Goal: Task Accomplishment & Management: Manage account settings

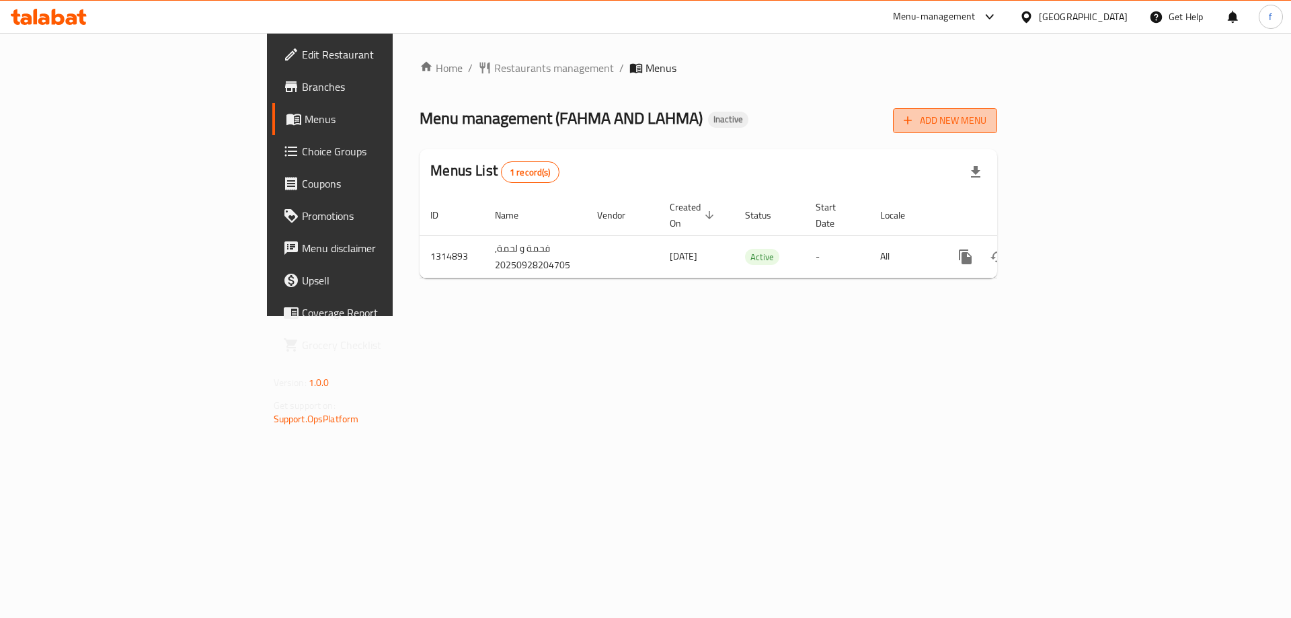
click at [987, 126] on span "Add New Menu" at bounding box center [945, 120] width 83 height 17
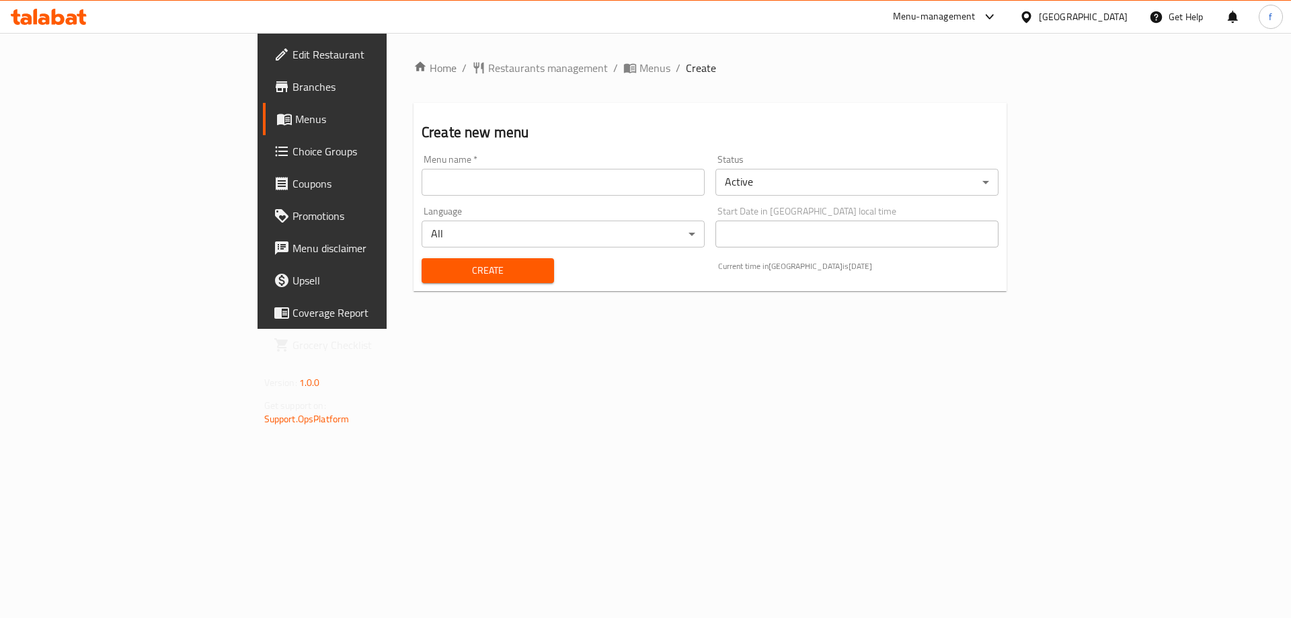
click at [501, 193] on input "text" at bounding box center [563, 182] width 283 height 27
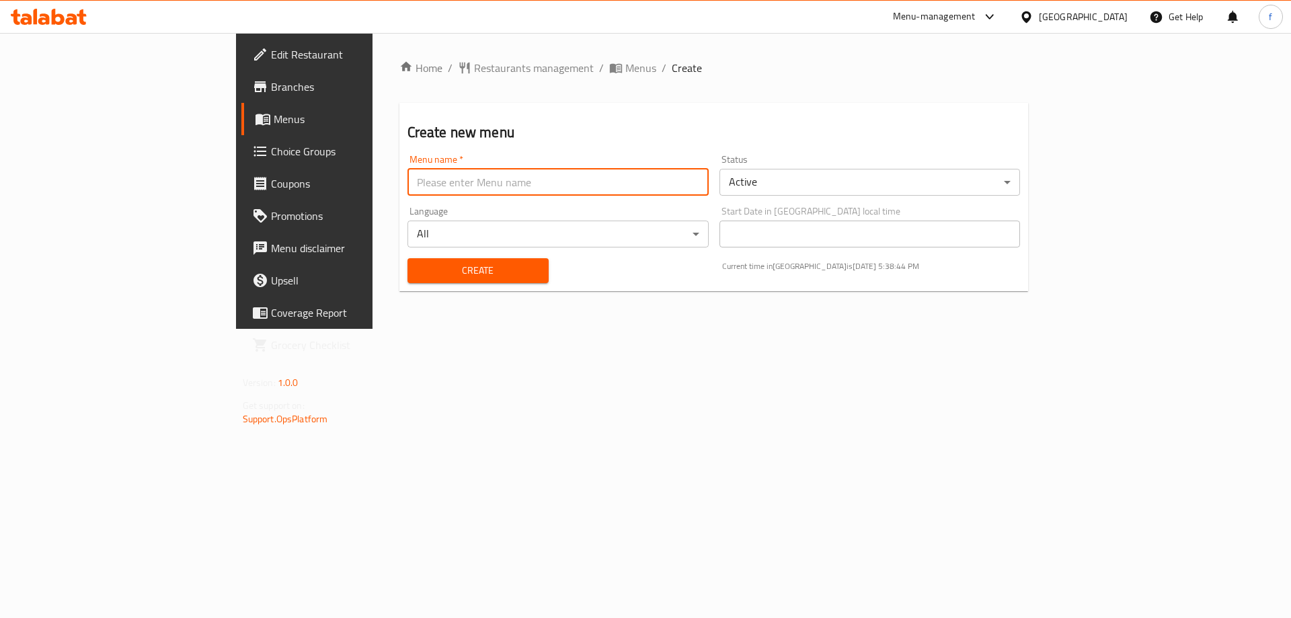
click at [499, 182] on input "text" at bounding box center [558, 182] width 301 height 27
type input "[DATE]"
click at [477, 266] on span "Create" at bounding box center [478, 270] width 120 height 17
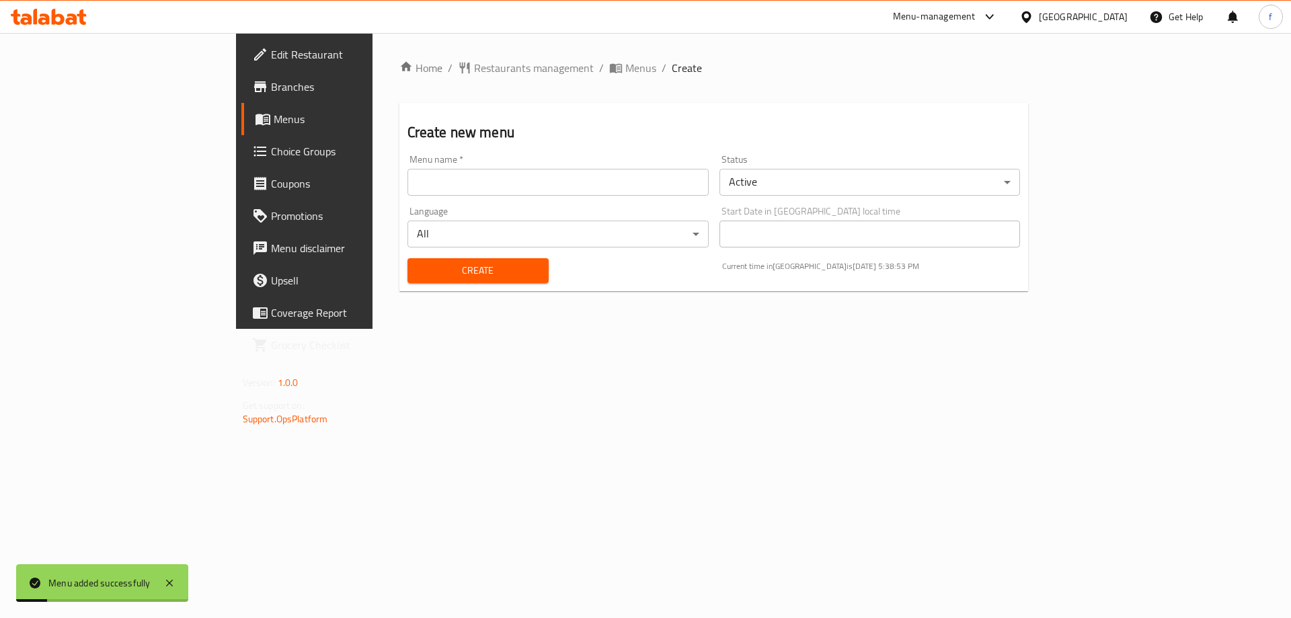
click at [274, 111] on span "Menus" at bounding box center [357, 119] width 167 height 16
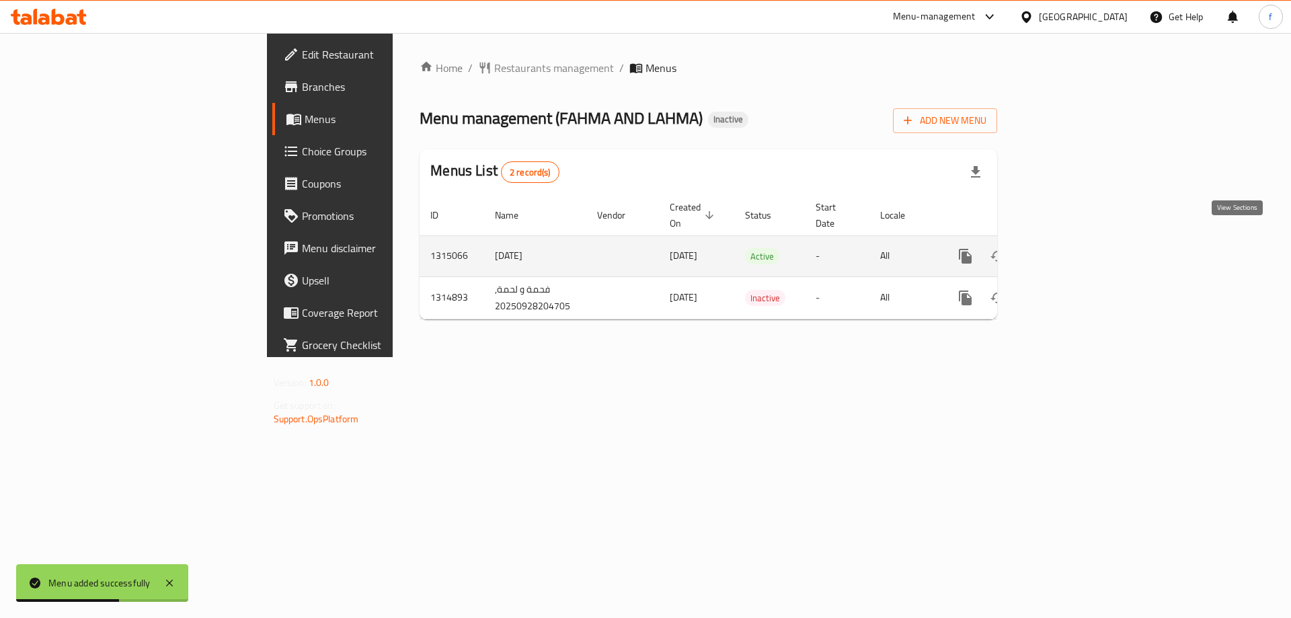
click at [1071, 248] on icon "enhanced table" at bounding box center [1063, 256] width 16 height 16
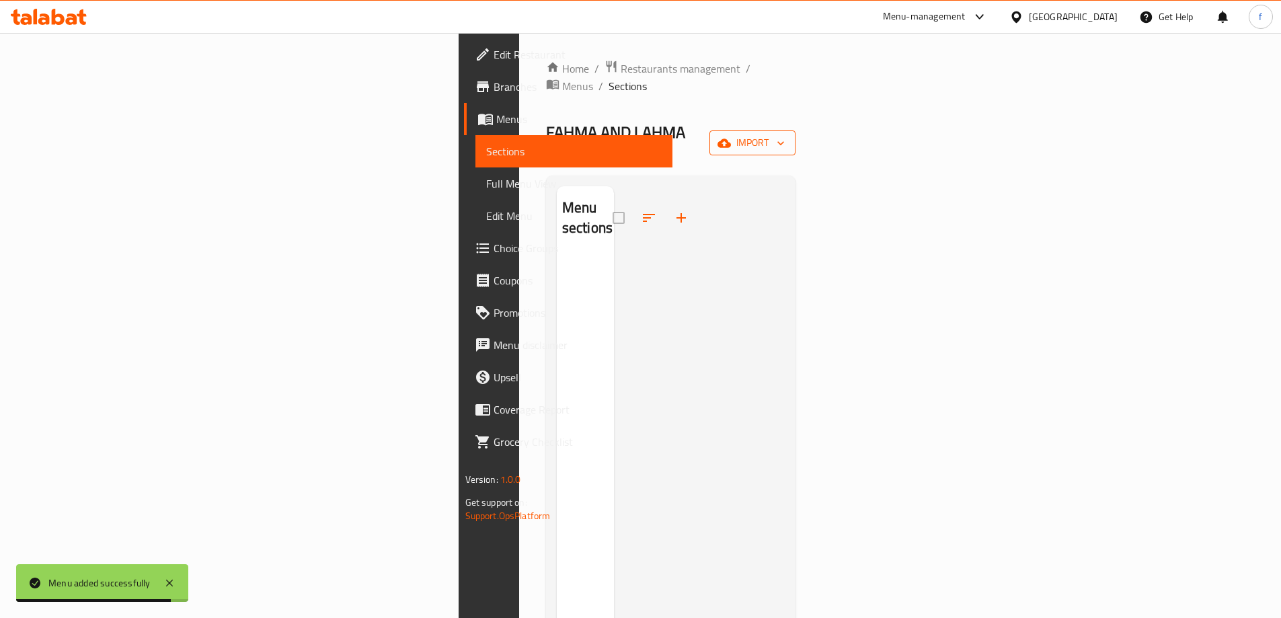
click at [785, 135] on span "import" at bounding box center [752, 143] width 65 height 17
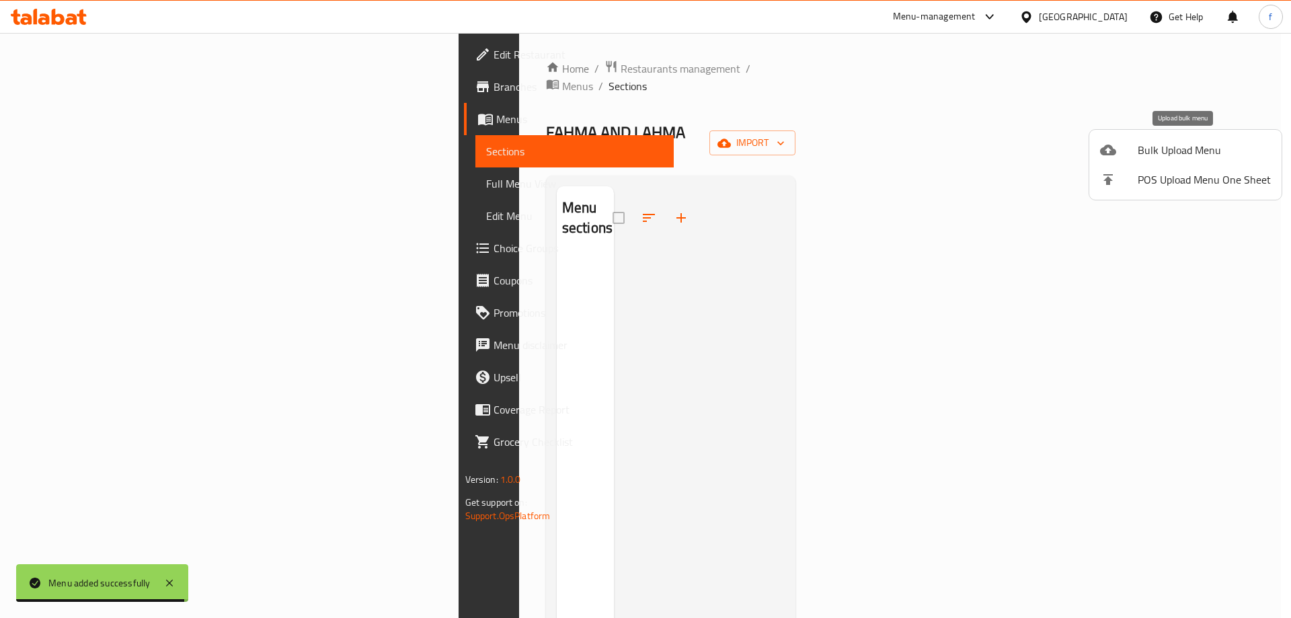
click at [1135, 157] on div at bounding box center [1119, 150] width 38 height 16
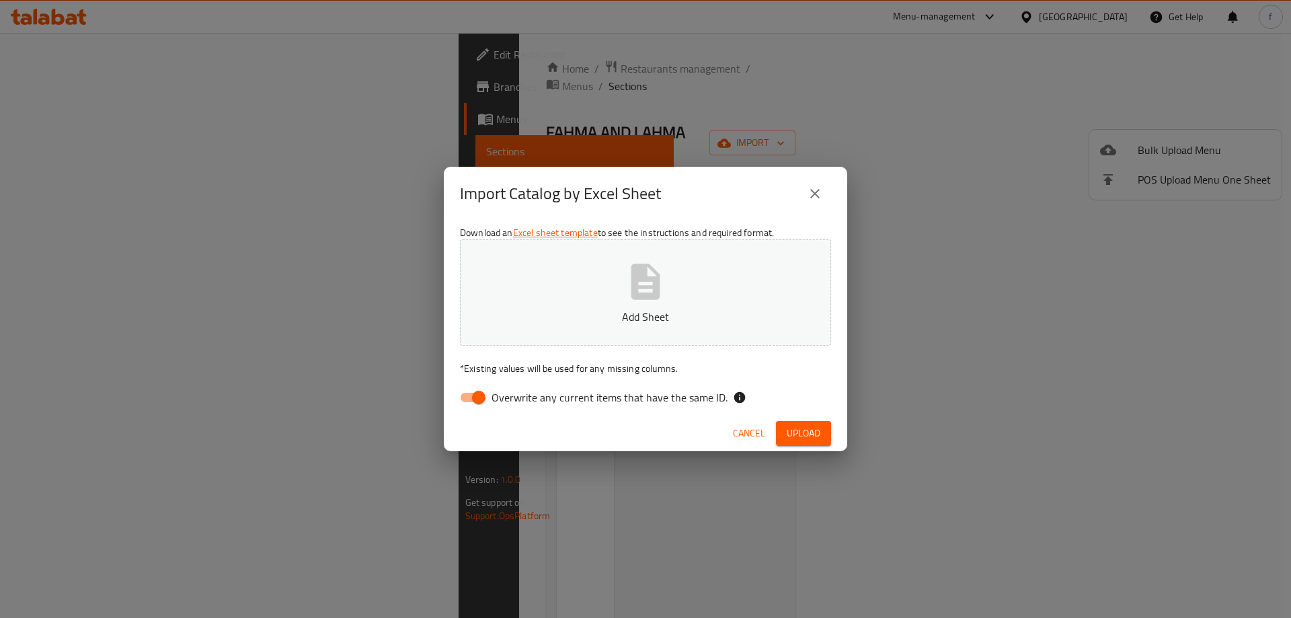
click at [469, 405] on input "Overwrite any current items that have the same ID." at bounding box center [479, 398] width 77 height 26
checkbox input "false"
click at [539, 347] on div "Download an Excel sheet template to see the instructions and required format. A…" at bounding box center [646, 318] width 404 height 195
click at [574, 311] on p "Add Sheet" at bounding box center [646, 317] width 330 height 16
click at [806, 445] on button "Upload" at bounding box center [803, 433] width 55 height 25
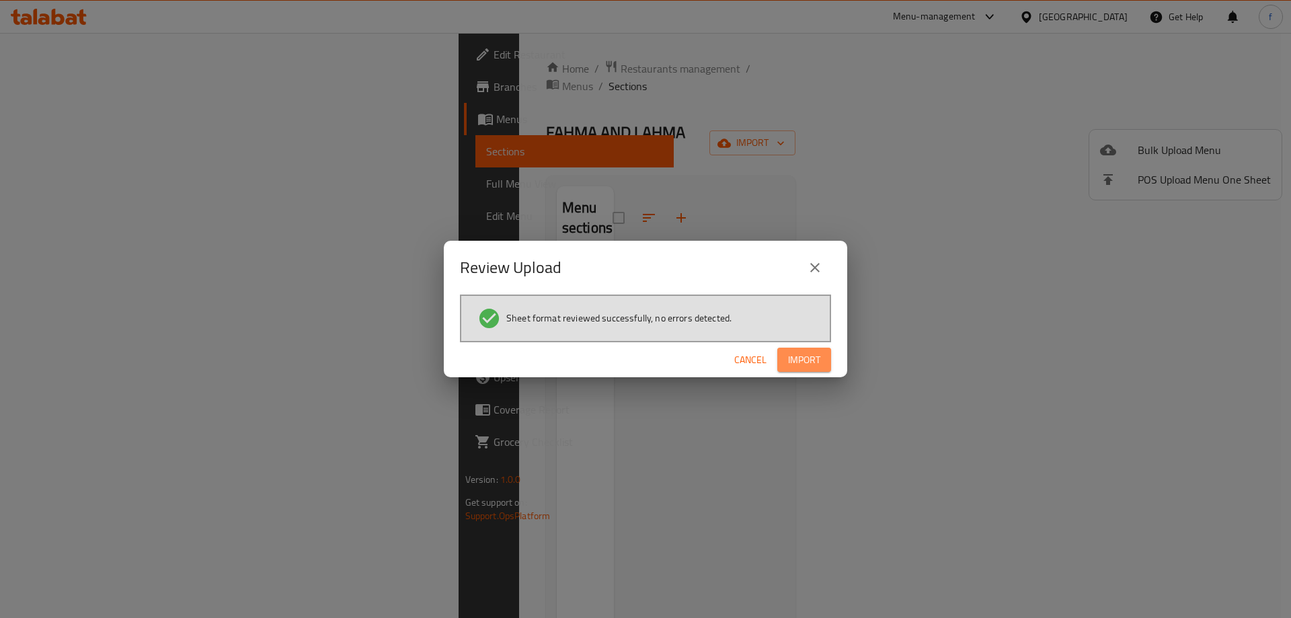
click at [798, 367] on span "Import" at bounding box center [804, 360] width 32 height 17
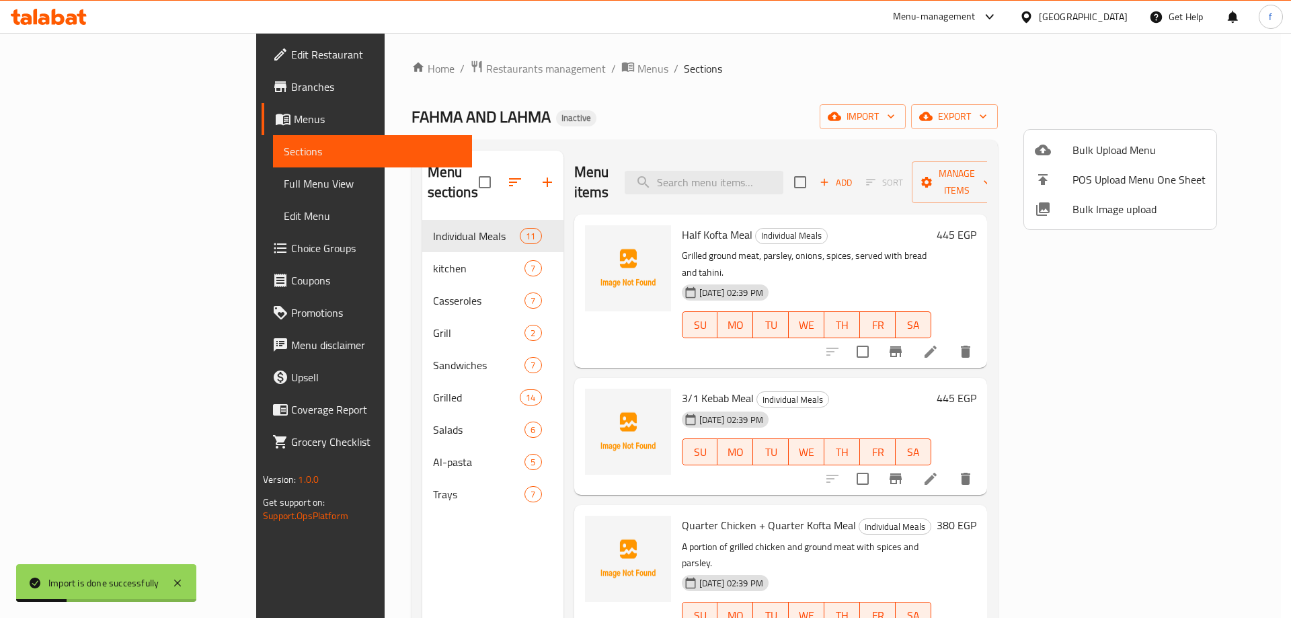
click at [936, 110] on div at bounding box center [645, 309] width 1291 height 618
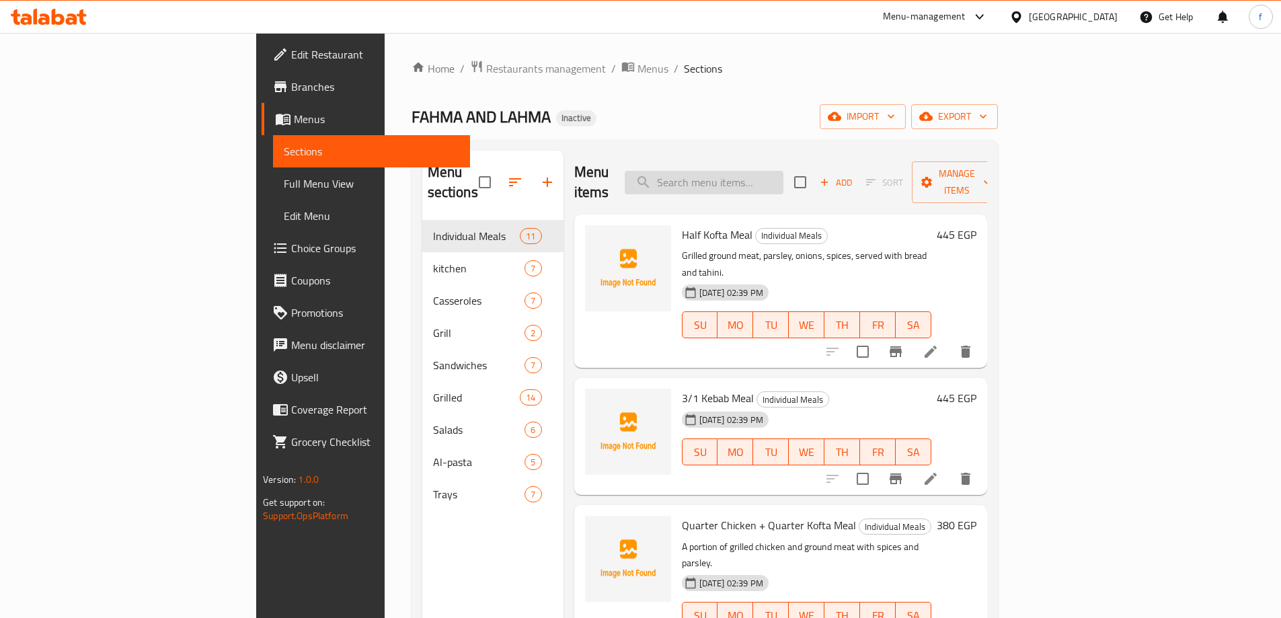
click at [784, 171] on input "search" at bounding box center [704, 183] width 159 height 24
paste input "Grilled Tarab"
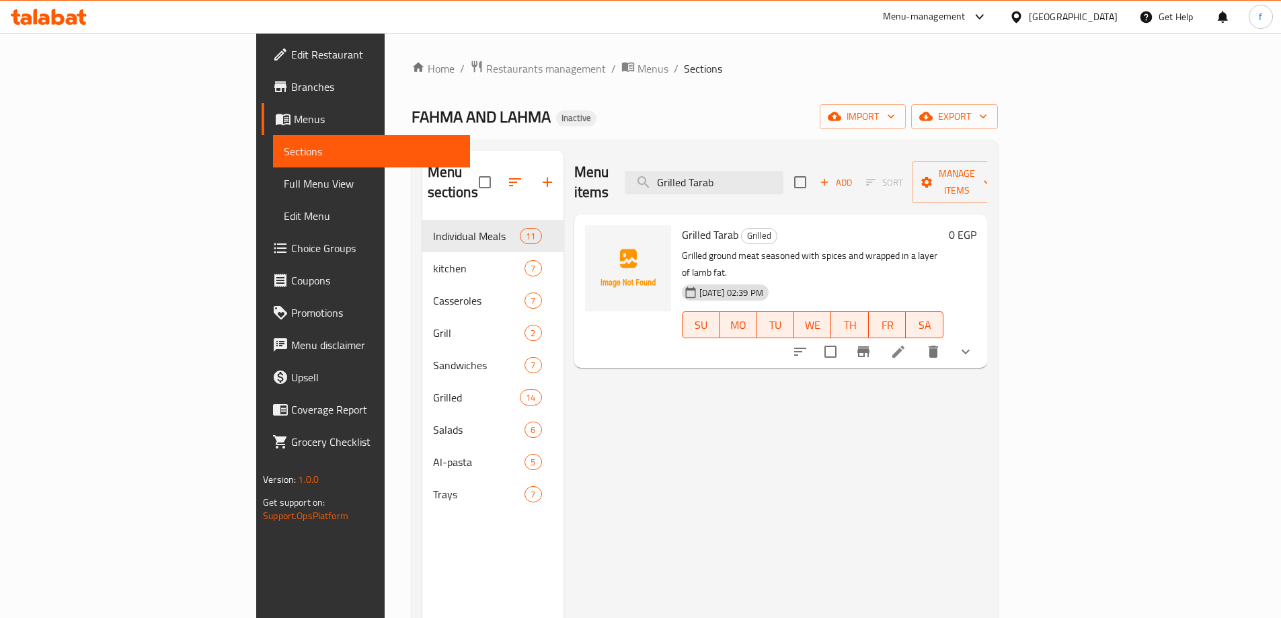
type input "Grilled Tarab"
click at [917, 340] on li at bounding box center [899, 352] width 38 height 24
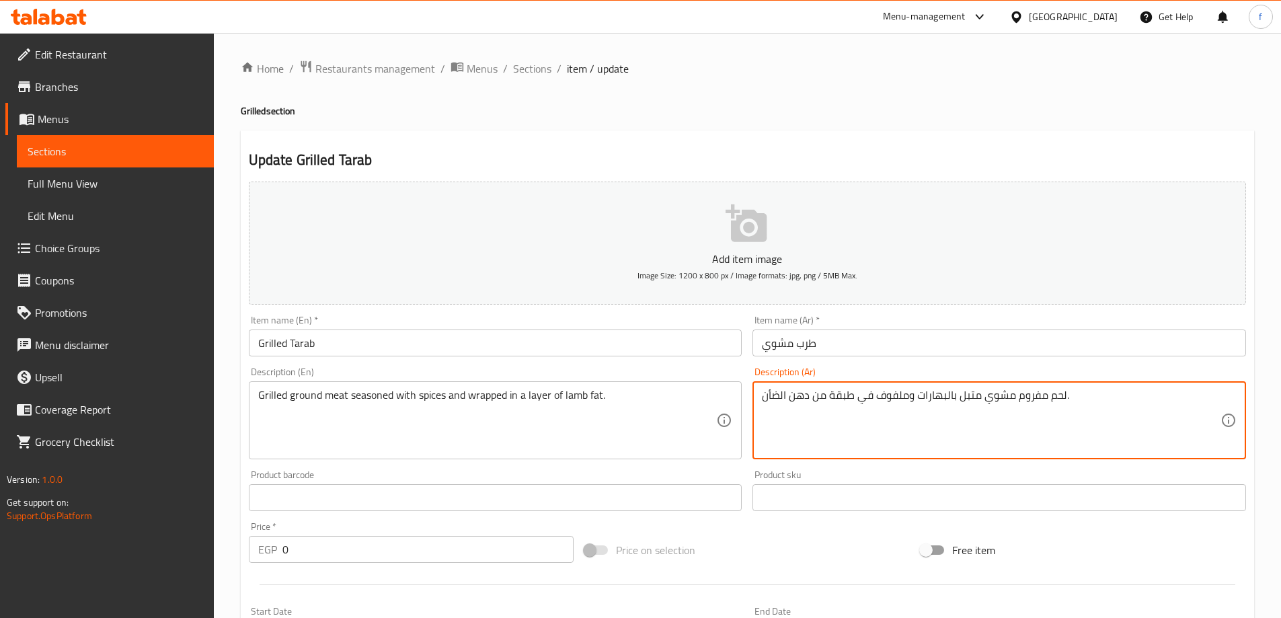
drag, startPoint x: 918, startPoint y: 395, endPoint x: 944, endPoint y: 394, distance: 26.3
click at [927, 402] on textarea "لحم مفروم مشوي متبل بالبهارات وملفوف في طبقة من دهن الضأن." at bounding box center [991, 421] width 459 height 64
drag, startPoint x: 917, startPoint y: 397, endPoint x: 946, endPoint y: 394, distance: 29.7
click at [946, 394] on textarea "لحم مفروم مشوي متبل بالبهارات وملفوف في طبقة من دهن الضأن." at bounding box center [991, 421] width 459 height 64
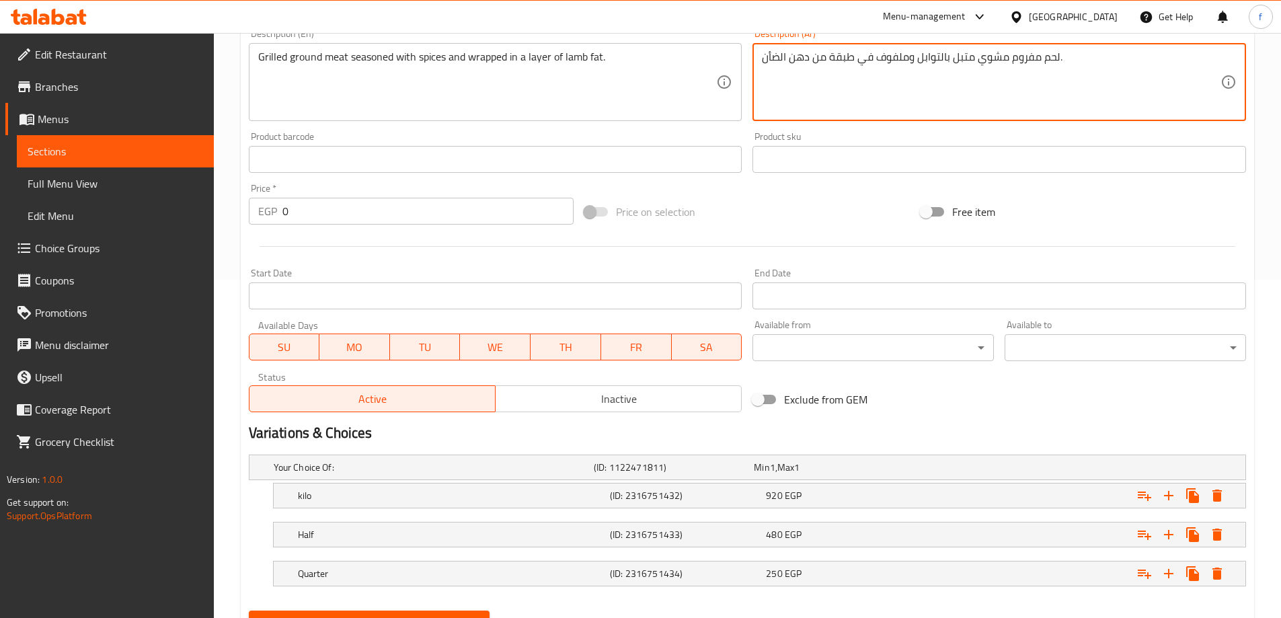
scroll to position [402, 0]
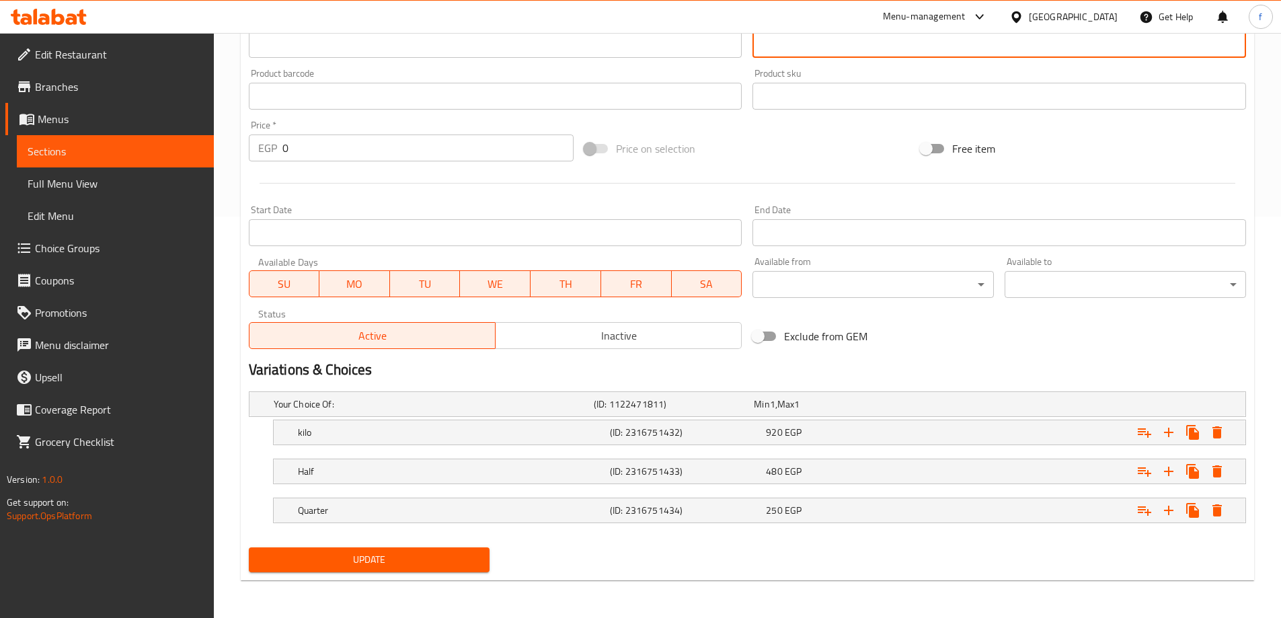
type textarea "لحم مفروم مشوي متبل بالتوابل وملفوف في طبقة من دهن الضأن."
click at [361, 557] on span "Update" at bounding box center [370, 560] width 220 height 17
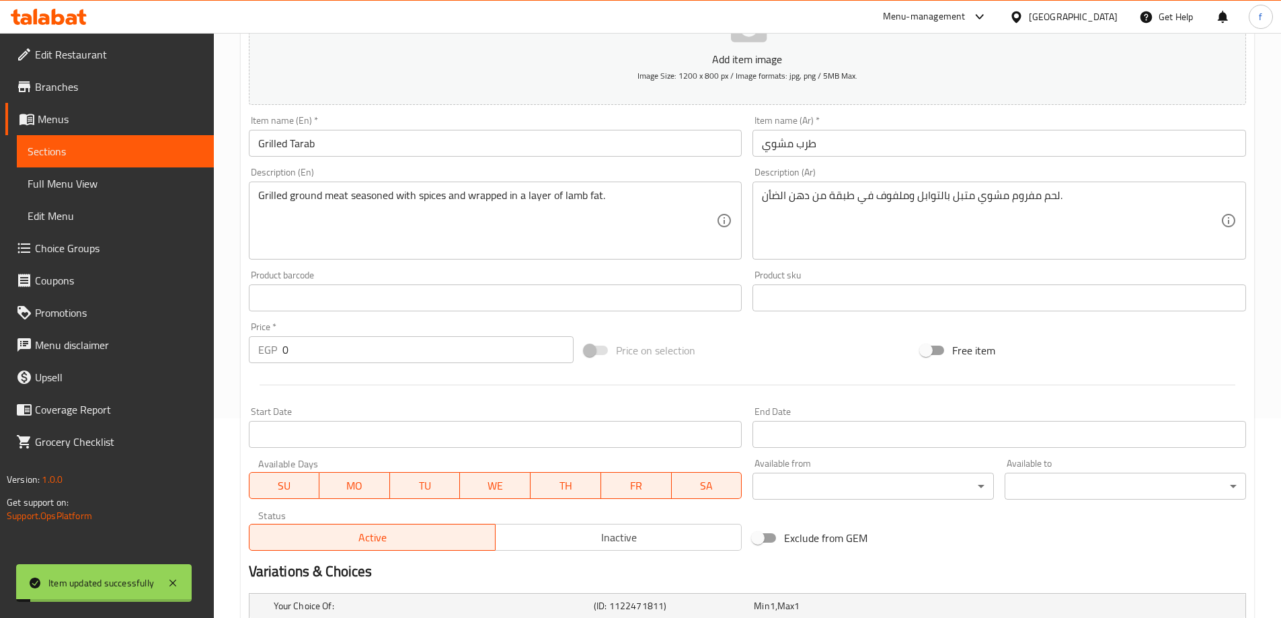
scroll to position [0, 0]
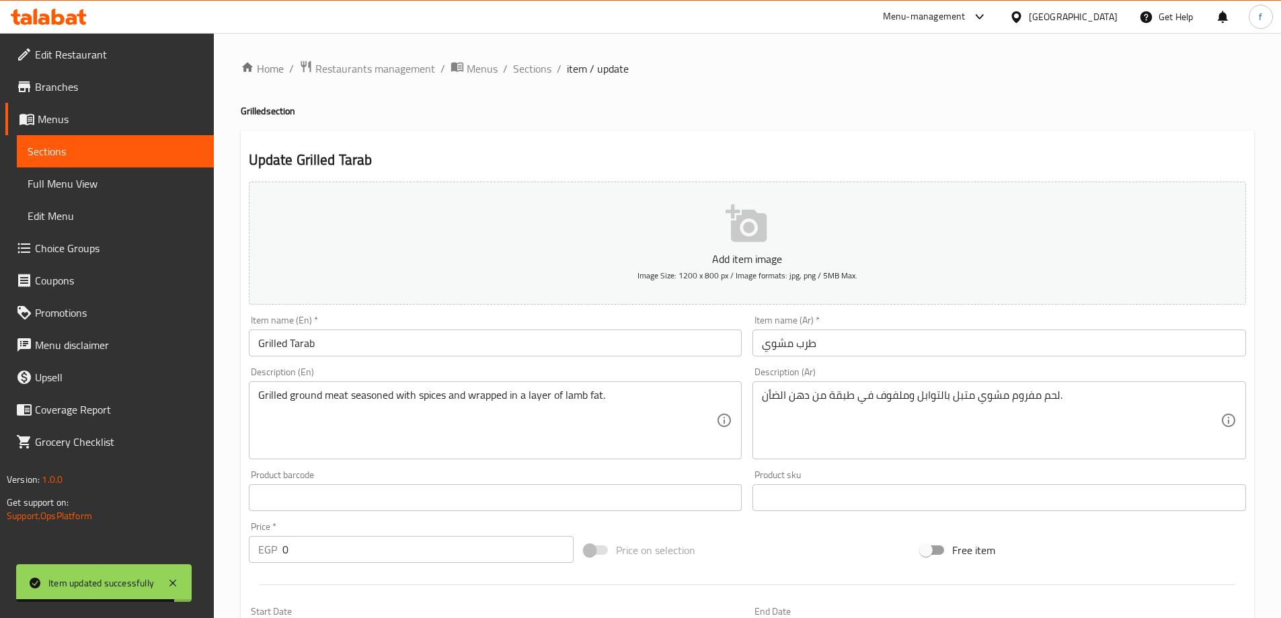
click at [547, 66] on span "Sections" at bounding box center [532, 69] width 38 height 16
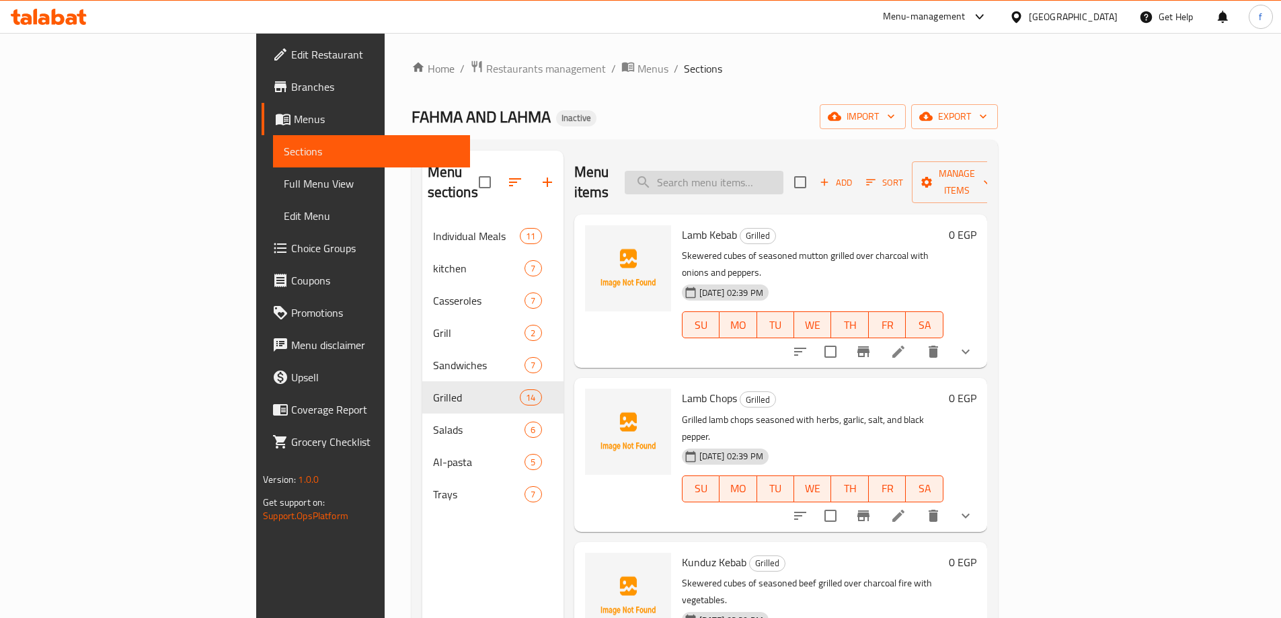
click at [784, 176] on input "search" at bounding box center [704, 183] width 159 height 24
paste input "[PERSON_NAME]"
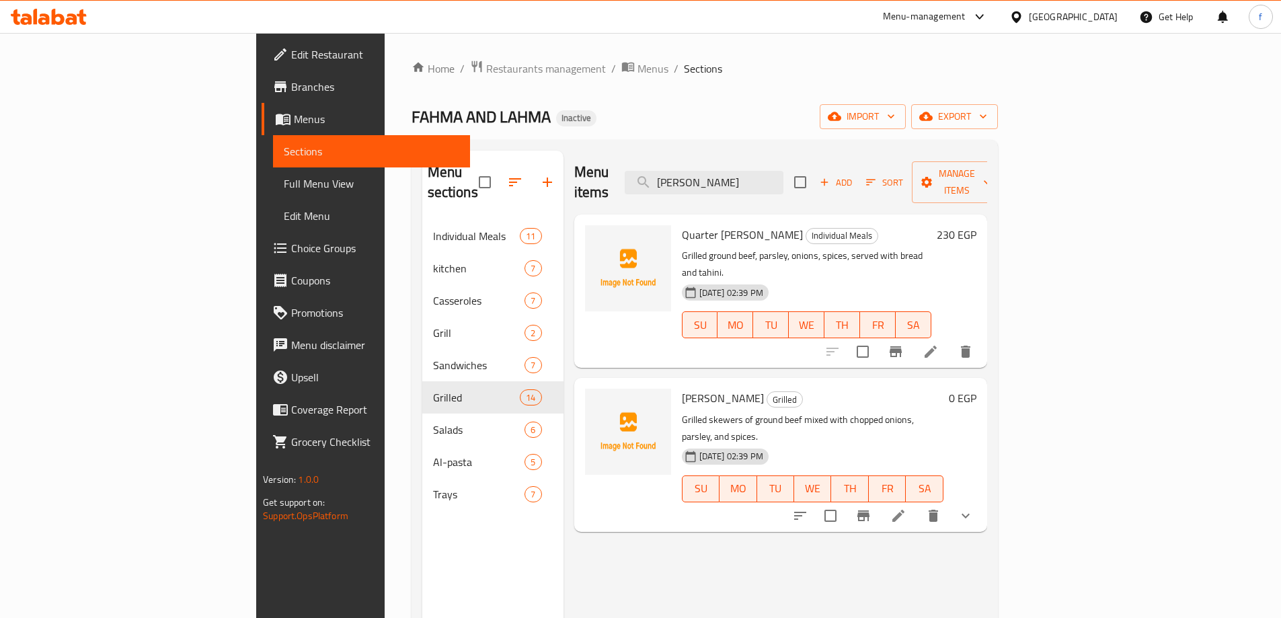
type input "[PERSON_NAME]"
click at [907, 508] on icon at bounding box center [898, 516] width 16 height 16
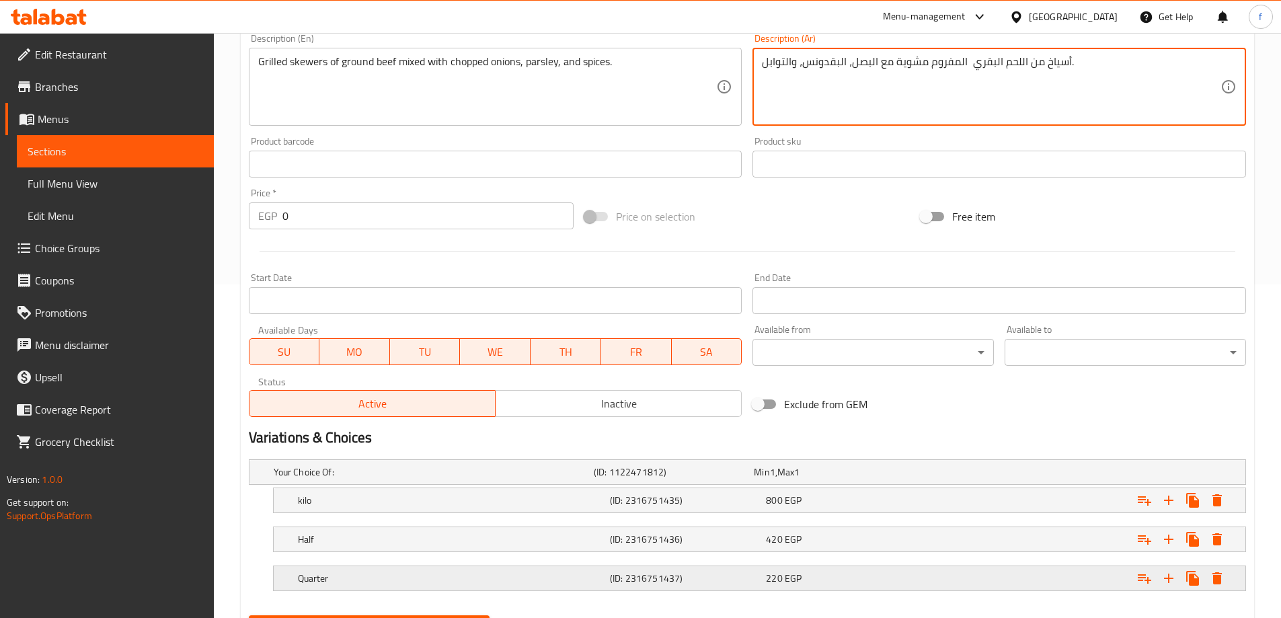
scroll to position [402, 0]
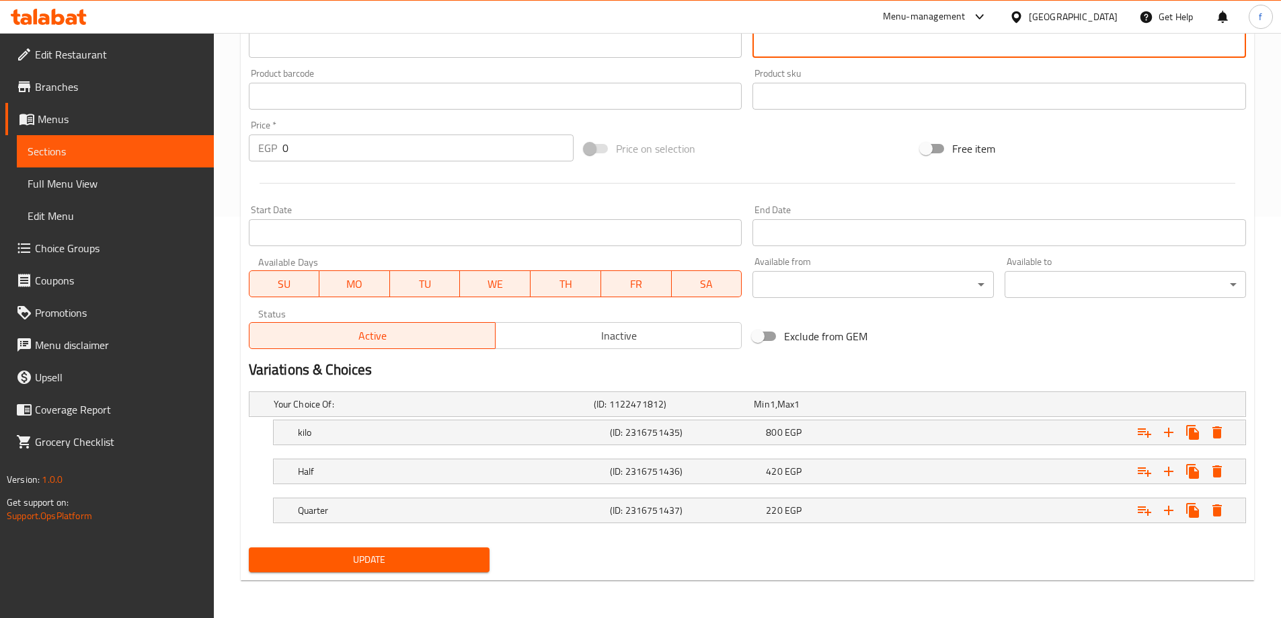
type textarea "أسياخ من اللحم البقري المفروم مشوية مع البصل، البقدونس، والتوابل."
click at [456, 558] on span "Update" at bounding box center [370, 560] width 220 height 17
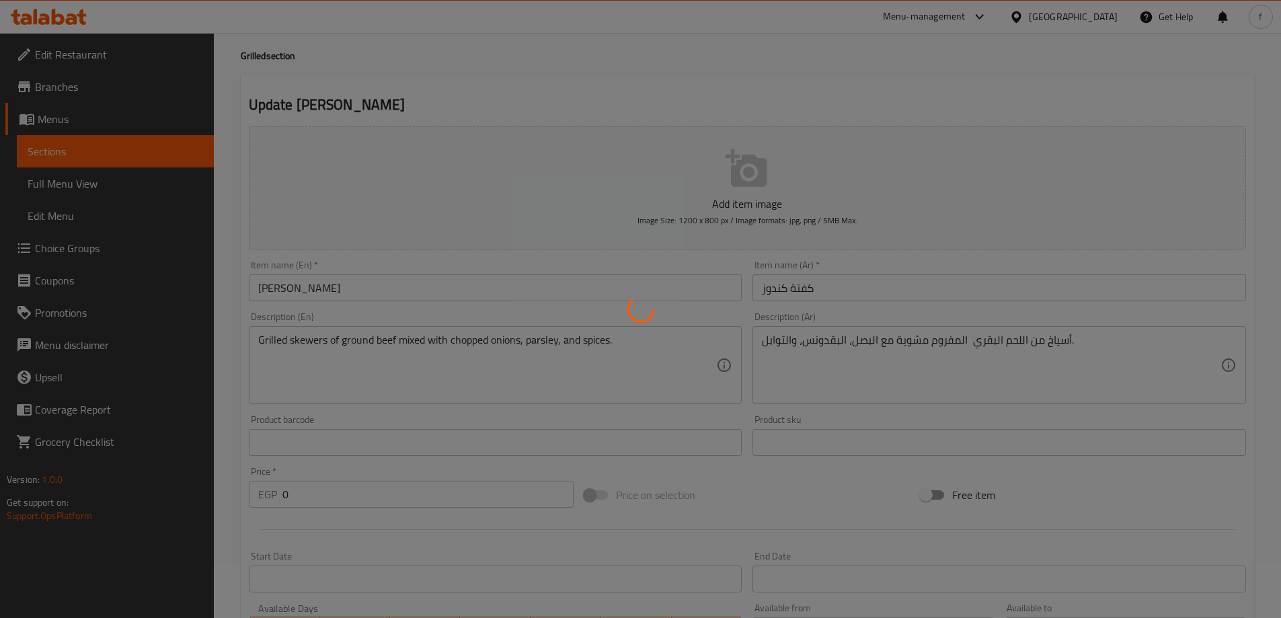
scroll to position [0, 0]
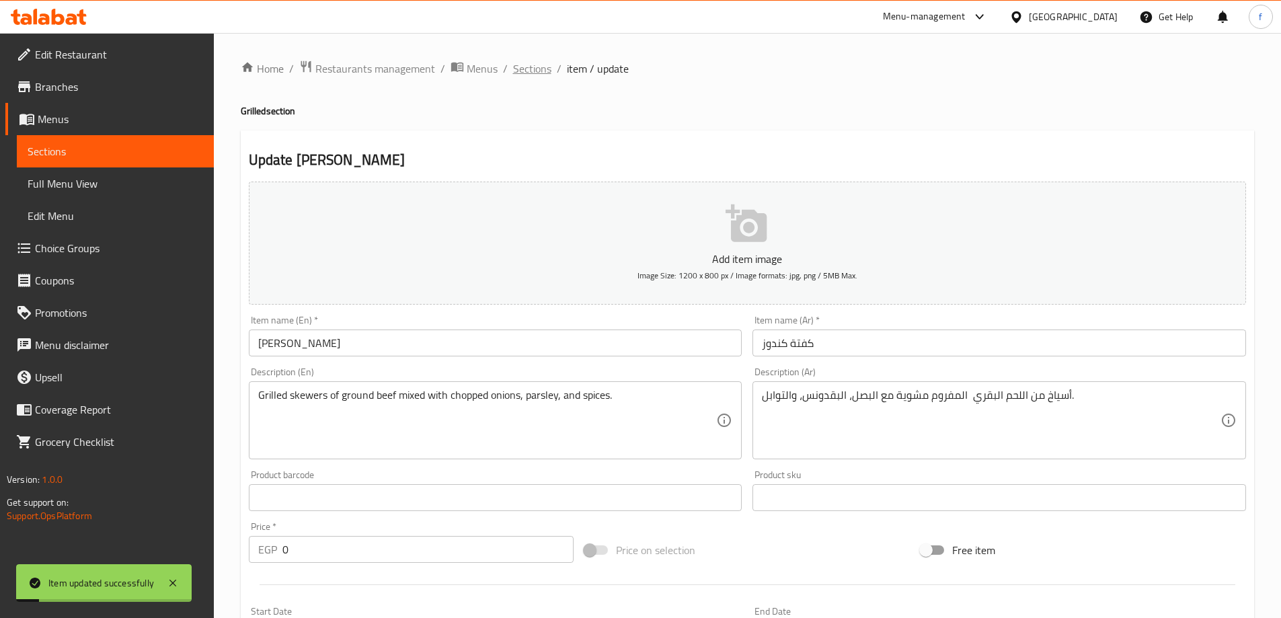
click at [534, 63] on span "Sections" at bounding box center [532, 69] width 38 height 16
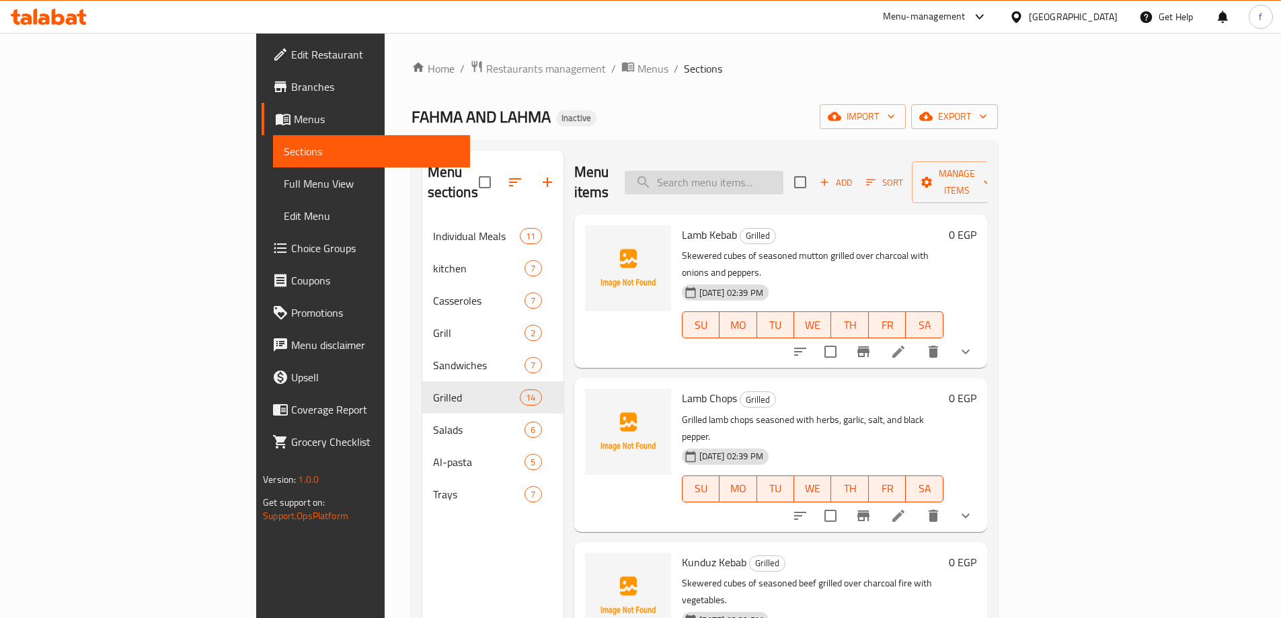
click at [784, 171] on input "search" at bounding box center [704, 183] width 159 height 24
paste input "Grilled Sausage"
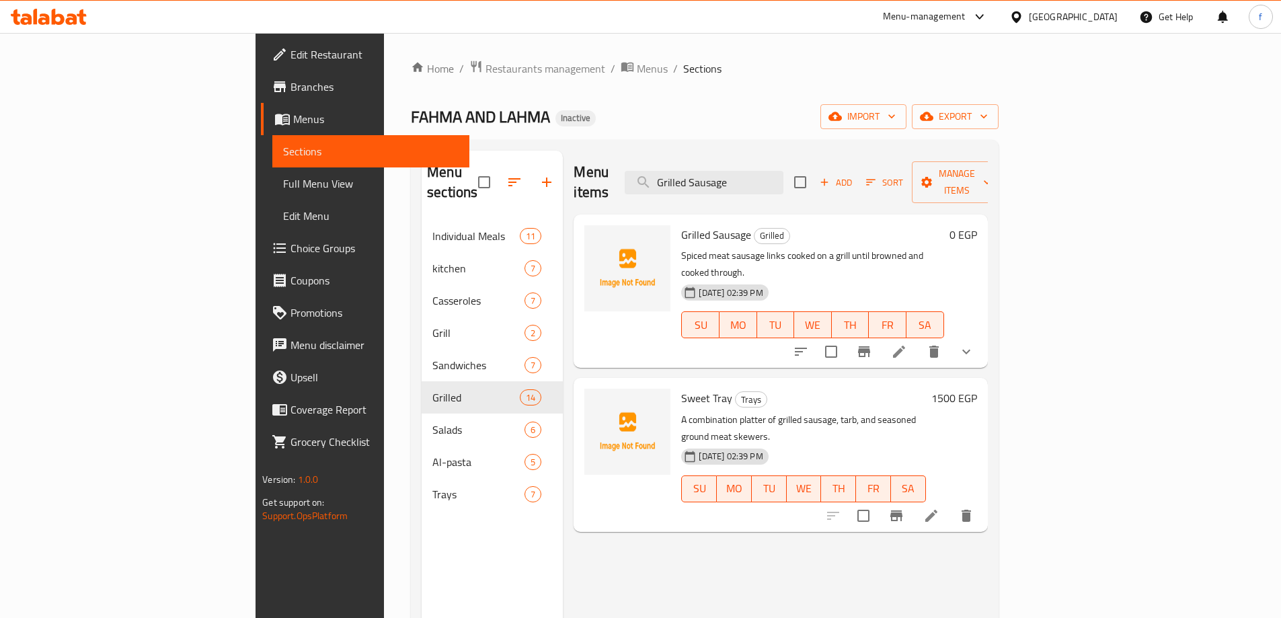
type input "Grilled Sausage"
click at [907, 344] on icon at bounding box center [899, 352] width 16 height 16
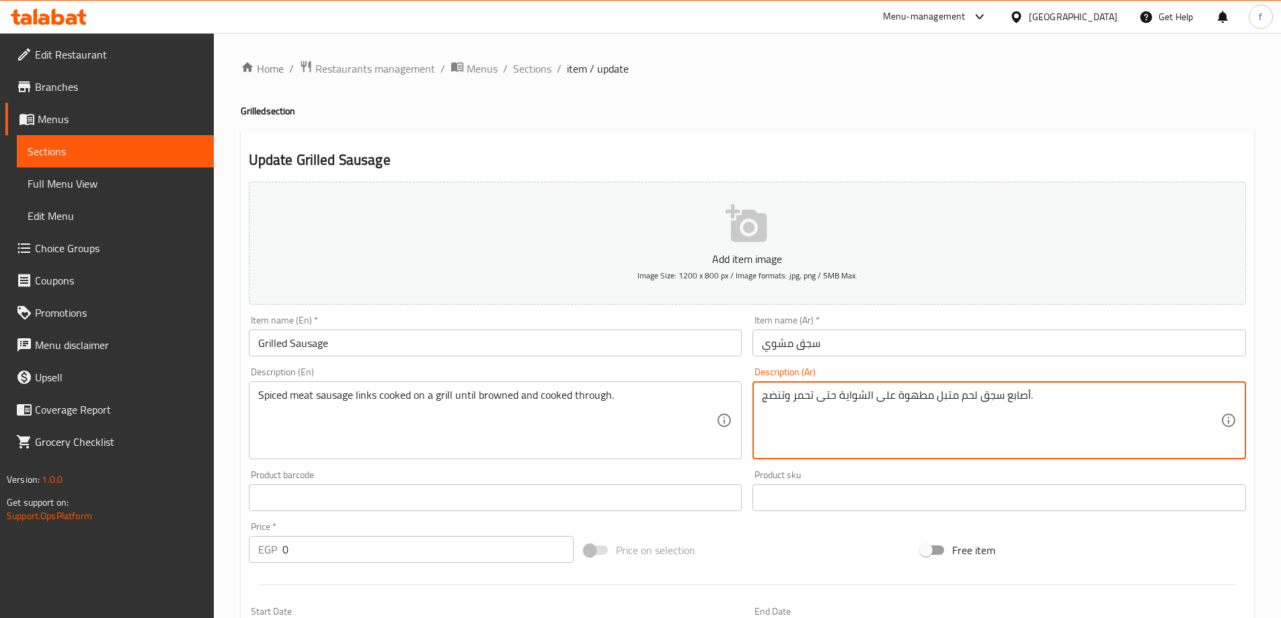
drag, startPoint x: 795, startPoint y: 394, endPoint x: 807, endPoint y: 400, distance: 13.5
click at [807, 400] on textarea "أصابع سجق لحم متبل مطهوة على الشواية حتى تحمر وتنضج." at bounding box center [991, 421] width 459 height 64
drag, startPoint x: 792, startPoint y: 397, endPoint x: 810, endPoint y: 397, distance: 18.2
click at [810, 397] on textarea "أصابع سجق لحم متبل مطهوة على الشواية حتى تحمر وتنضج." at bounding box center [991, 421] width 459 height 64
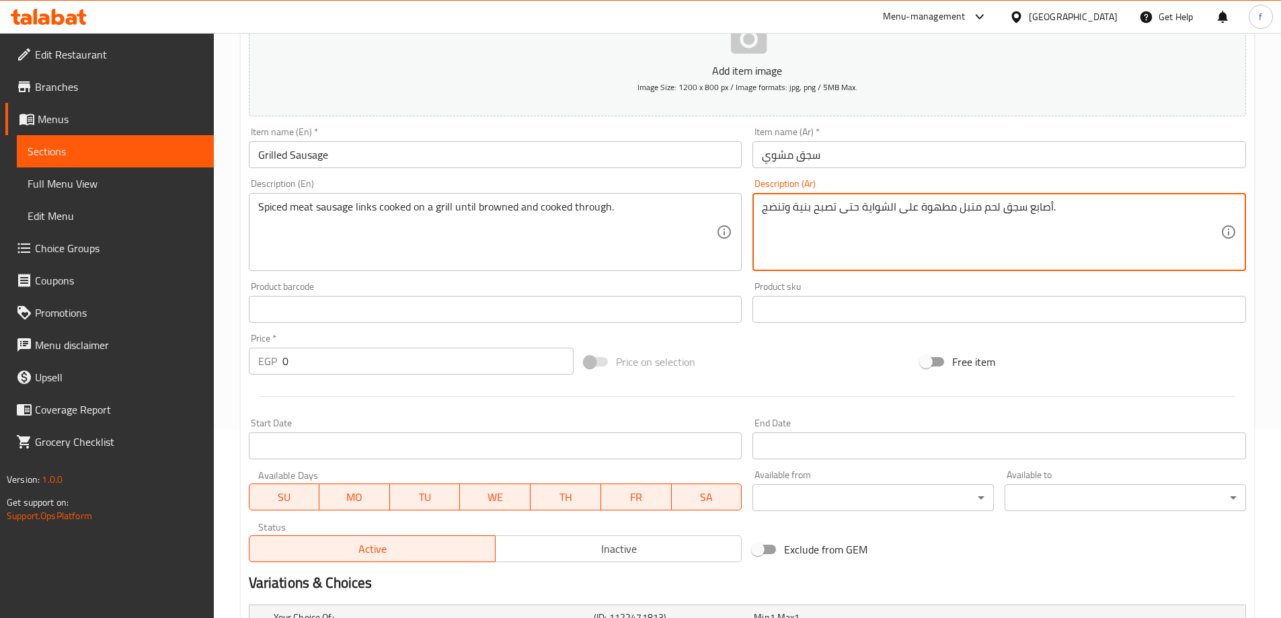
scroll to position [402, 0]
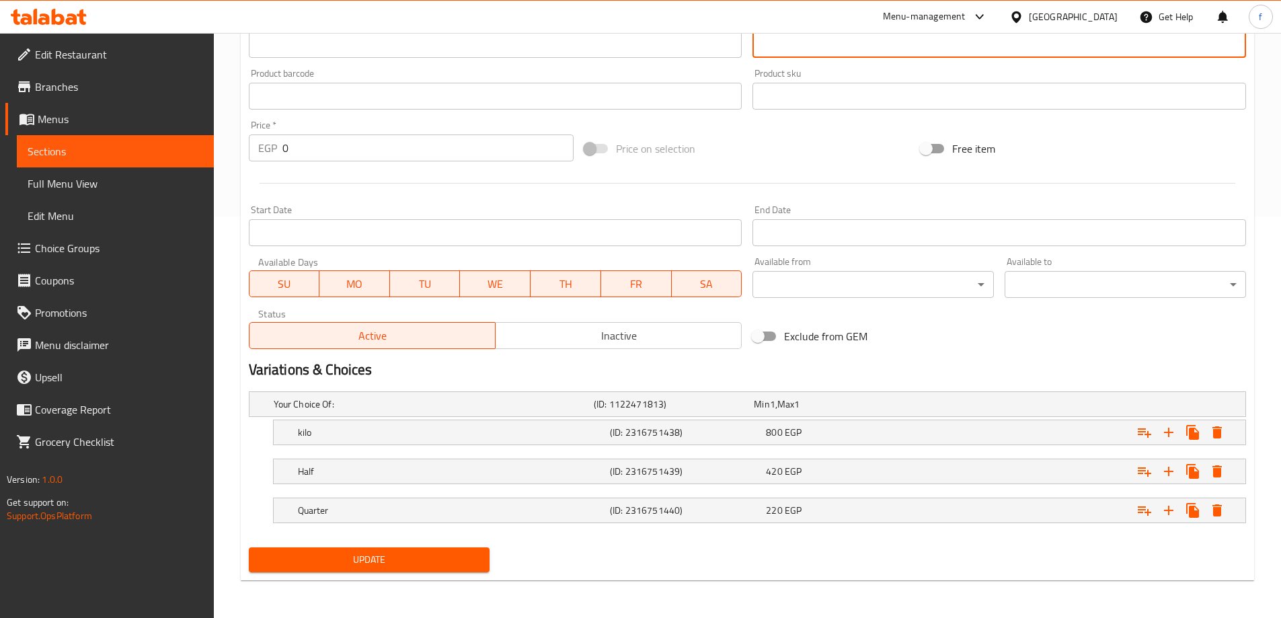
type textarea "أصابع سجق لحم متبل مطهوة على الشواية حتى تصبح بنية وتنضج."
click at [269, 561] on span "Update" at bounding box center [370, 560] width 220 height 17
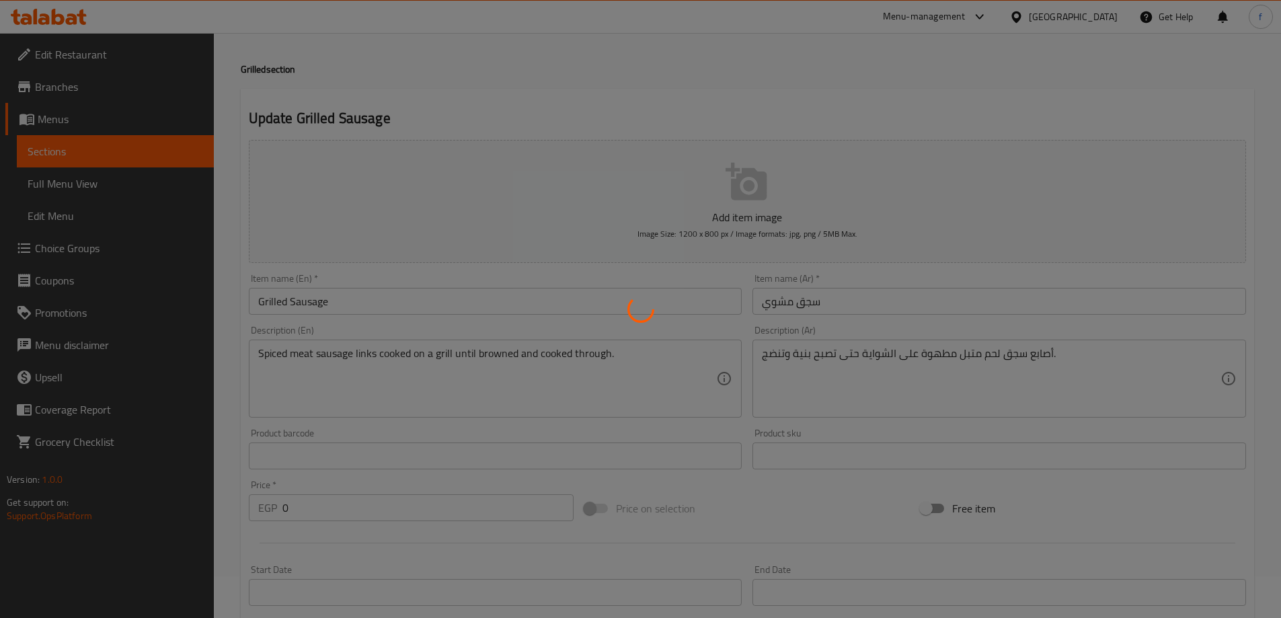
scroll to position [0, 0]
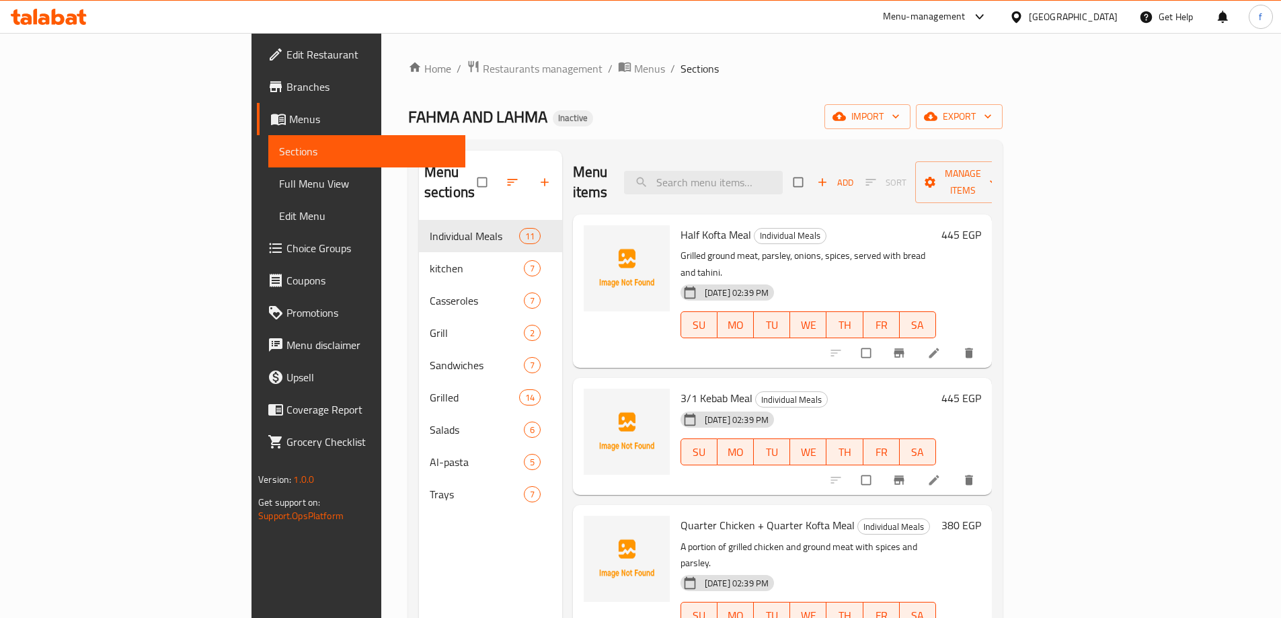
click at [279, 188] on span "Full Menu View" at bounding box center [367, 184] width 176 height 16
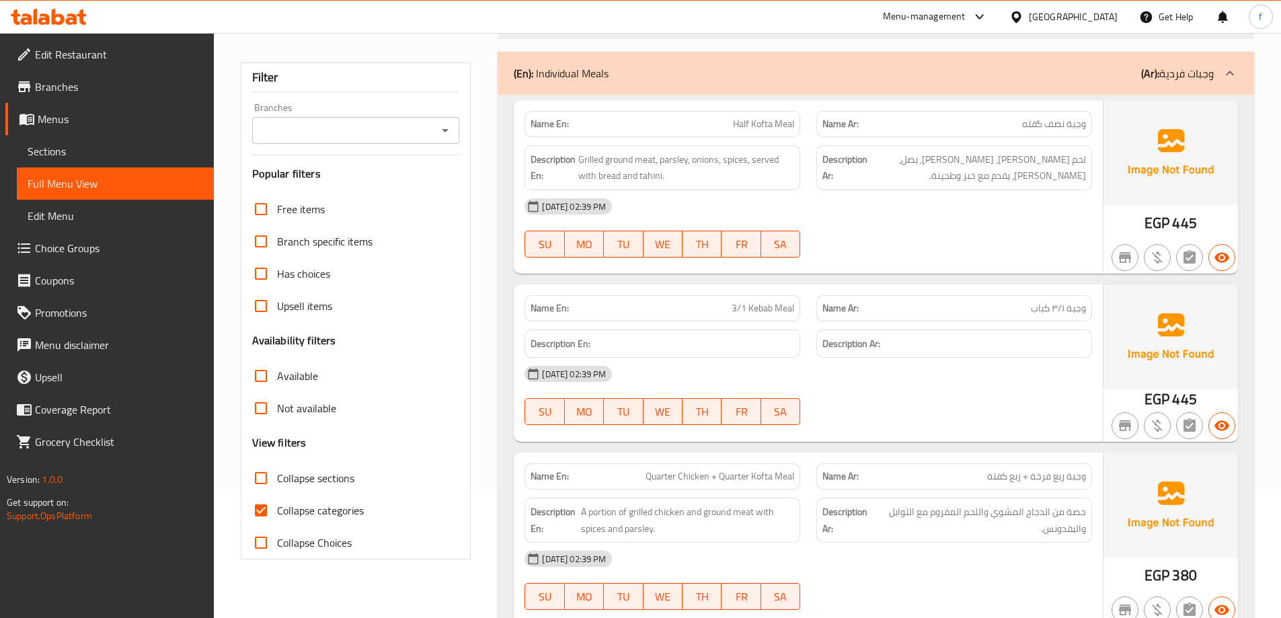
scroll to position [336, 0]
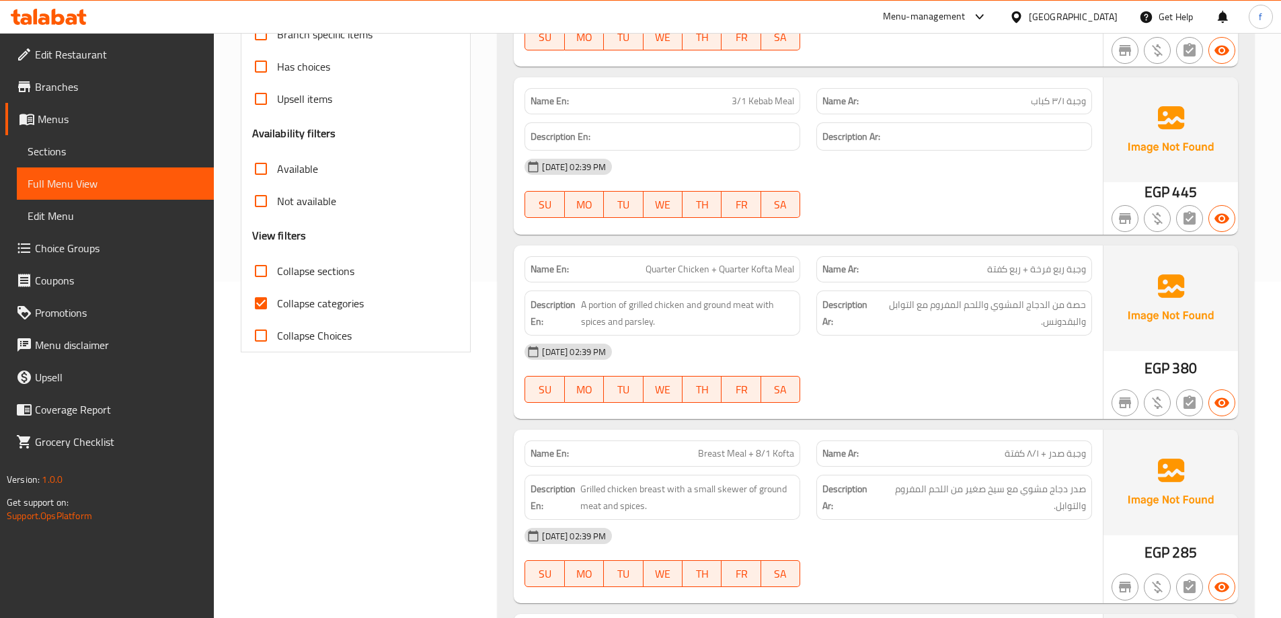
click at [264, 311] on input "Collapse categories" at bounding box center [261, 303] width 32 height 32
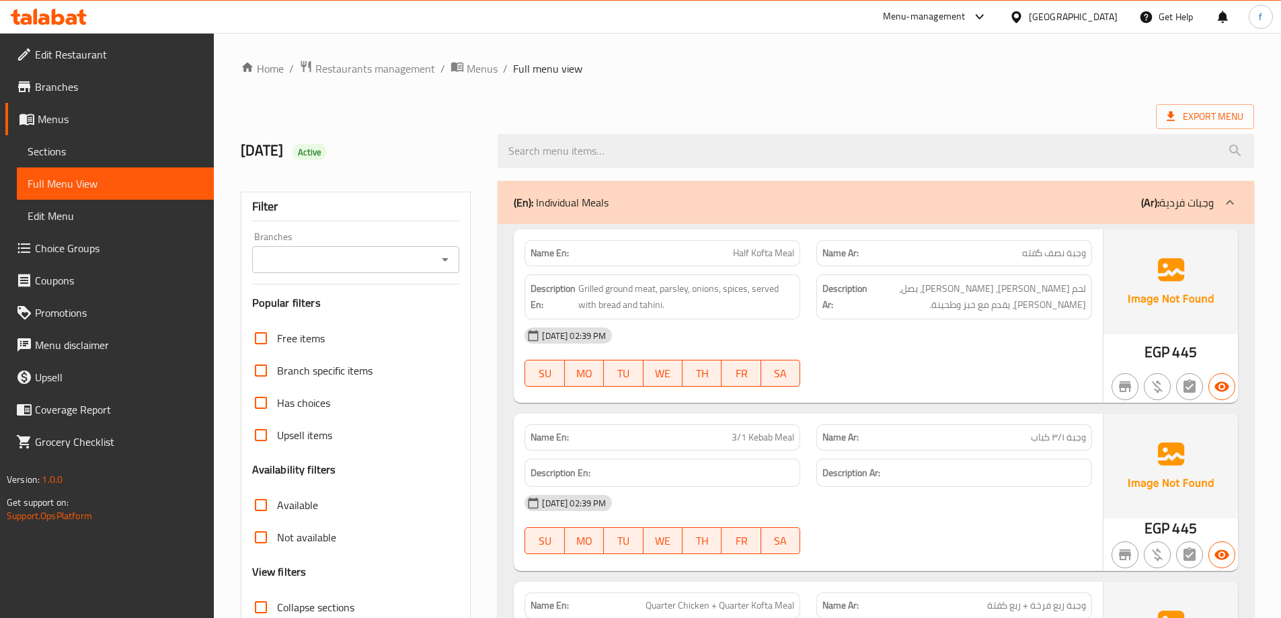
click at [462, 33] on div at bounding box center [640, 33] width 1281 height 1
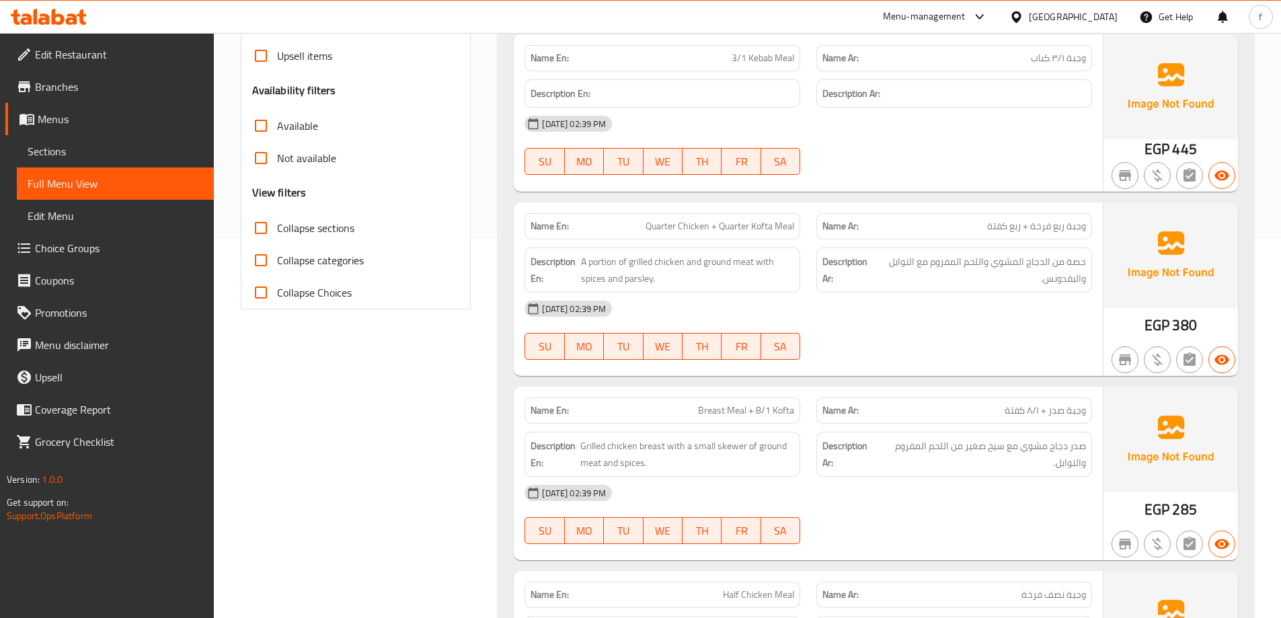
scroll to position [404, 0]
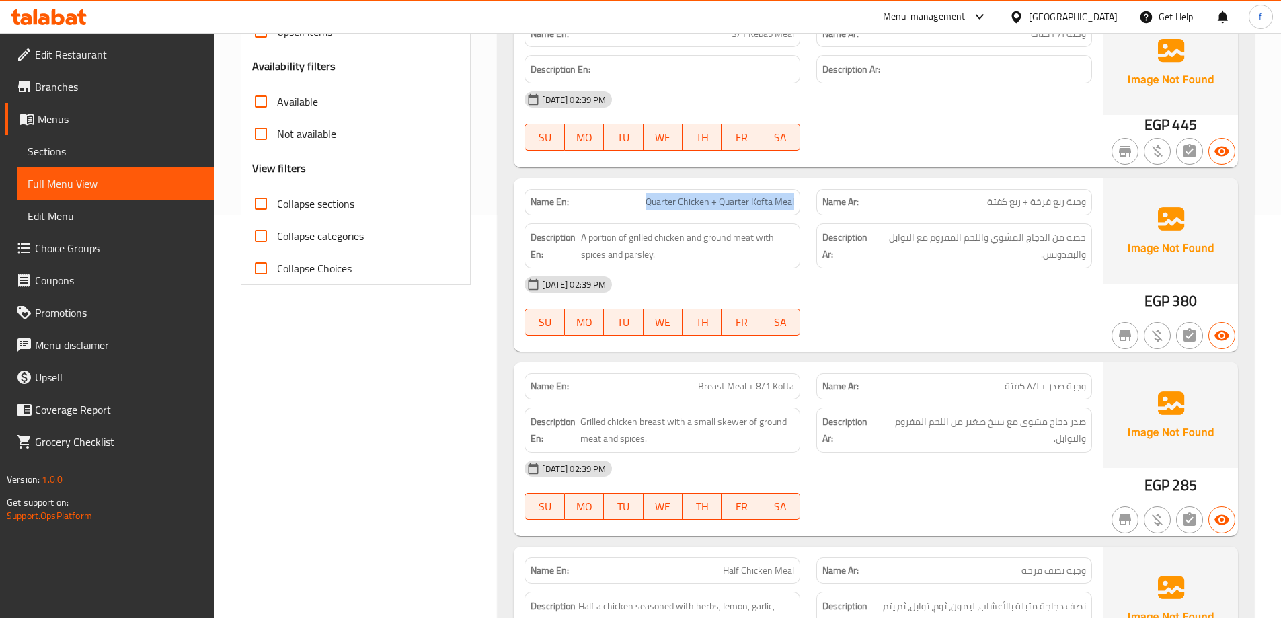
drag, startPoint x: 645, startPoint y: 200, endPoint x: 800, endPoint y: 204, distance: 154.7
click at [800, 204] on div "Name En: Quarter Chicken + Quarter Kofta Meal" at bounding box center [663, 202] width 276 height 26
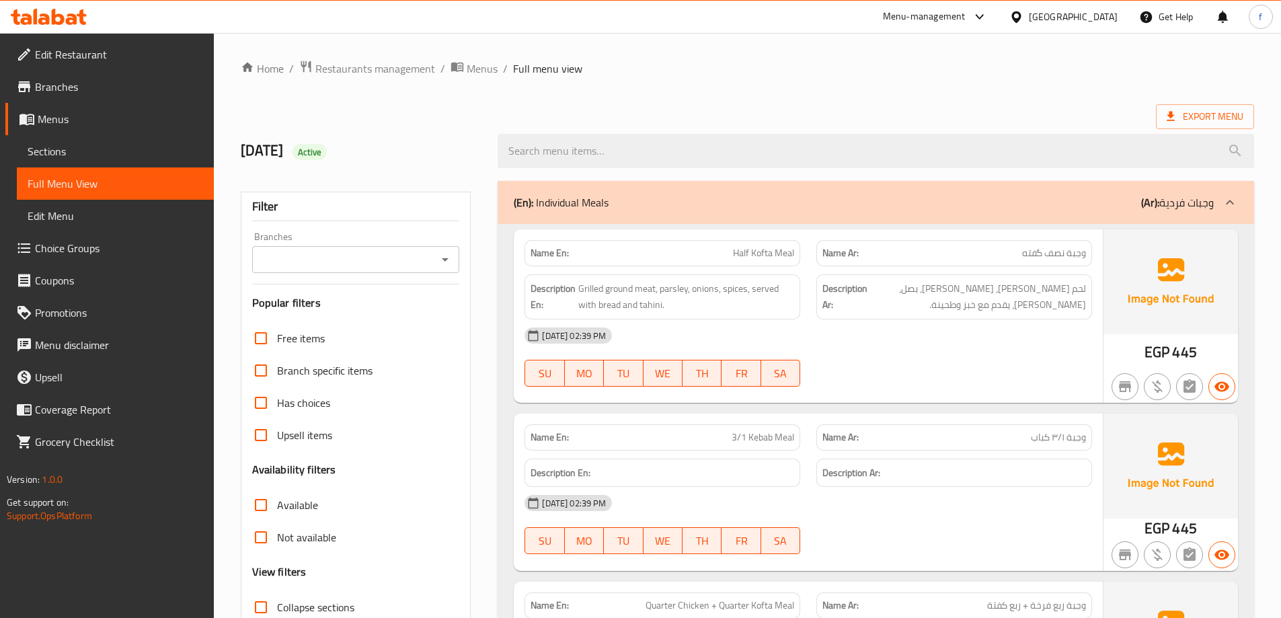
scroll to position [67, 0]
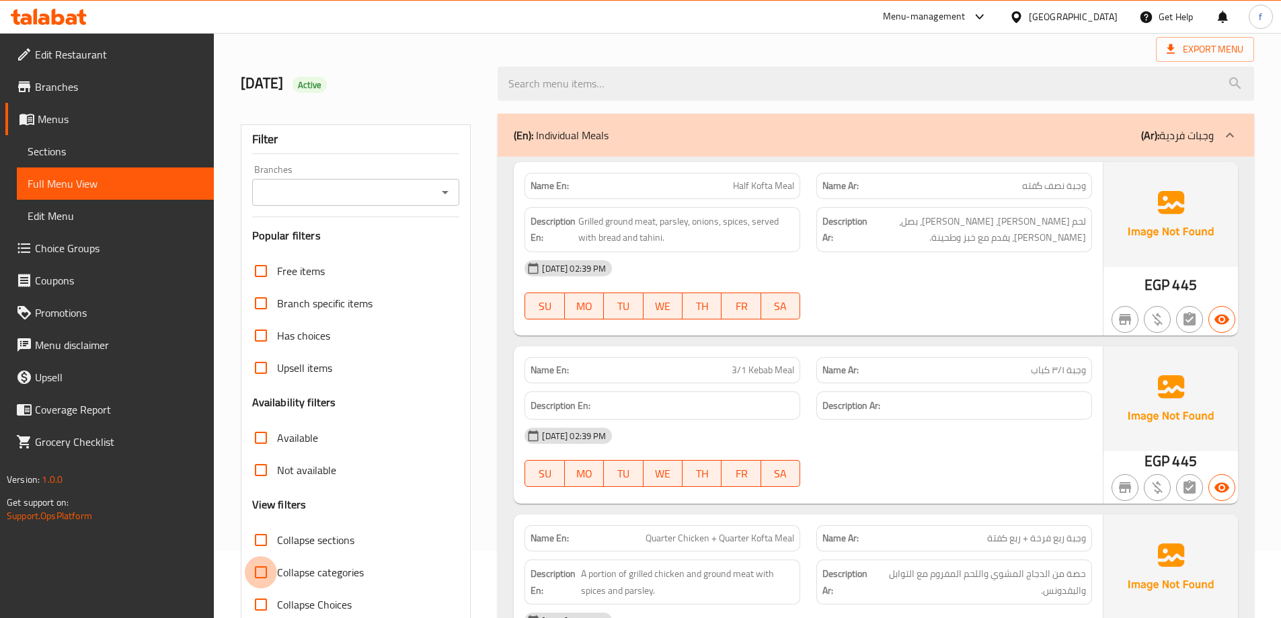
click at [262, 574] on input "Collapse categories" at bounding box center [261, 572] width 32 height 32
checkbox input "false"
click at [258, 541] on input "Collapse sections" at bounding box center [261, 540] width 32 height 32
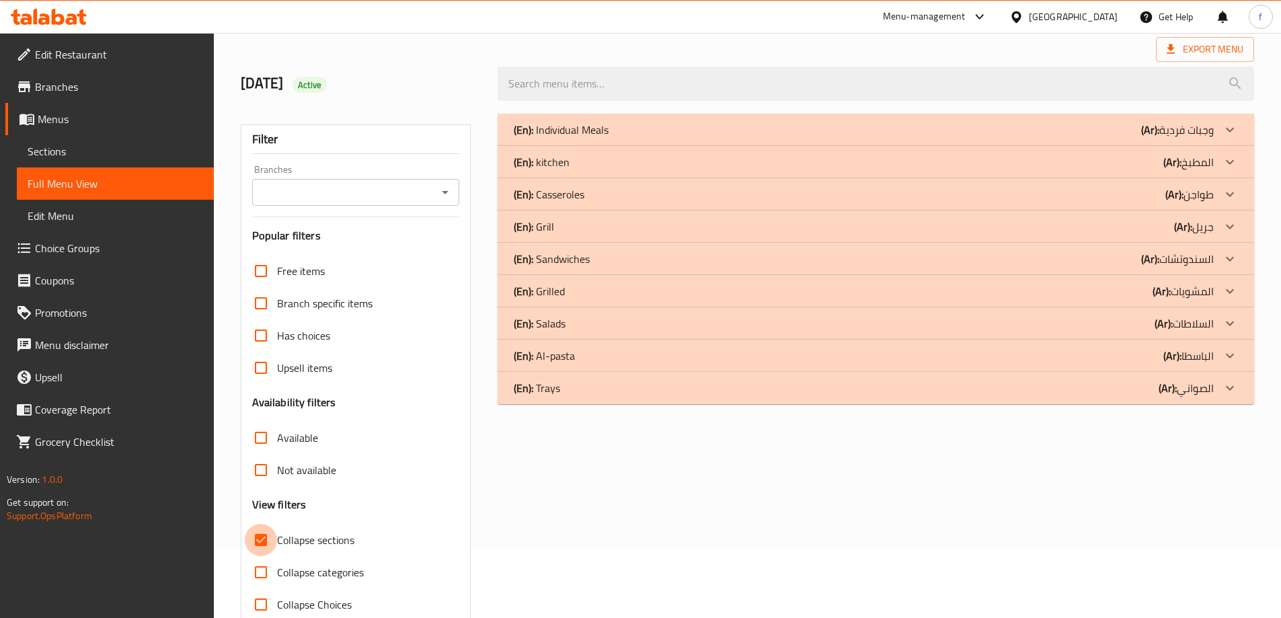
click at [258, 541] on input "Collapse sections" at bounding box center [261, 540] width 32 height 32
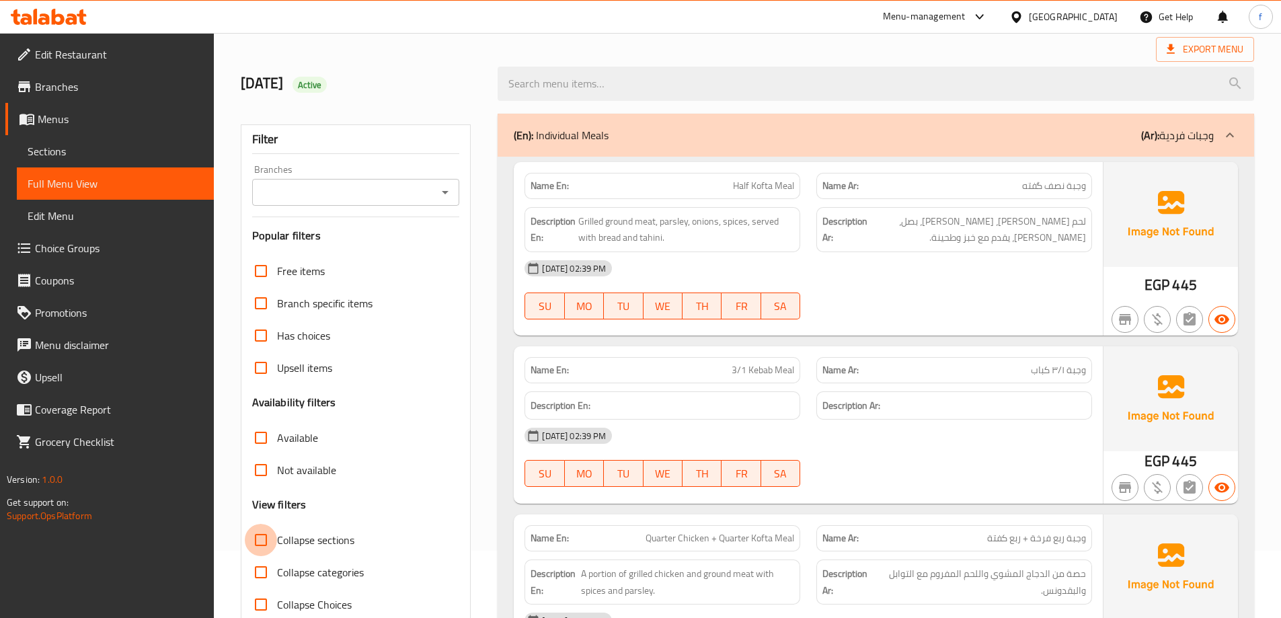
click at [264, 535] on input "Collapse sections" at bounding box center [261, 540] width 32 height 32
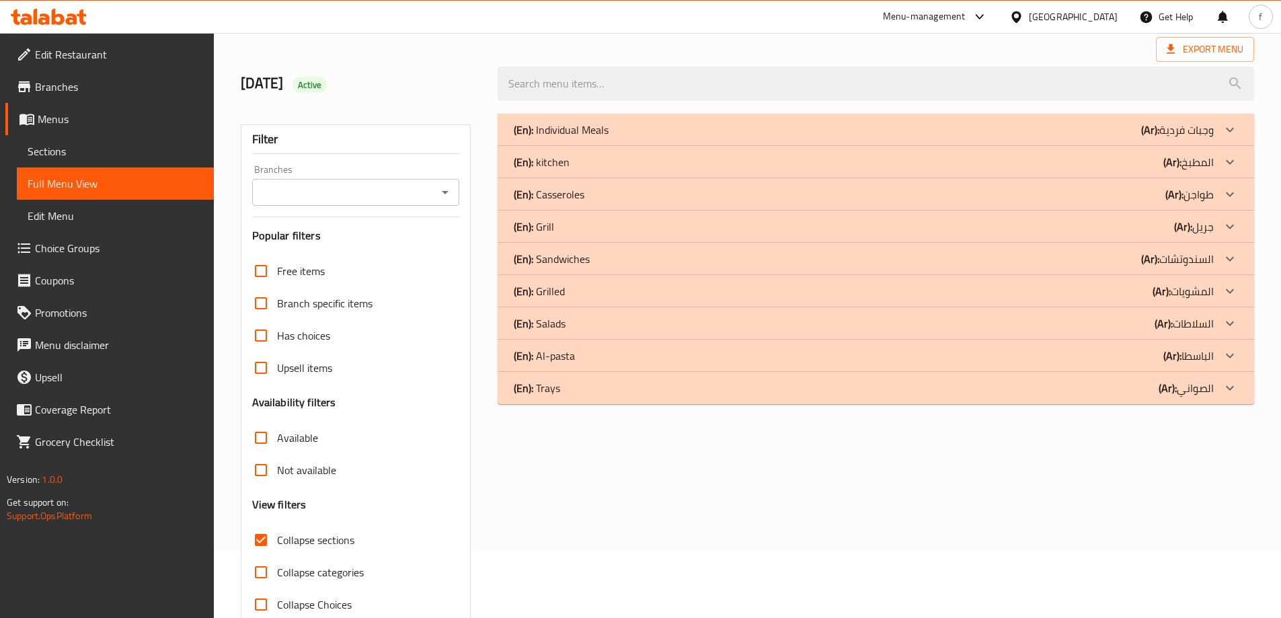
click at [589, 397] on div "(En): Trays (Ar): الصواني" at bounding box center [876, 388] width 757 height 32
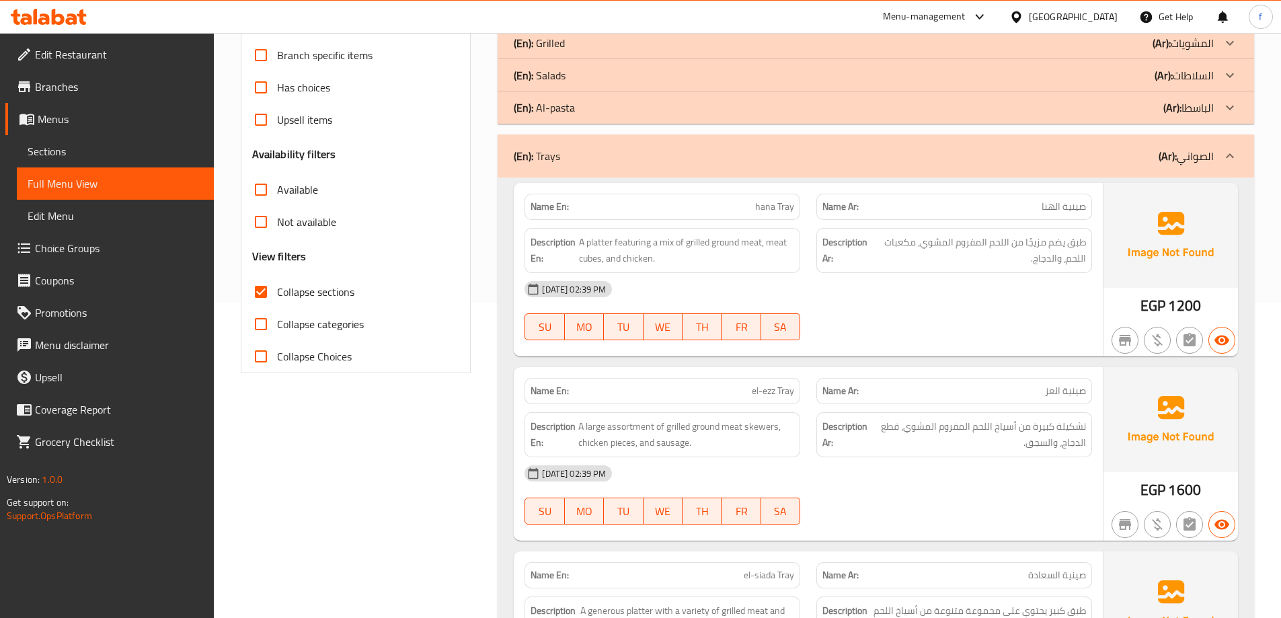
scroll to position [336, 0]
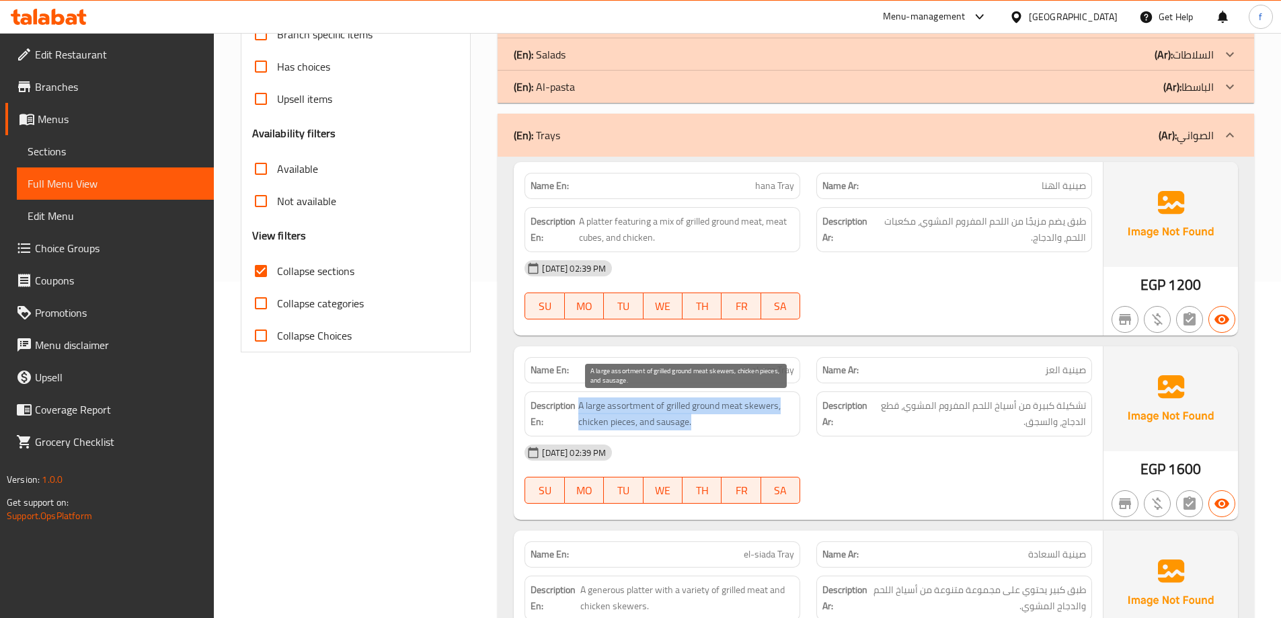
drag, startPoint x: 580, startPoint y: 406, endPoint x: 742, endPoint y: 423, distance: 163.0
click at [742, 423] on span "A large assortment of grilled ground meat skewers, chicken pieces, and sausage." at bounding box center [686, 413] width 216 height 33
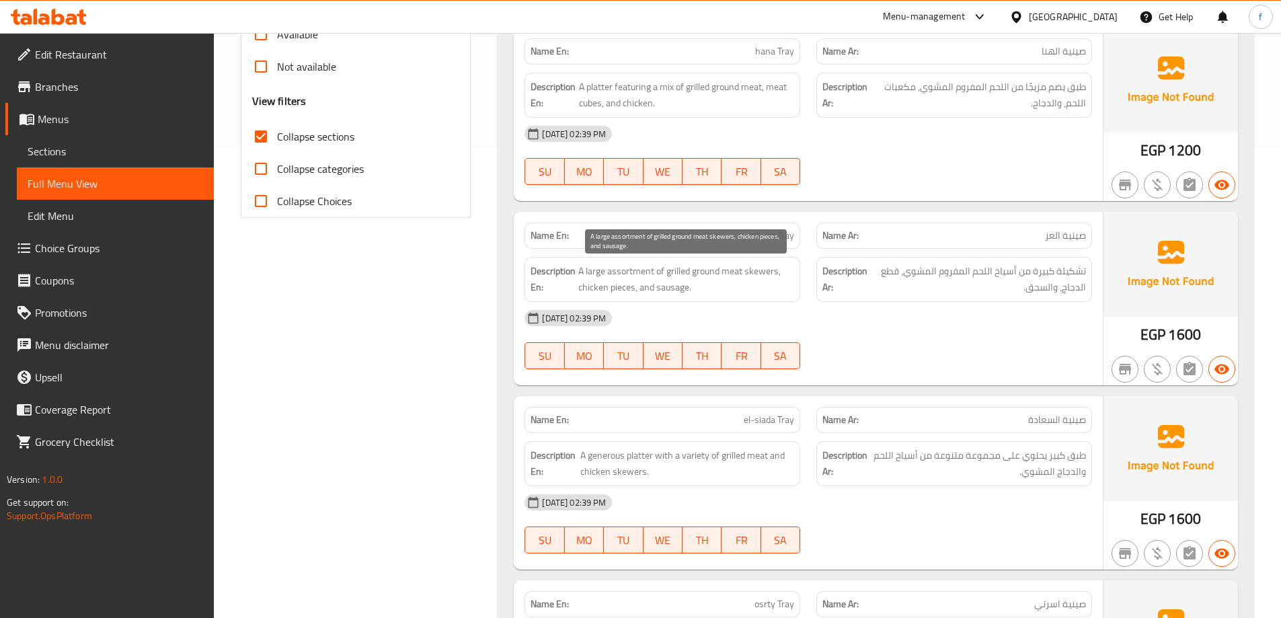
scroll to position [538, 0]
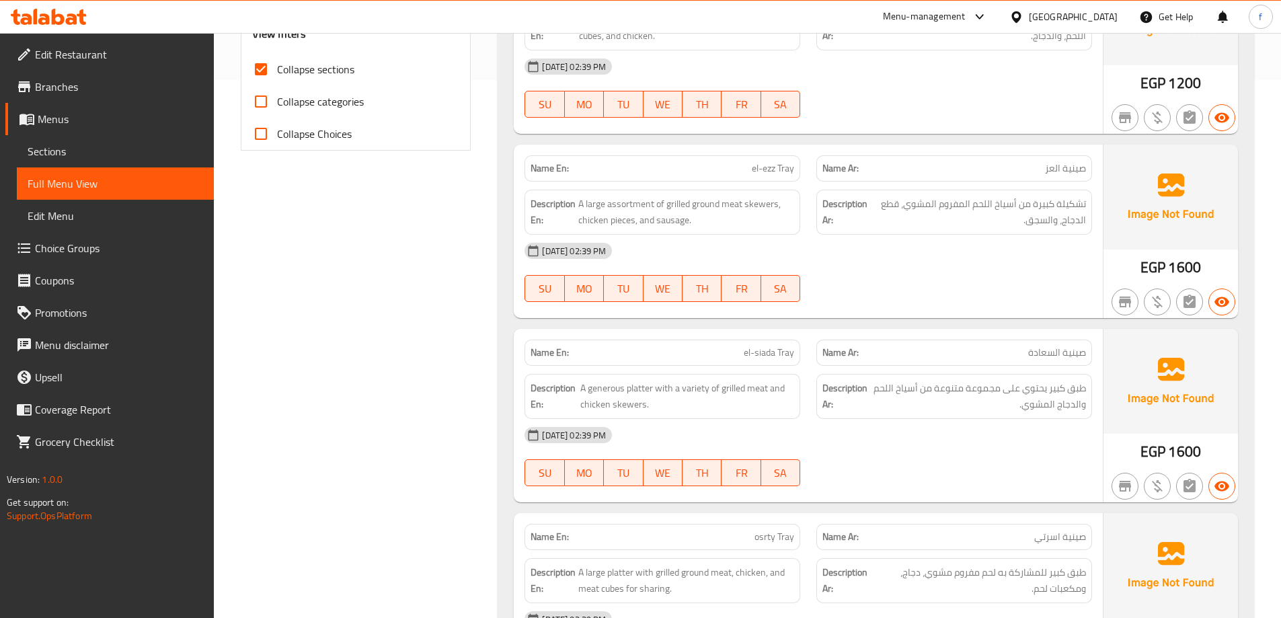
drag, startPoint x: 1077, startPoint y: 213, endPoint x: 962, endPoint y: 241, distance: 118.6
click at [962, 241] on div "Name En: el-ezz Tray Name Ar: صينية العز Description En: A large assortment of …" at bounding box center [808, 232] width 589 height 174
click at [962, 241] on div "[DATE] 02:39 PM" at bounding box center [809, 251] width 584 height 32
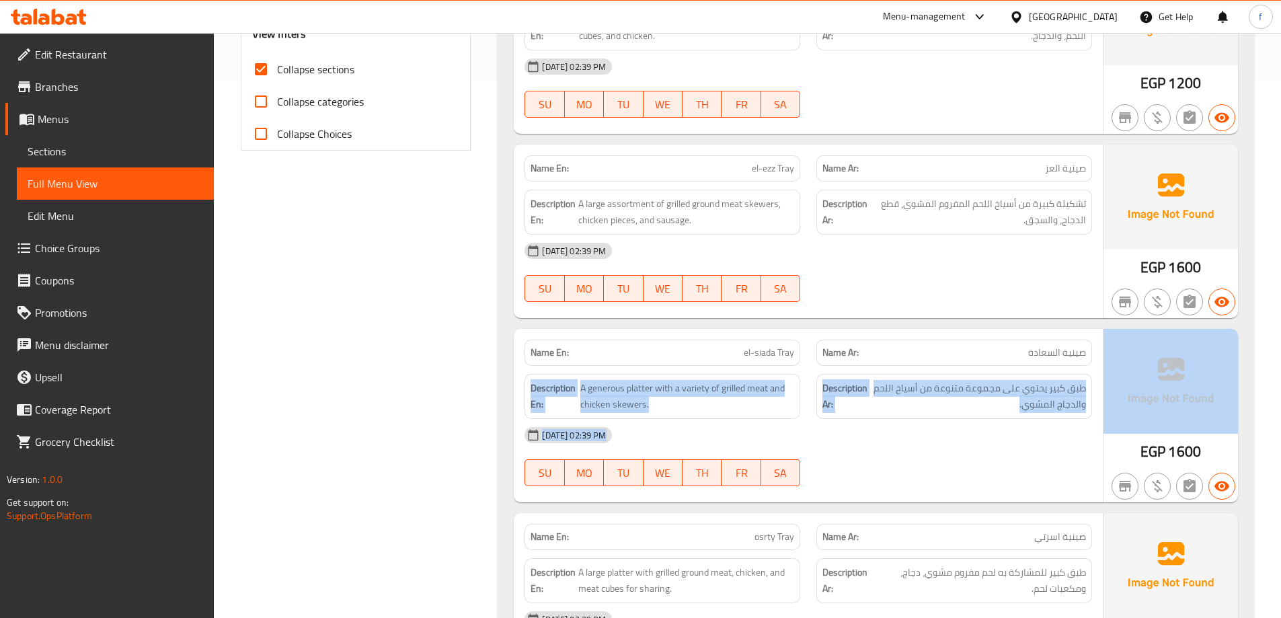
drag, startPoint x: 1018, startPoint y: 352, endPoint x: 1108, endPoint y: 351, distance: 90.1
click at [1108, 351] on div "Name En: el-siada Tray Name Ar: صينية السعادة Description En: A generous platte…" at bounding box center [876, 416] width 724 height 174
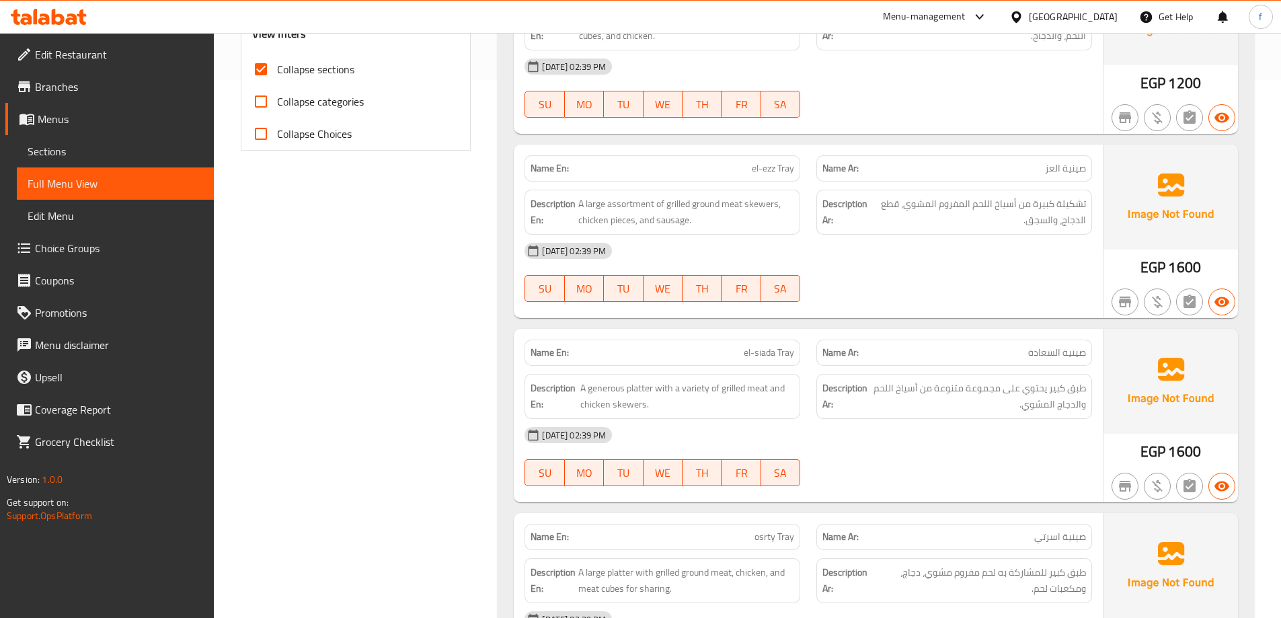
click at [1091, 352] on div "Name Ar: صينية السعادة" at bounding box center [955, 353] width 276 height 26
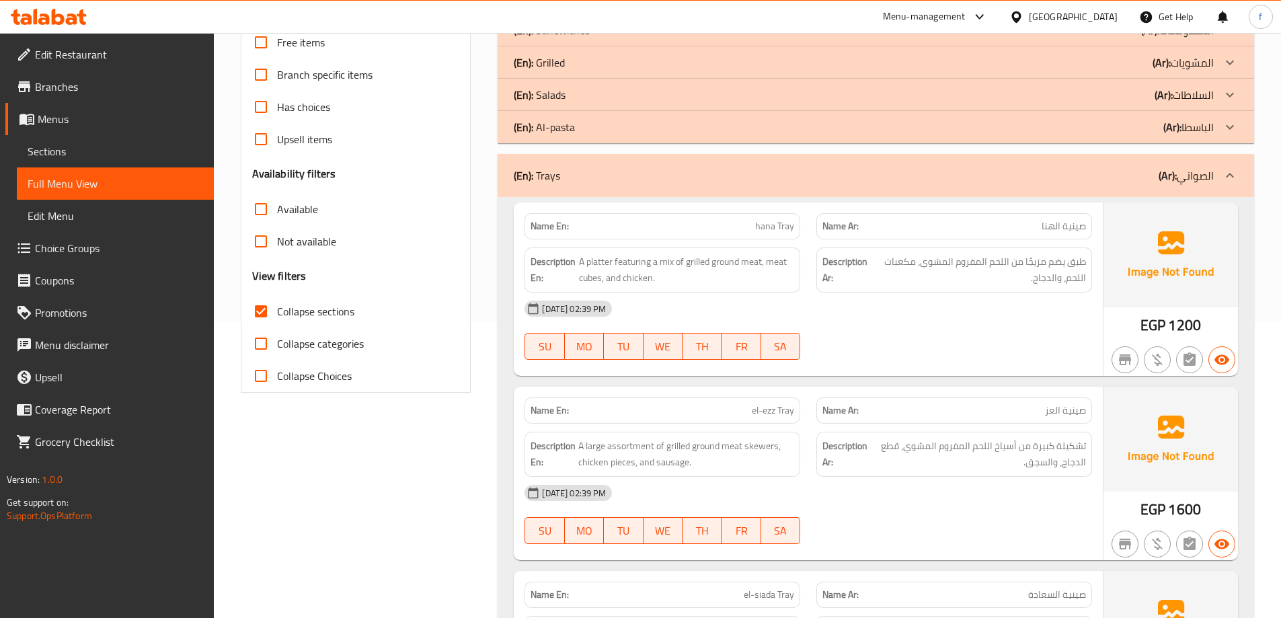
scroll to position [272, 0]
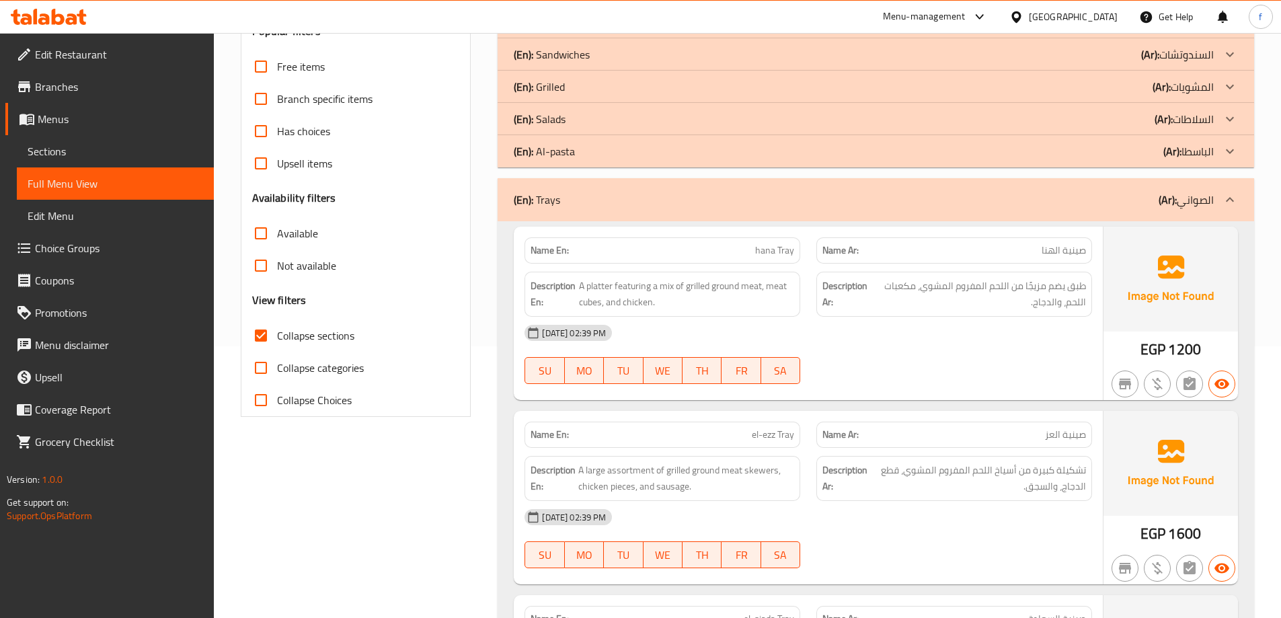
click at [734, 207] on div "(En): Trays (Ar): الصواني" at bounding box center [864, 200] width 700 height 16
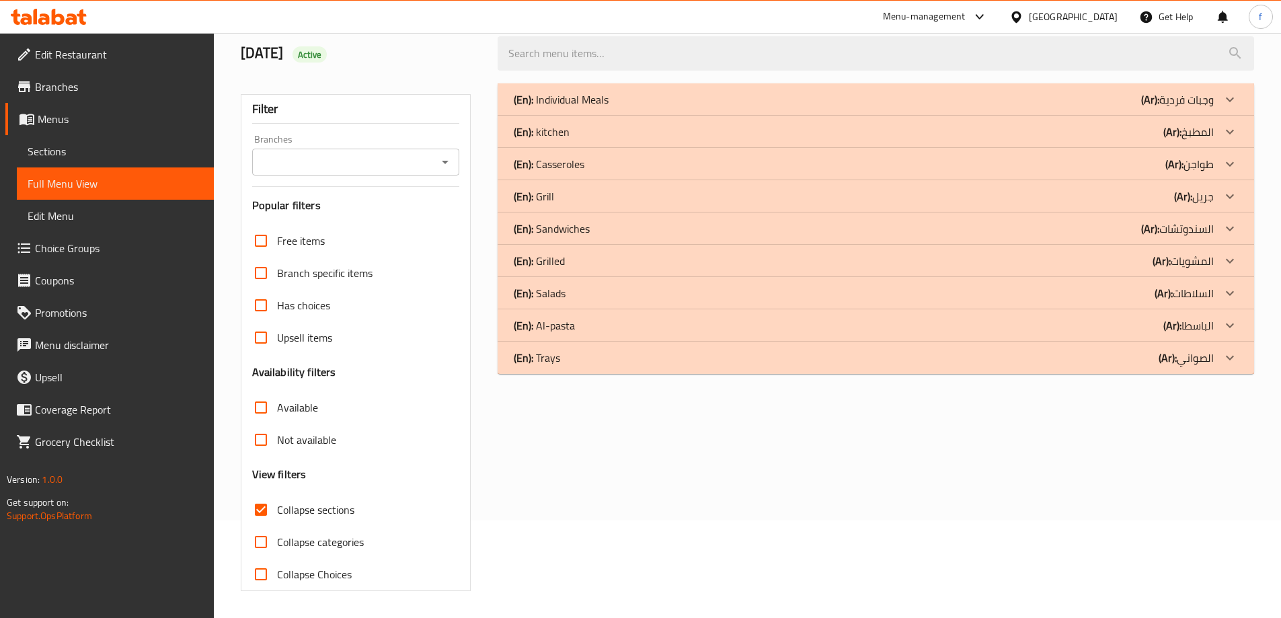
scroll to position [98, 0]
click at [548, 334] on p "(En): Al-pasta" at bounding box center [544, 325] width 61 height 16
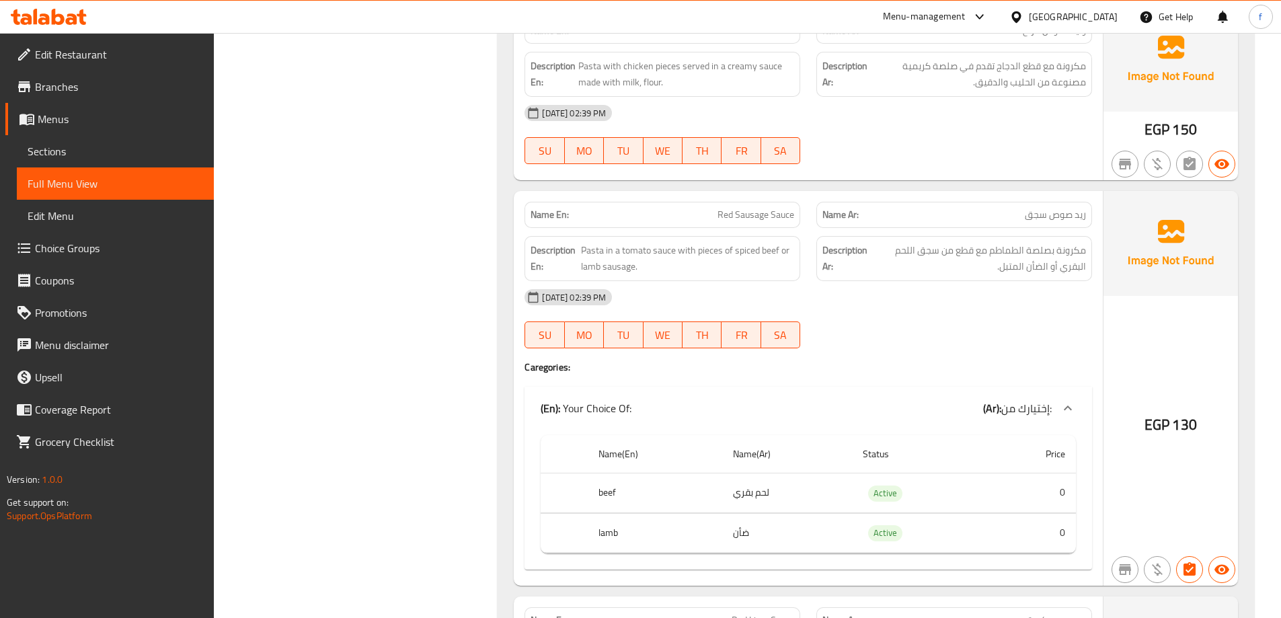
scroll to position [837, 0]
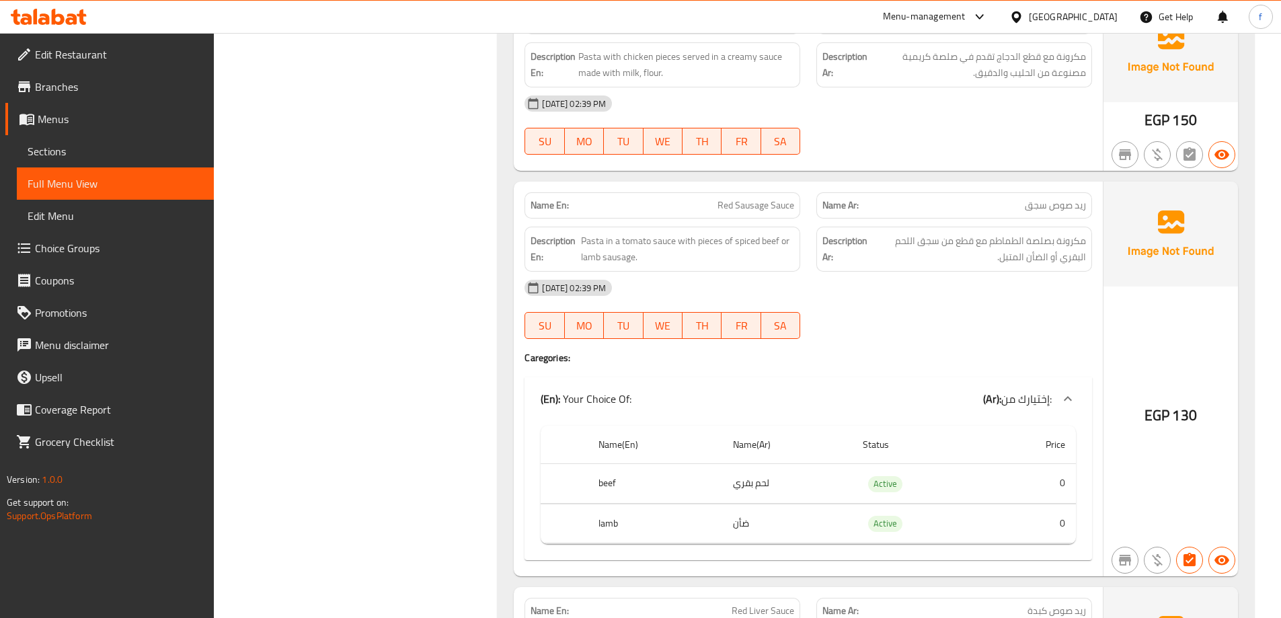
click at [1021, 322] on div "29-09-2025 02:39 PM SU MO TU WE TH FR SA" at bounding box center [809, 309] width 584 height 75
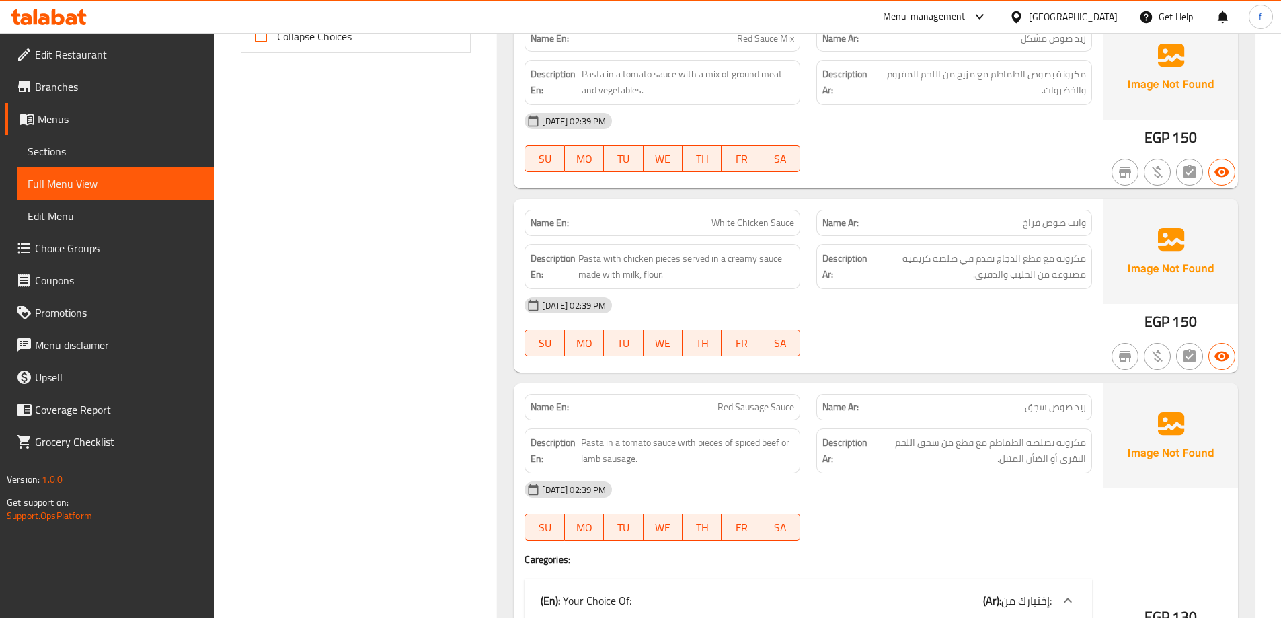
scroll to position [568, 0]
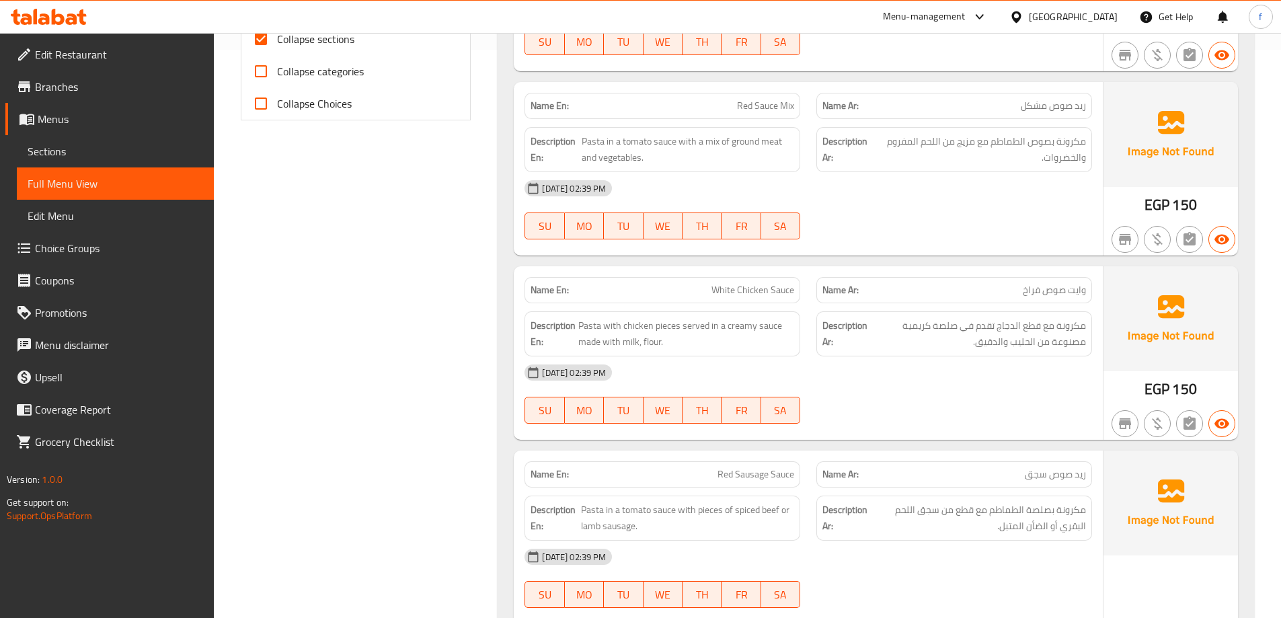
click at [1095, 331] on div "Description Ar: مكرونة مع قطع الدجاج تقدم في صلصة كريمية مصنوعة من الحليب والدق…" at bounding box center [954, 333] width 292 height 61
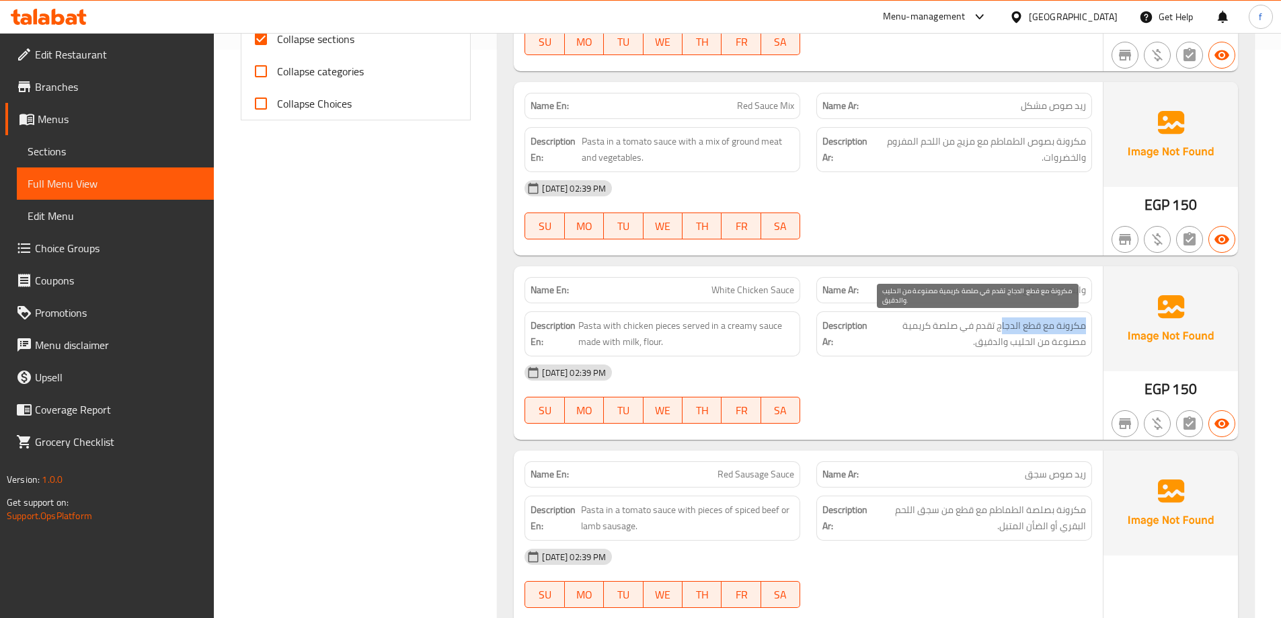
drag, startPoint x: 1094, startPoint y: 328, endPoint x: 1001, endPoint y: 316, distance: 93.5
click at [1001, 316] on div "Description Ar: مكرونة مع قطع الدجاج تقدم في صلصة كريمية مصنوعة من الحليب والدق…" at bounding box center [954, 333] width 292 height 61
click at [1001, 316] on div "Description Ar: مكرونة مع قطع الدجاج تقدم في صلصة كريمية مصنوعة من الحليب والدق…" at bounding box center [955, 333] width 276 height 45
drag, startPoint x: 1088, startPoint y: 331, endPoint x: 999, endPoint y: 323, distance: 88.5
click at [999, 323] on div "Description Ar: مكرونة مع قطع الدجاج تقدم في صلصة كريمية مصنوعة من الحليب والدق…" at bounding box center [955, 333] width 276 height 45
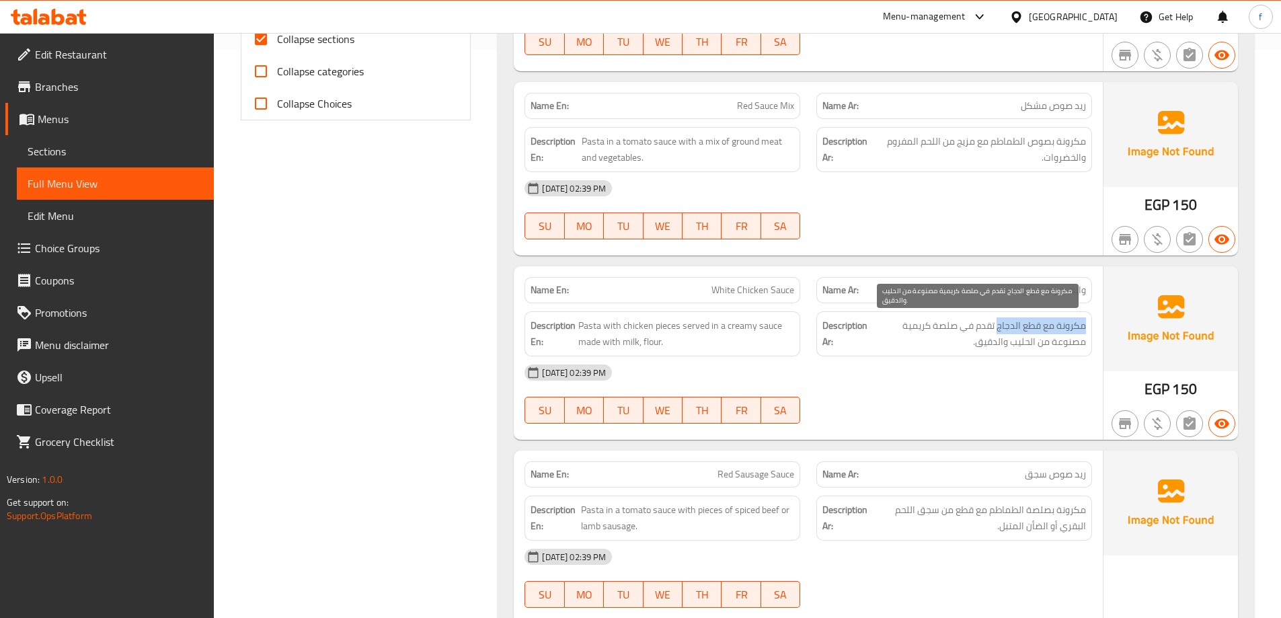
click at [999, 323] on span "مكرونة مع قطع الدجاج تقدم في صلصة كريمية مصنوعة من الحليب والدقيق." at bounding box center [978, 333] width 216 height 33
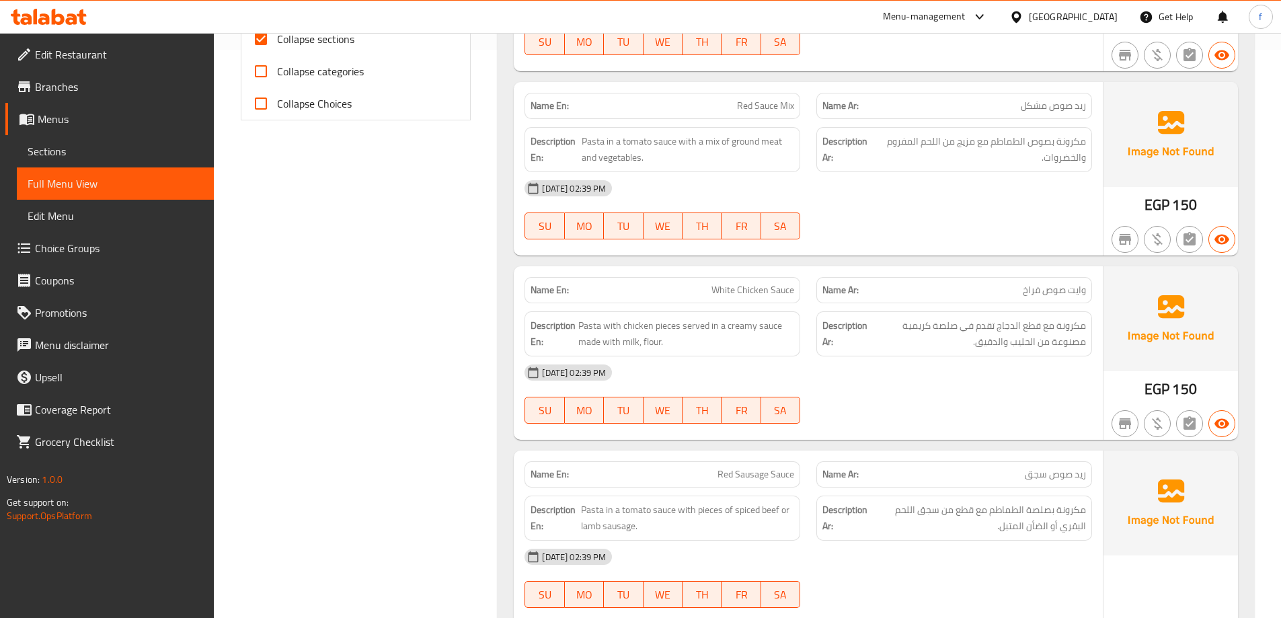
click at [921, 372] on div "[DATE] 02:39 PM" at bounding box center [809, 372] width 584 height 32
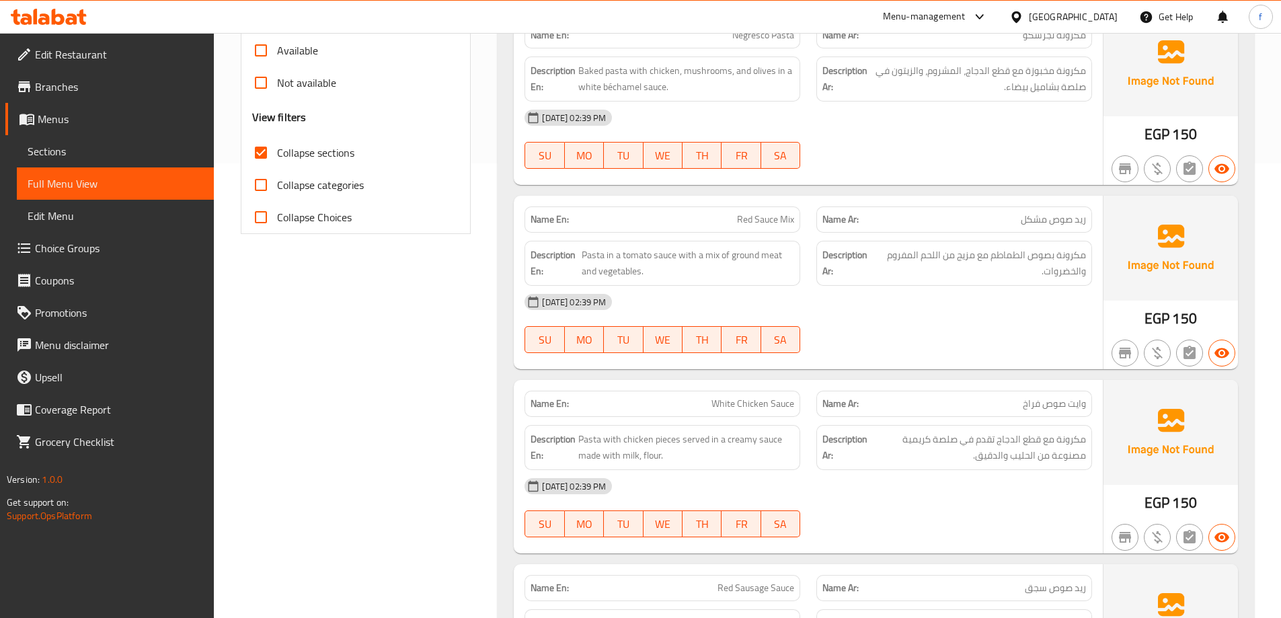
scroll to position [434, 0]
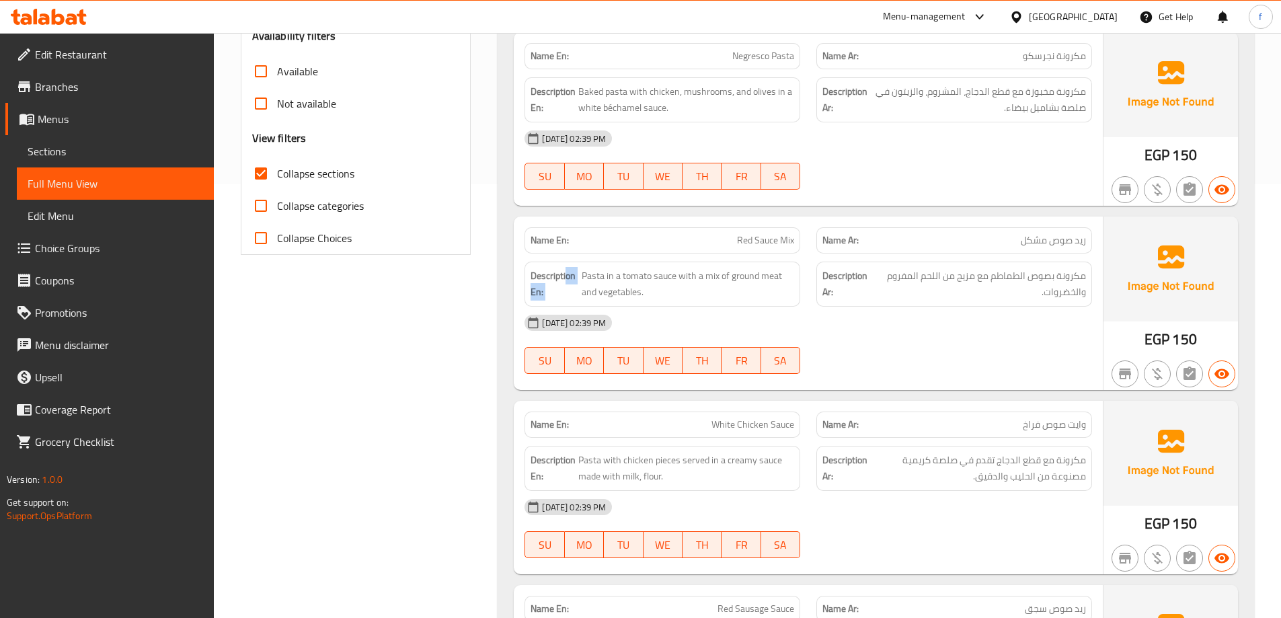
drag, startPoint x: 566, startPoint y: 272, endPoint x: 581, endPoint y: 270, distance: 14.9
click at [581, 270] on h6 "Description En: Pasta in a tomato sauce with a mix of ground meat and vegetable…" at bounding box center [663, 284] width 264 height 33
click at [582, 270] on span "Pasta in a tomato sauce with a mix of ground meat and vegetables." at bounding box center [688, 284] width 213 height 33
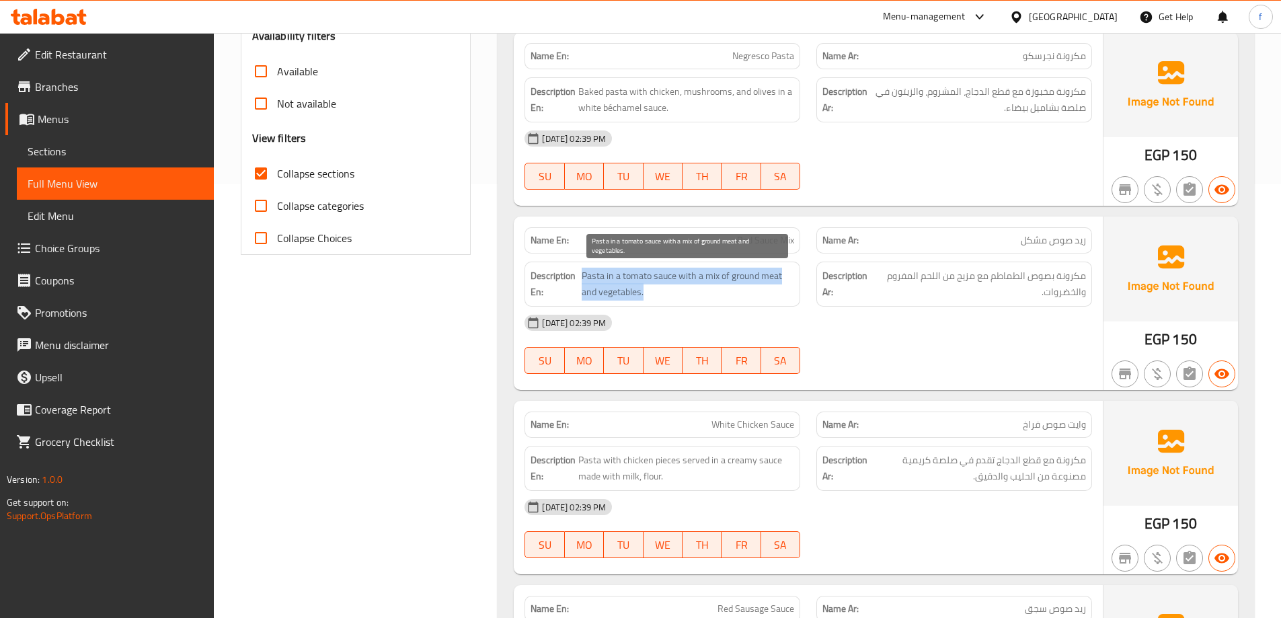
drag, startPoint x: 581, startPoint y: 270, endPoint x: 758, endPoint y: 293, distance: 178.4
click at [758, 293] on span "Pasta in a tomato sauce with a mix of ground meat and vegetables." at bounding box center [688, 284] width 213 height 33
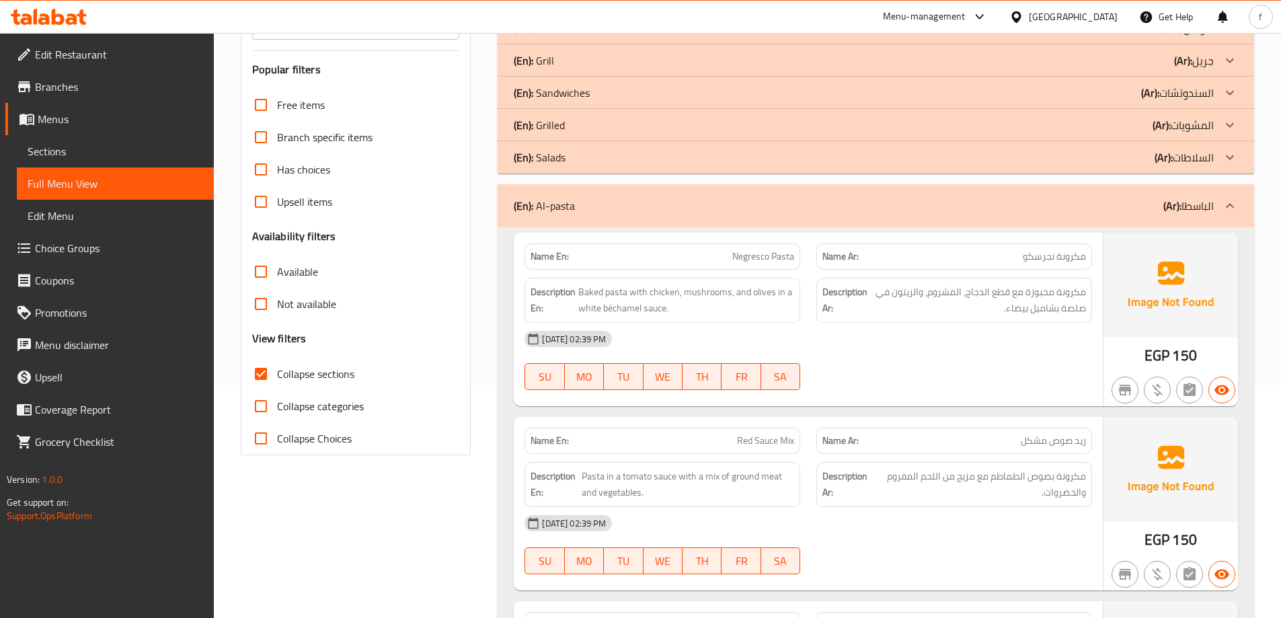
scroll to position [232, 0]
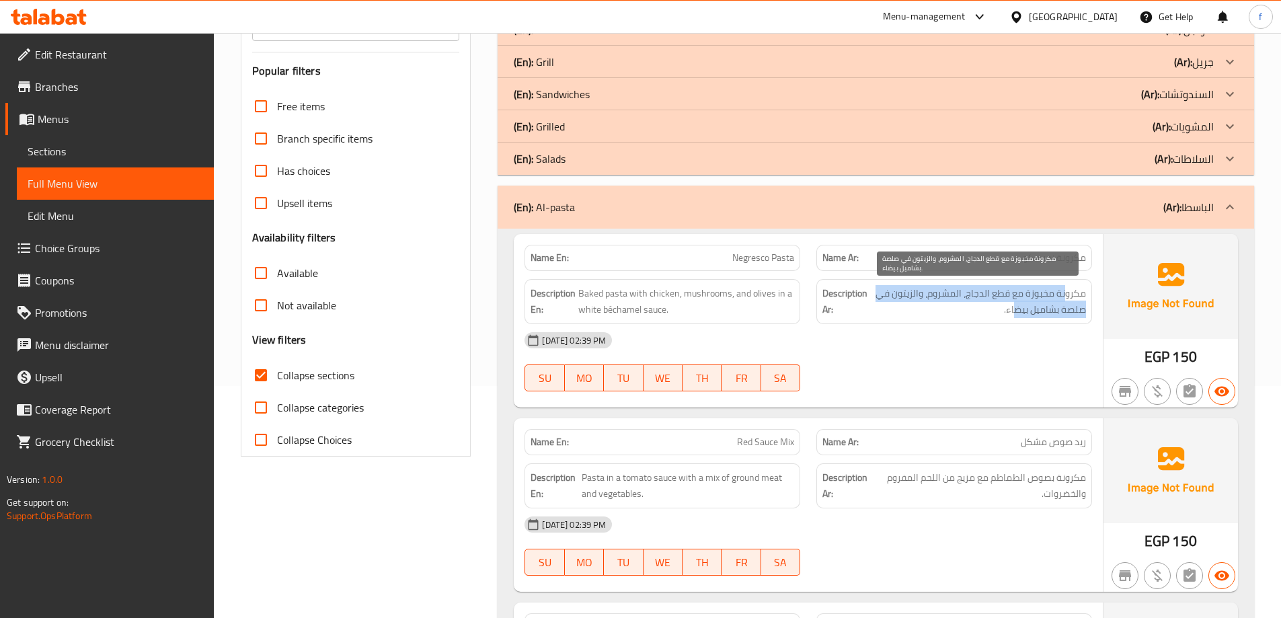
drag, startPoint x: 1066, startPoint y: 300, endPoint x: 1012, endPoint y: 303, distance: 54.5
click at [1012, 303] on span "مكرونة مخبوزة مع قطع الدجاج، المشروم، والزيتون في صلصة بشاميل بيضاء." at bounding box center [978, 301] width 216 height 33
click at [1010, 303] on span "مكرونة مخبوزة مع قطع الدجاج، المشروم، والزيتون في صلصة بشاميل بيضاء." at bounding box center [978, 301] width 216 height 33
drag, startPoint x: 1084, startPoint y: 311, endPoint x: 986, endPoint y: 309, distance: 97.5
click at [986, 309] on span "مكرونة مخبوزة مع قطع الدجاج، المشروم، والزيتون في صلصة بشاميل بيضاء." at bounding box center [978, 301] width 216 height 33
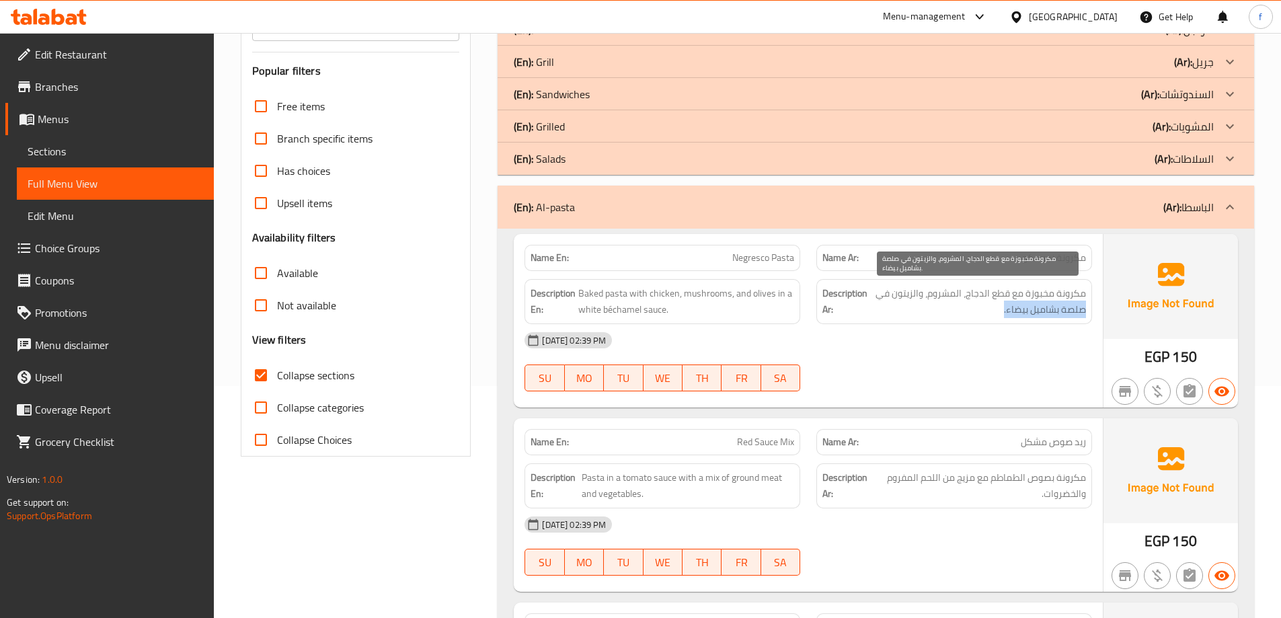
click at [986, 309] on span "مكرونة مخبوزة مع قطع الدجاج، المشروم، والزيتون في صلصة بشاميل بيضاء." at bounding box center [978, 301] width 216 height 33
click at [527, 198] on b "(En):" at bounding box center [524, 207] width 20 height 20
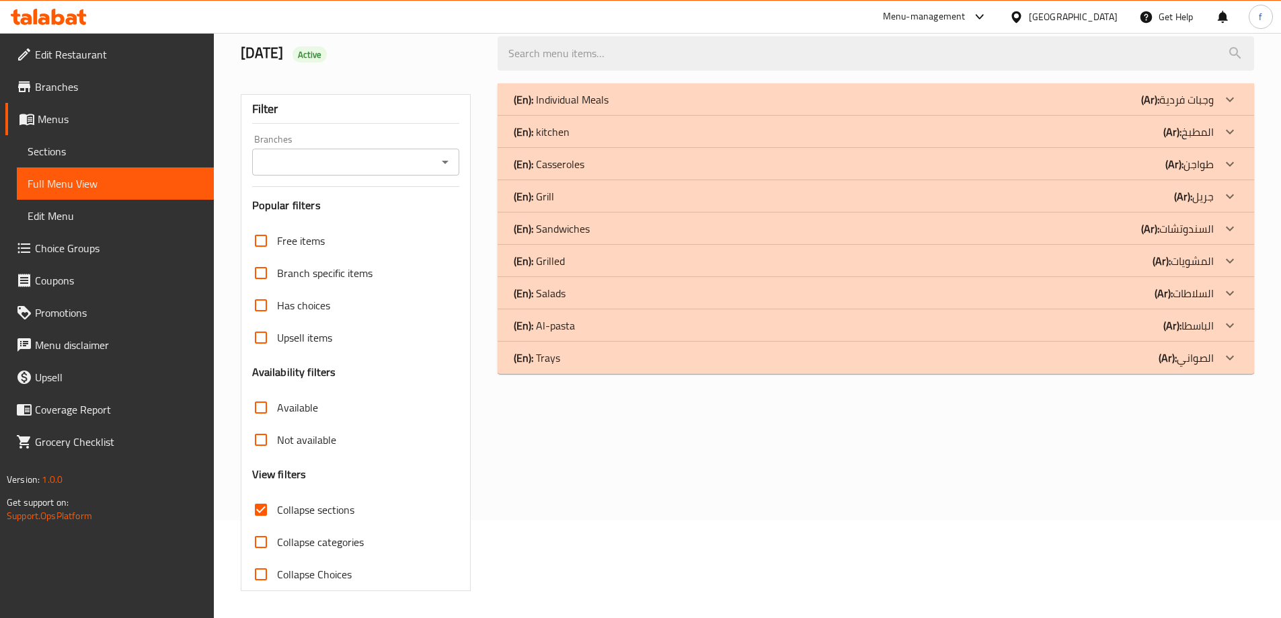
scroll to position [98, 0]
click at [542, 298] on p "(En): Salads" at bounding box center [540, 293] width 52 height 16
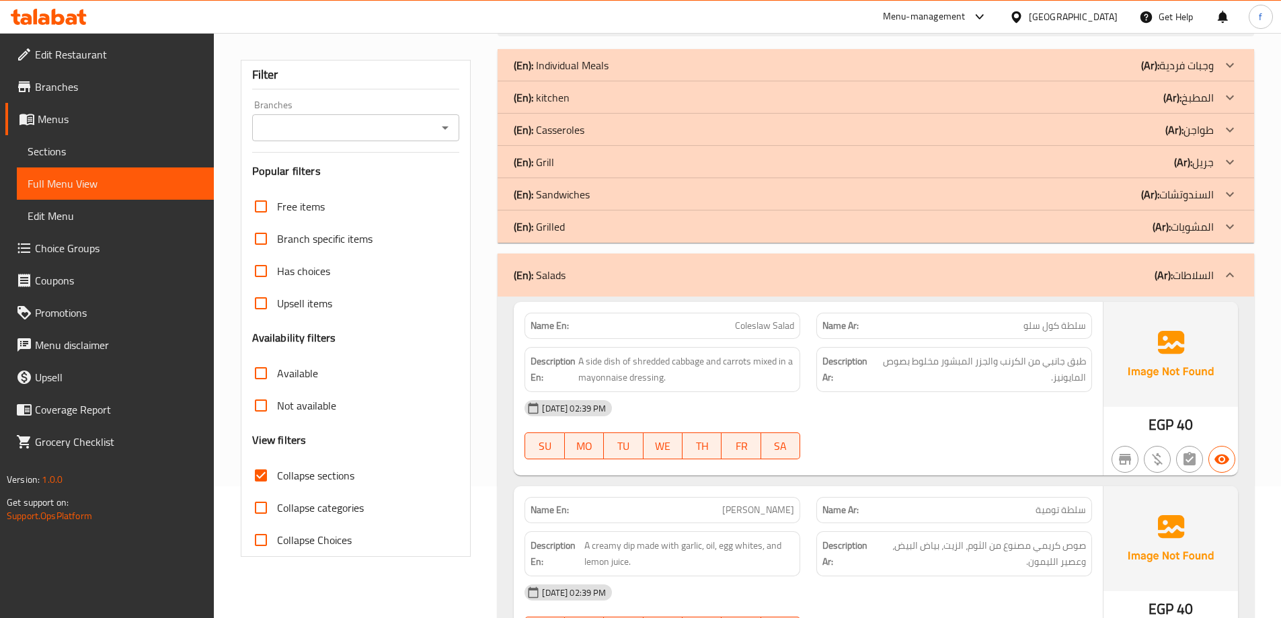
scroll to position [165, 0]
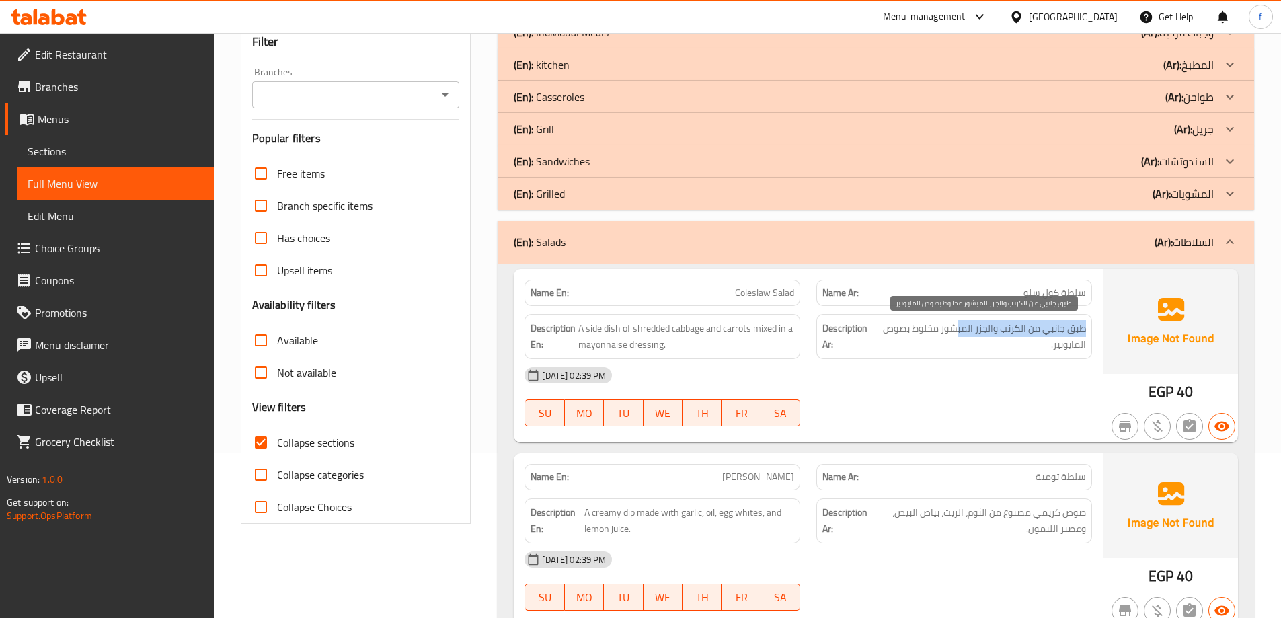
drag, startPoint x: 1086, startPoint y: 324, endPoint x: 951, endPoint y: 328, distance: 134.6
click at [954, 329] on div "Description Ar: طبق جانبي من الكرنب والجزر المبشور مخلوط بصوص المايونيز." at bounding box center [955, 336] width 276 height 45
click at [951, 328] on span "طبق جانبي من الكرنب والجزر المبشور مخلوط بصوص المايونيز." at bounding box center [981, 336] width 211 height 33
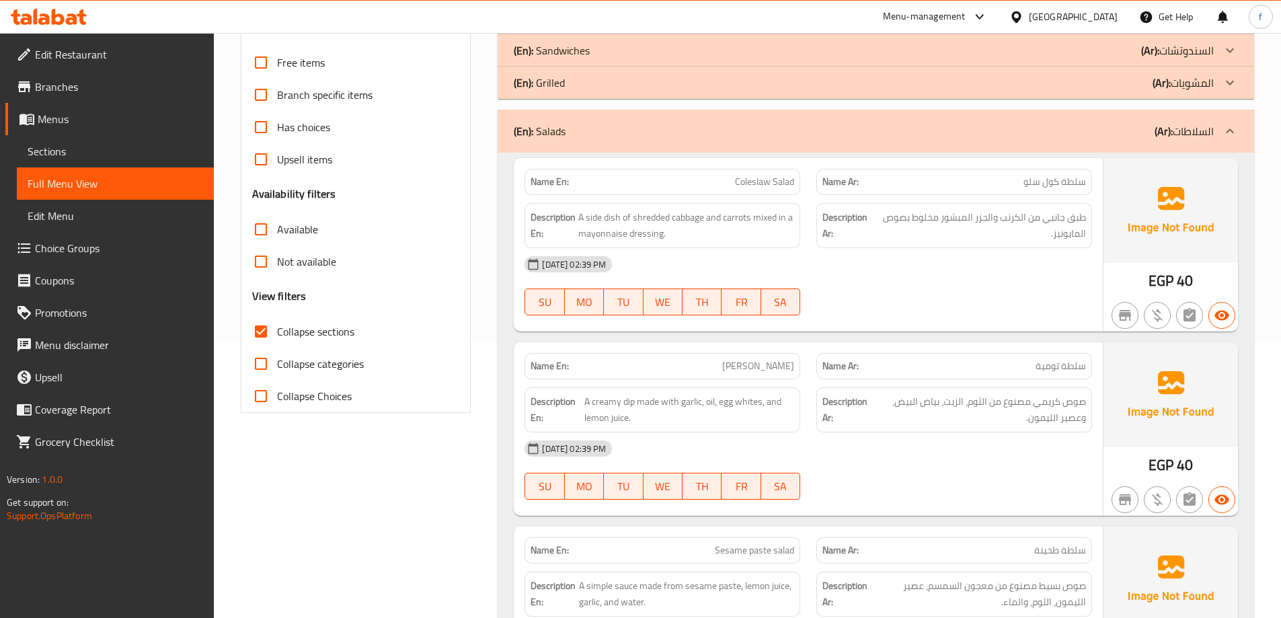
scroll to position [299, 0]
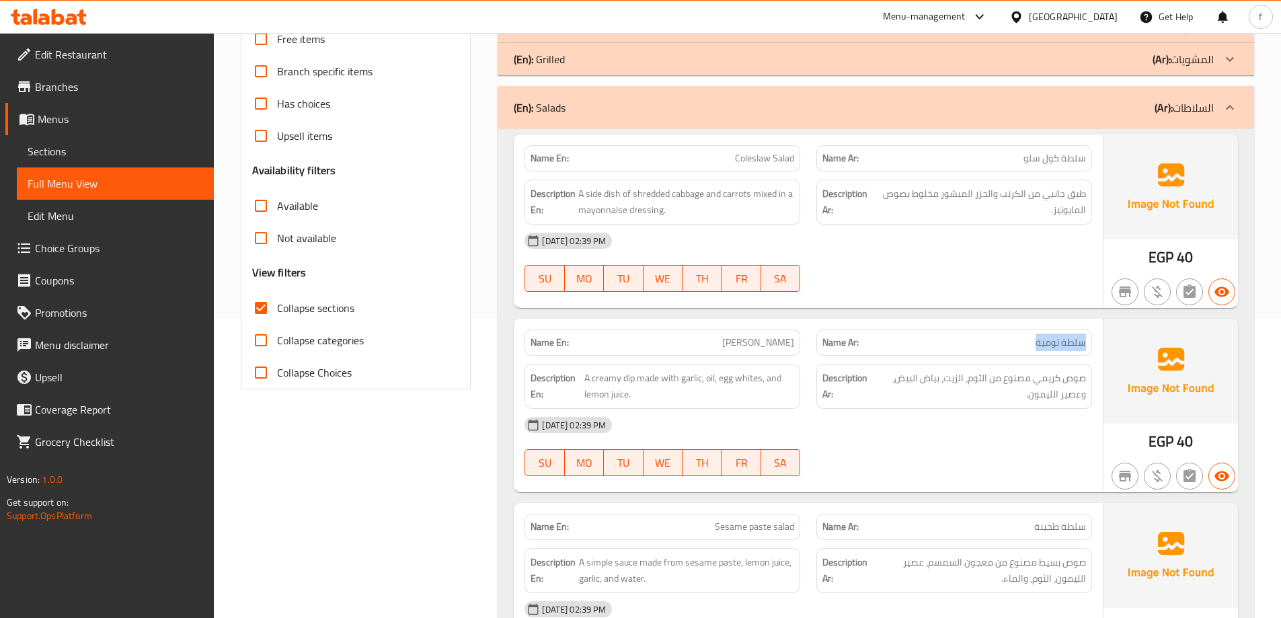
drag, startPoint x: 1075, startPoint y: 336, endPoint x: 1097, endPoint y: 334, distance: 22.2
click at [1097, 334] on div "Name Ar: سلطة تومية" at bounding box center [954, 342] width 292 height 42
drag, startPoint x: 717, startPoint y: 344, endPoint x: 764, endPoint y: 340, distance: 47.3
click at [764, 340] on p "Name En: Tomiya Salad" at bounding box center [663, 343] width 264 height 14
click at [764, 340] on span "Tomiya Salad" at bounding box center [758, 343] width 72 height 14
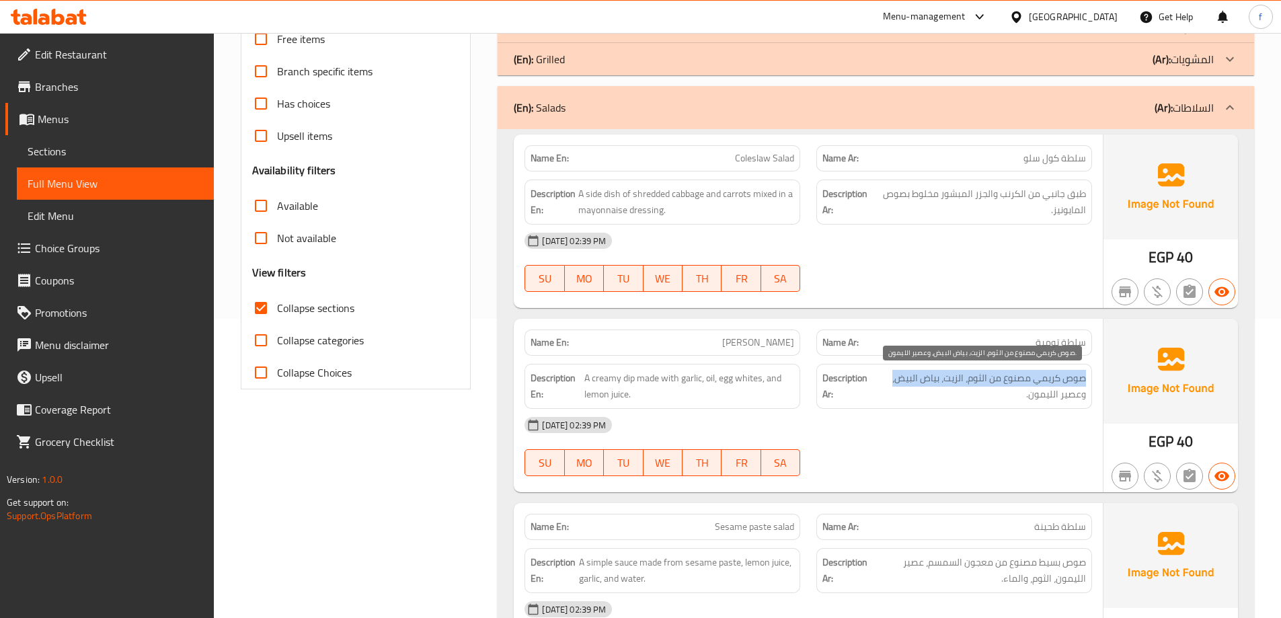
drag, startPoint x: 1089, startPoint y: 381, endPoint x: 893, endPoint y: 383, distance: 195.7
click at [893, 383] on div "Description Ar: صوص كريمي مصنوع من الثوم، الزيت، بياض البيض، وعصير الليمون." at bounding box center [955, 386] width 276 height 45
click at [893, 383] on span "صوص كريمي مصنوع من الثوم، الزيت، بياض البيض، وعصير الليمون." at bounding box center [980, 386] width 213 height 33
drag, startPoint x: 1016, startPoint y: 397, endPoint x: 1086, endPoint y: 389, distance: 69.7
click at [1086, 389] on span "صوص كريمي مصنوع من الثوم، الزيت، بياض البيض، وعصير الليمون." at bounding box center [980, 386] width 213 height 33
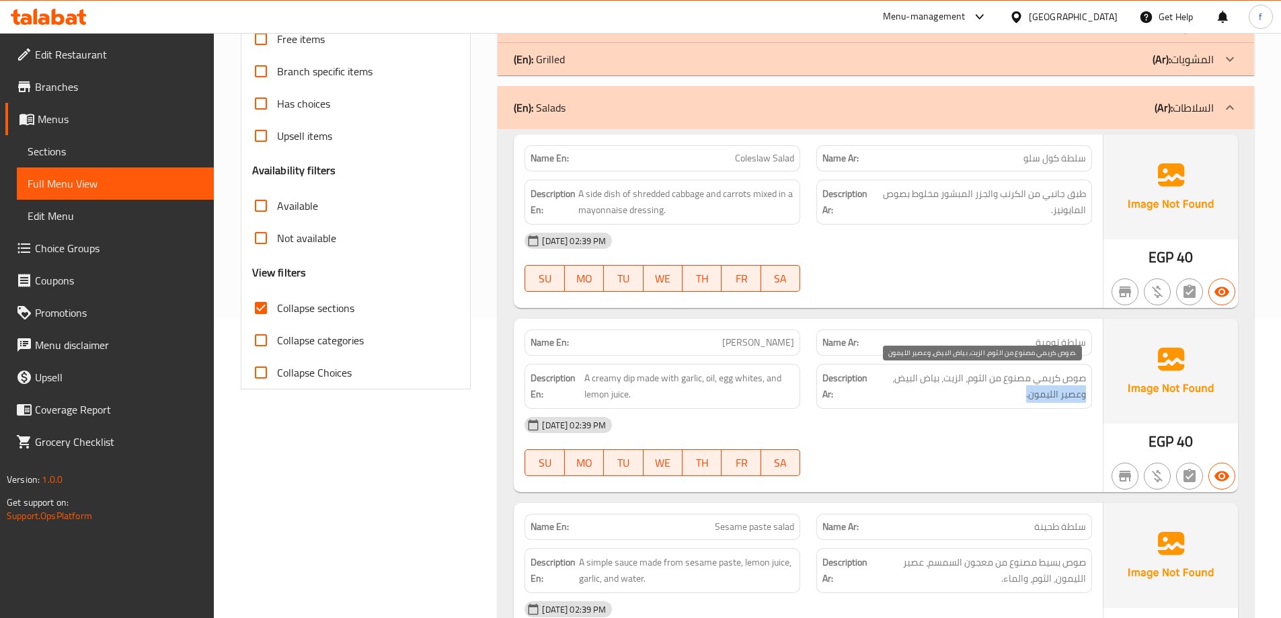
click at [1086, 389] on span "صوص كريمي مصنوع من الثوم، الزيت، بياض البيض، وعصير الليمون." at bounding box center [980, 386] width 213 height 33
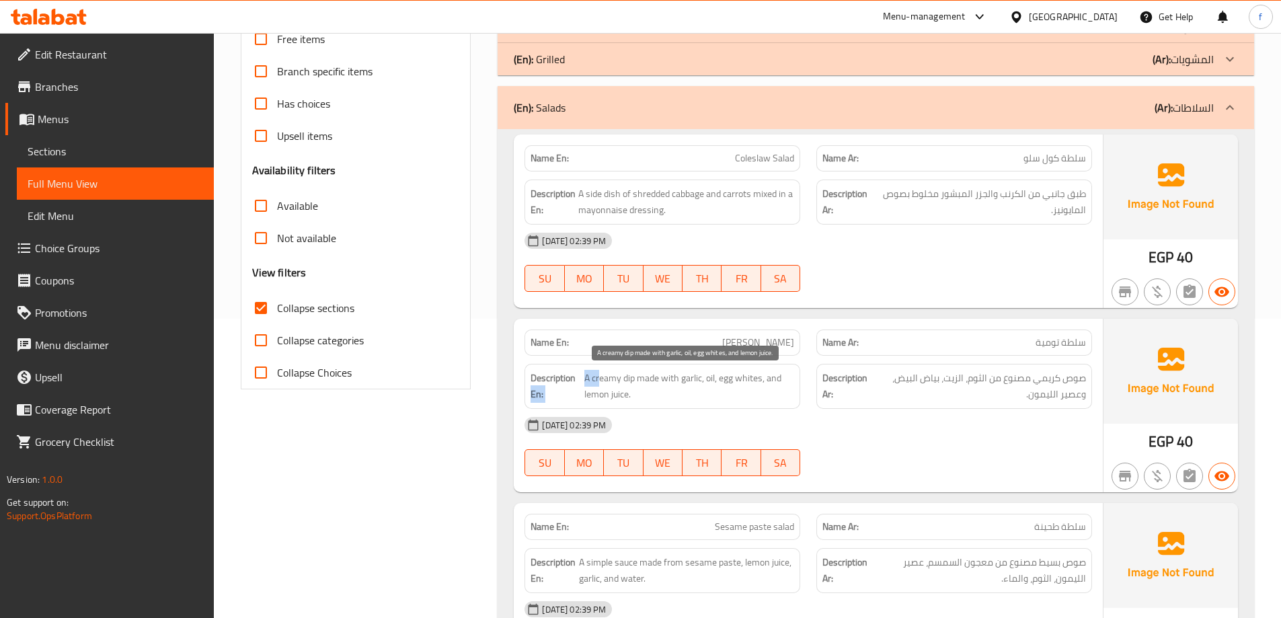
drag, startPoint x: 578, startPoint y: 377, endPoint x: 598, endPoint y: 373, distance: 20.7
click at [598, 373] on h6 "Description En: A creamy dip made with garlic, oil, egg whites, and lemon juice." at bounding box center [663, 386] width 264 height 33
click at [598, 373] on span "A creamy dip made with garlic, oil, egg whites, and lemon juice." at bounding box center [689, 386] width 210 height 33
drag, startPoint x: 586, startPoint y: 375, endPoint x: 783, endPoint y: 387, distance: 197.5
click at [783, 387] on span "A creamy dip made with garlic, oil, egg whites, and lemon juice." at bounding box center [689, 386] width 210 height 33
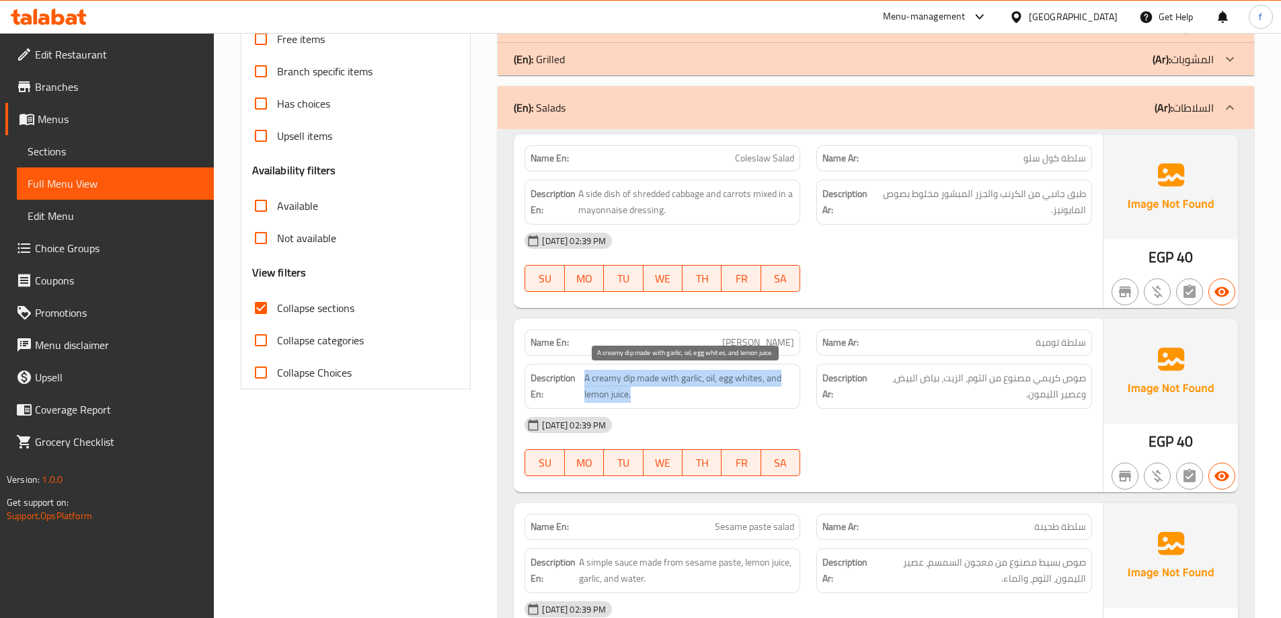
click at [783, 387] on span "A creamy dip made with garlic, oil, egg whites, and lemon juice." at bounding box center [689, 386] width 210 height 33
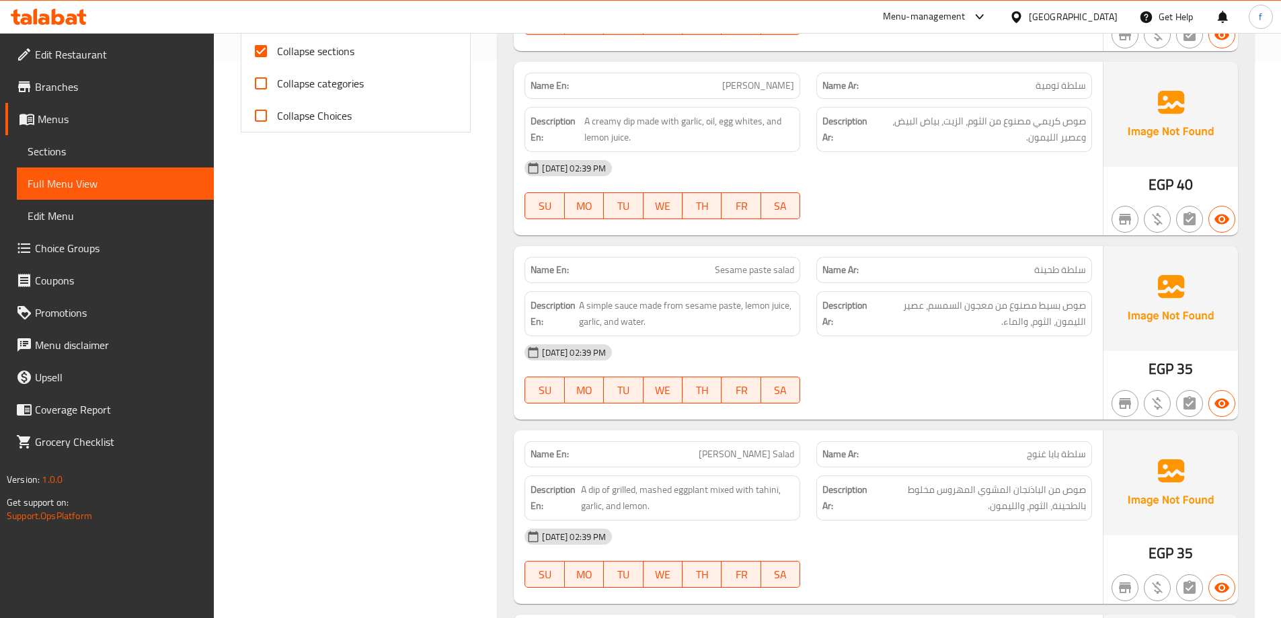
scroll to position [568, 0]
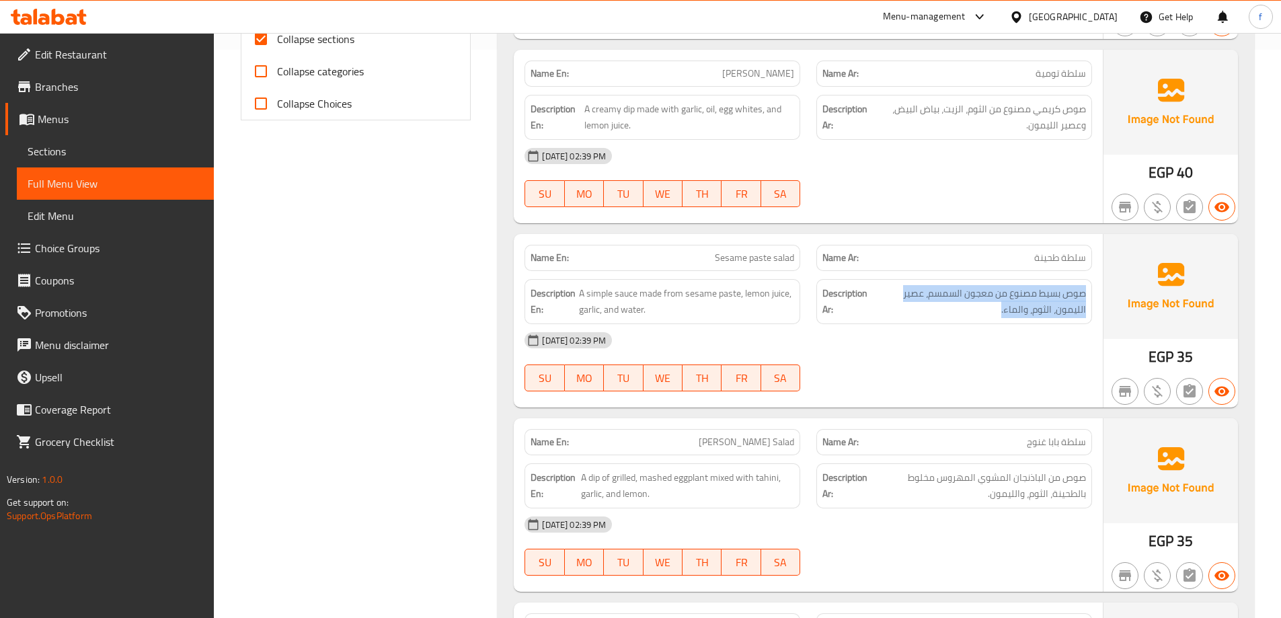
drag, startPoint x: 1077, startPoint y: 289, endPoint x: 981, endPoint y: 321, distance: 101.5
click at [981, 321] on div "Description Ar: صوص بسيط مصنوع من معجون السمسم، عصير الليمون، الثوم، والماء." at bounding box center [955, 301] width 276 height 45
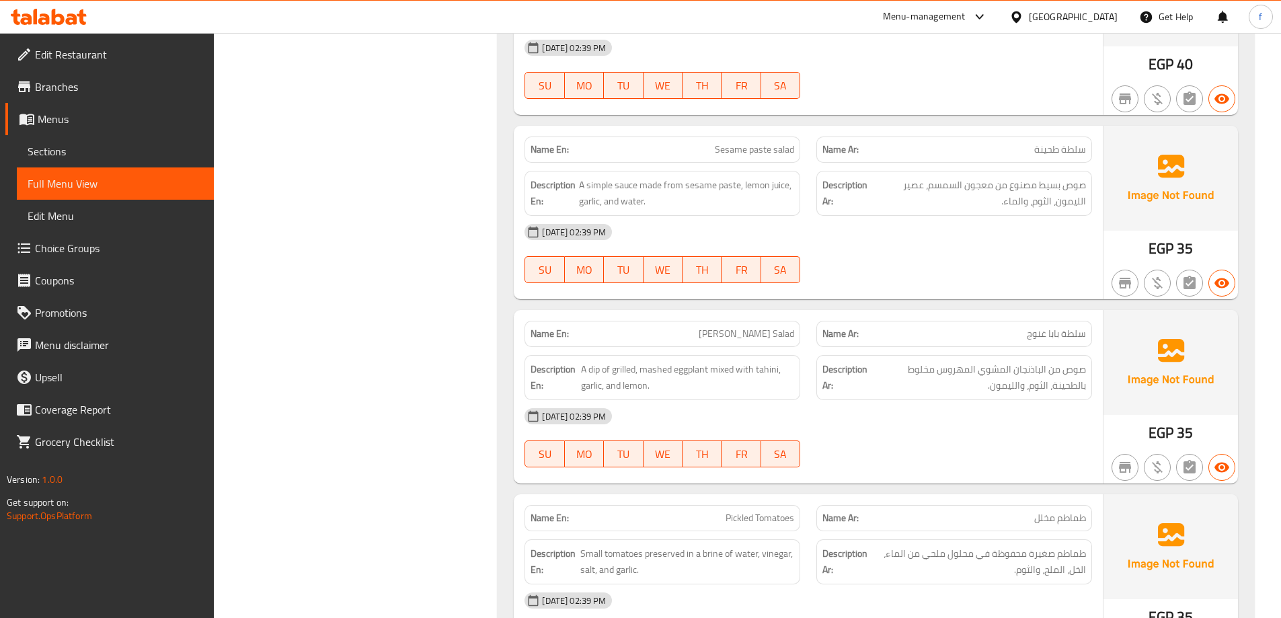
scroll to position [703, 0]
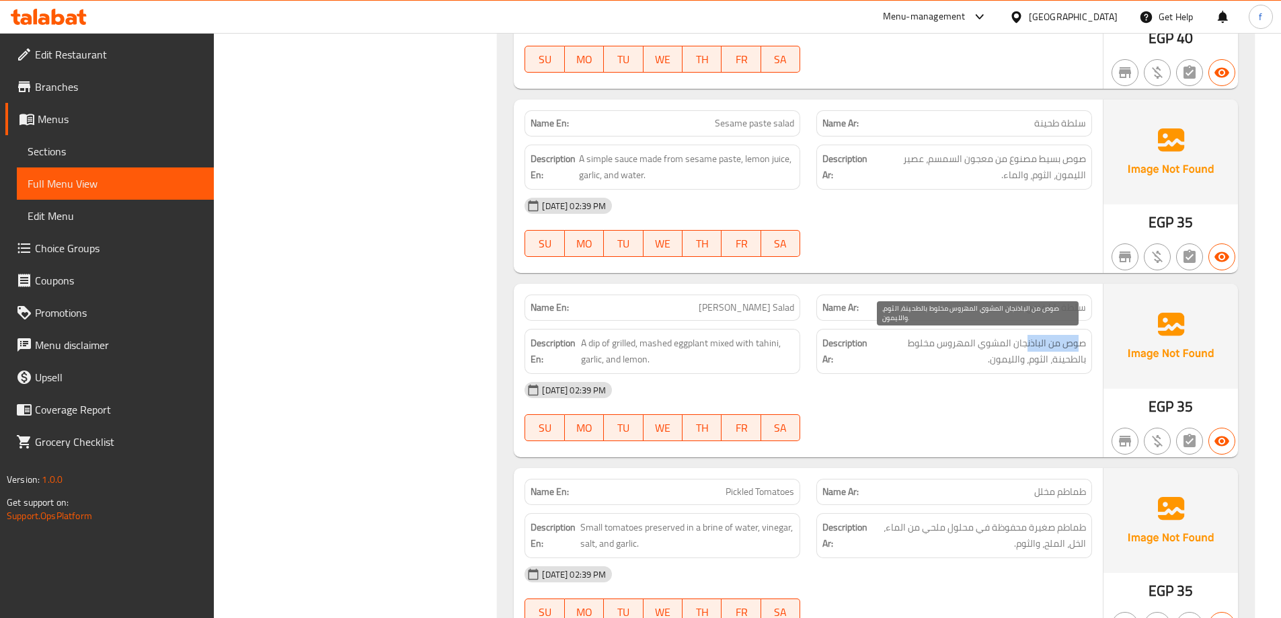
drag, startPoint x: 1079, startPoint y: 343, endPoint x: 1019, endPoint y: 348, distance: 60.1
click at [1022, 348] on span "صوص من الباذنجان المشوي المهروس مخلوط بالطحينة، الثوم، والليمون." at bounding box center [978, 351] width 216 height 33
click at [1019, 348] on span "صوص من الباذنجان المشوي المهروس مخلوط بالطحينة، الثوم، والليمون." at bounding box center [978, 351] width 216 height 33
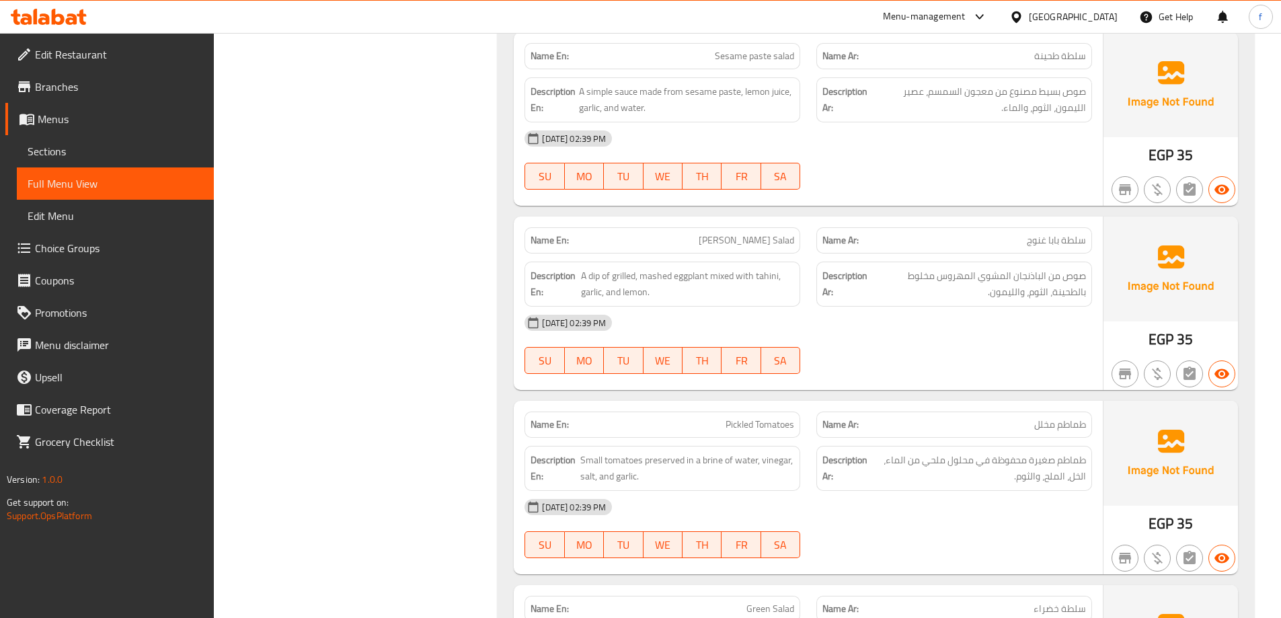
scroll to position [837, 0]
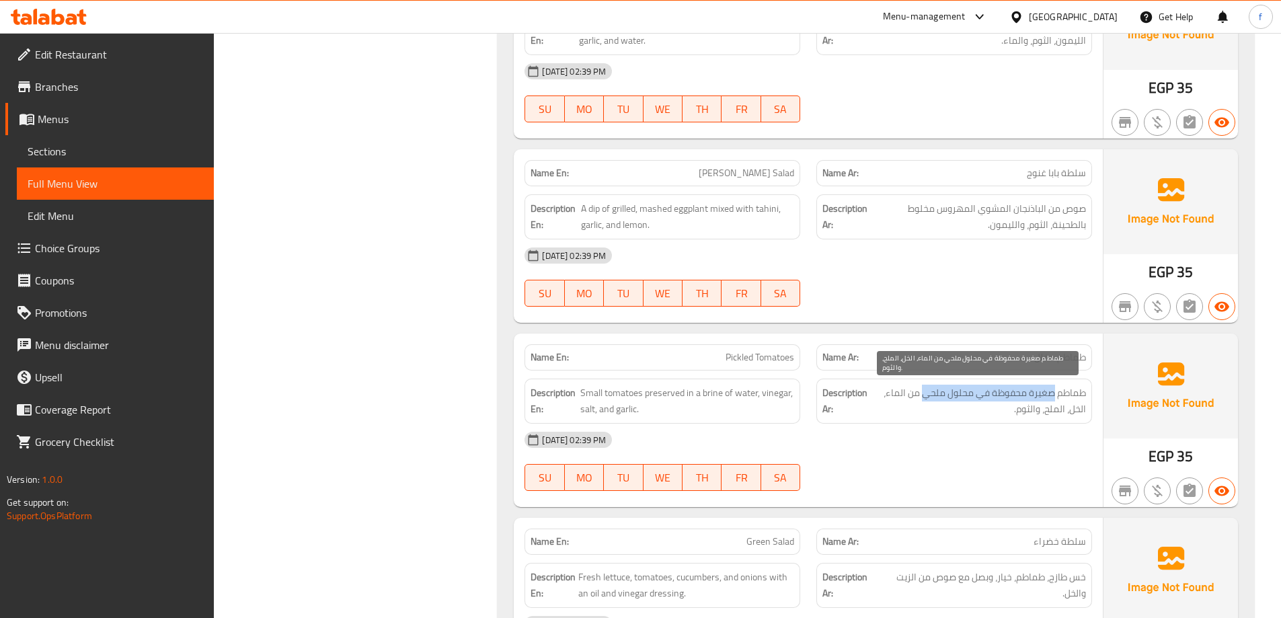
drag, startPoint x: 1054, startPoint y: 395, endPoint x: 925, endPoint y: 401, distance: 128.6
click at [925, 401] on span "طماطم صغيرة محفوظة في محلول ملحي من الماء، الخل، الملح، والثوم." at bounding box center [978, 401] width 216 height 33
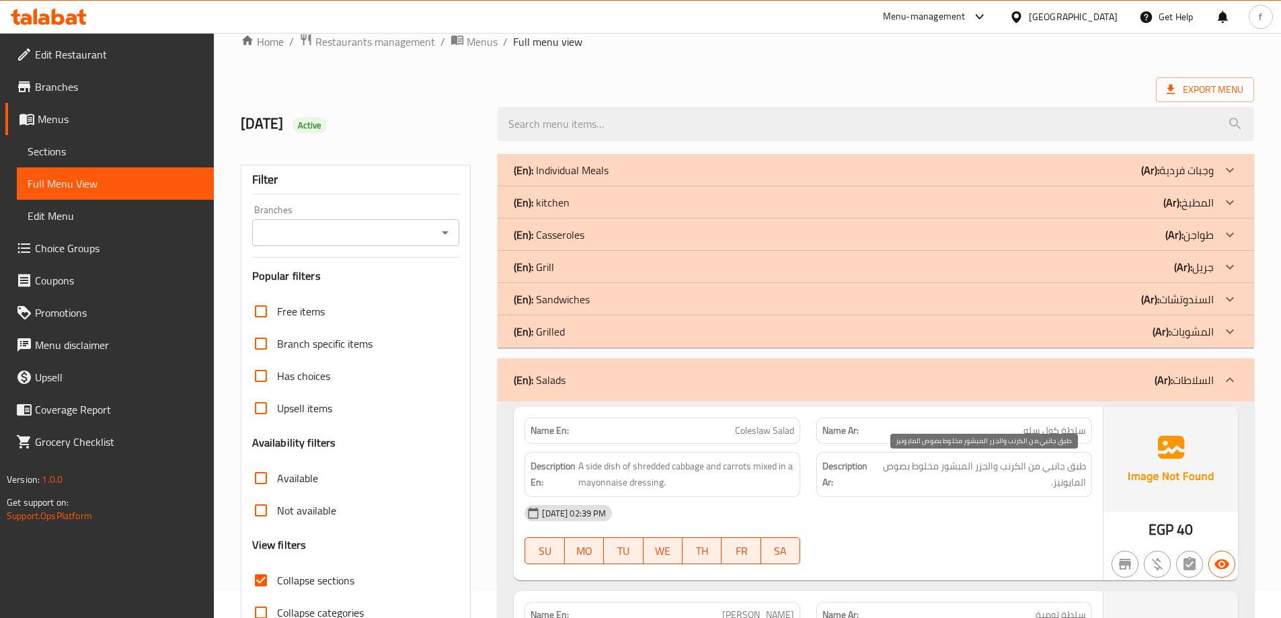
scroll to position [0, 0]
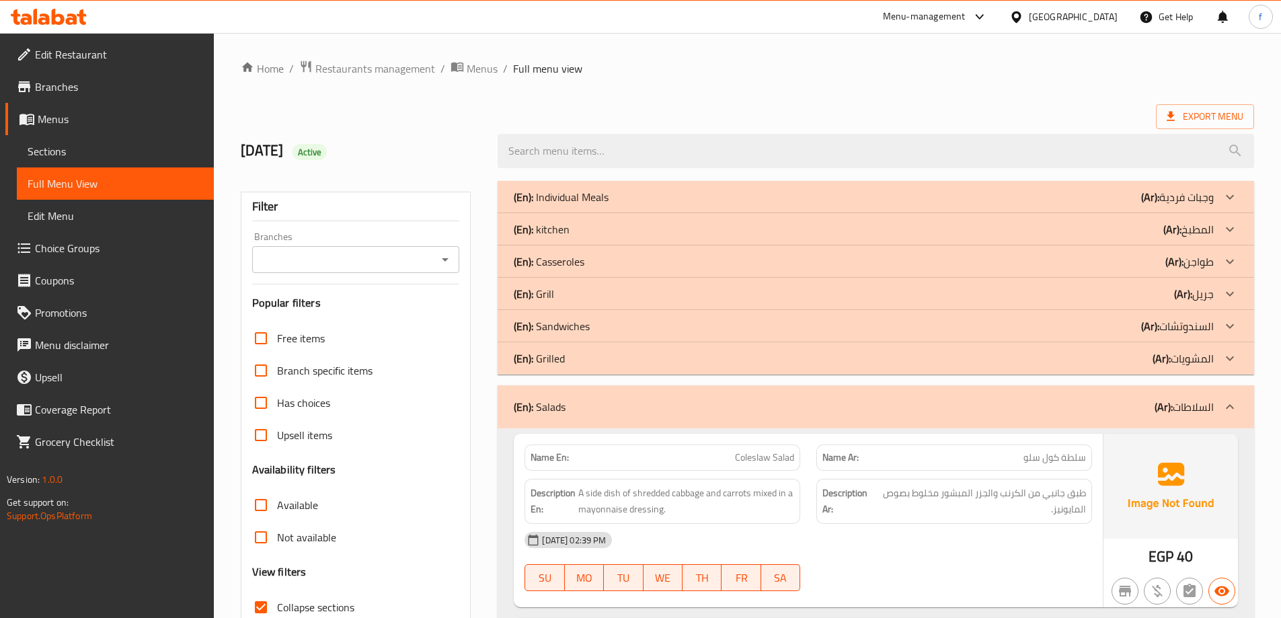
click at [537, 420] on div "(En): Salads (Ar): السلاطات" at bounding box center [876, 406] width 757 height 43
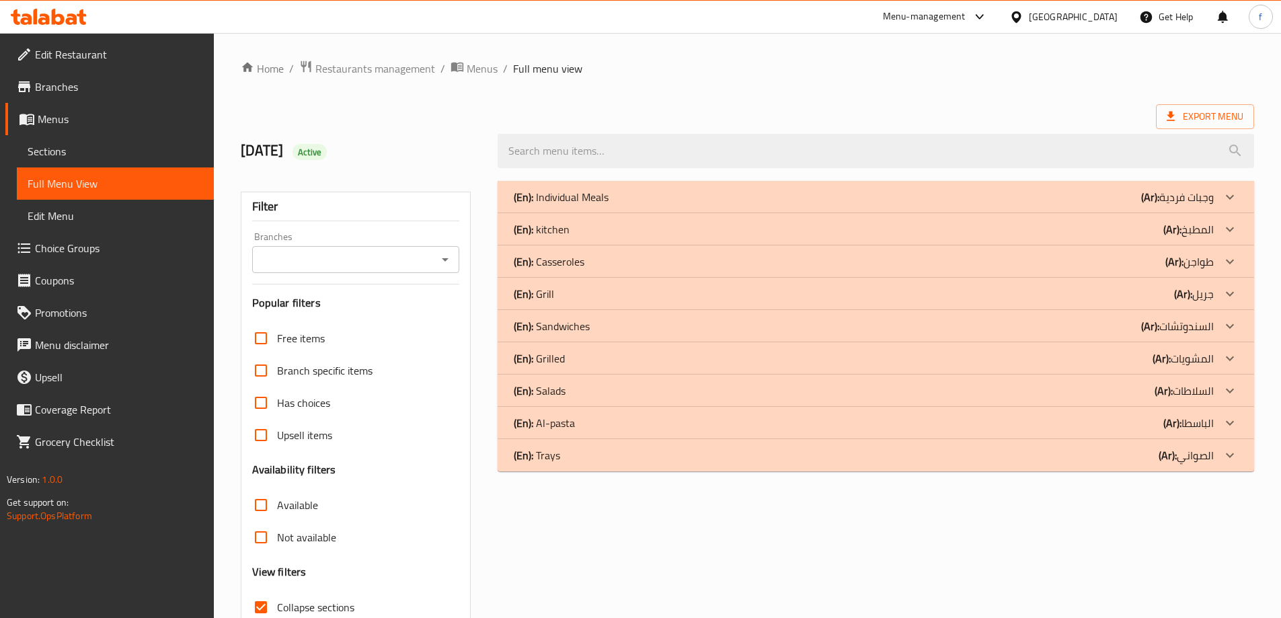
click at [541, 366] on p "(En): Grilled" at bounding box center [539, 358] width 51 height 16
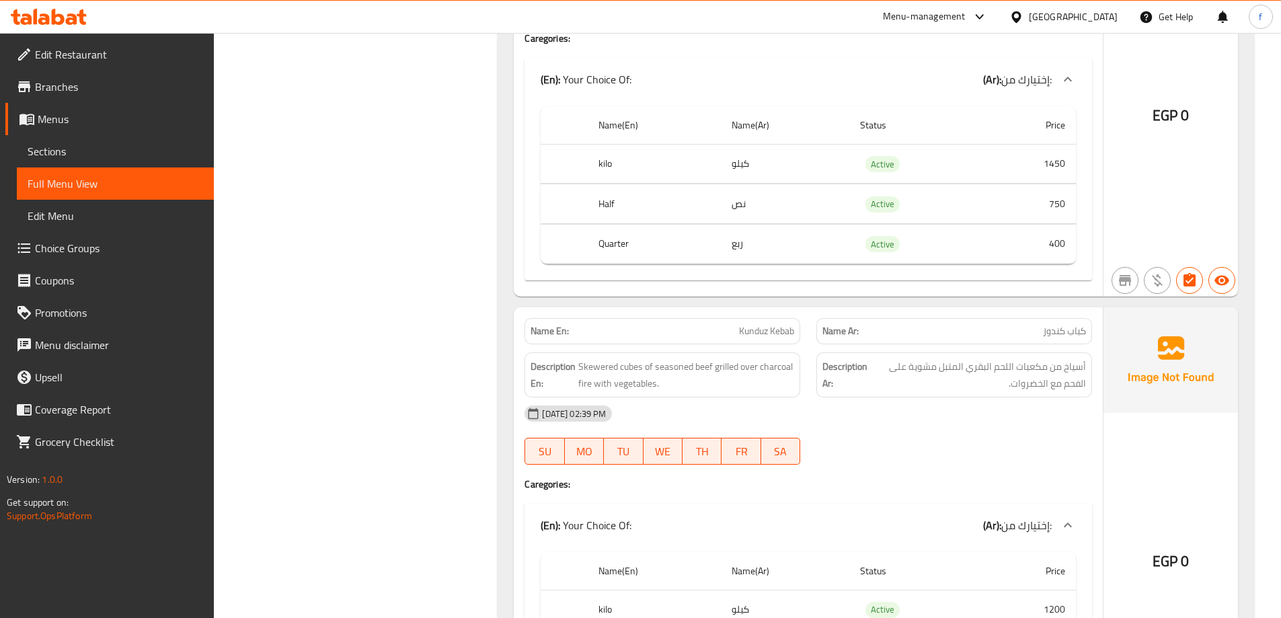
scroll to position [1009, 0]
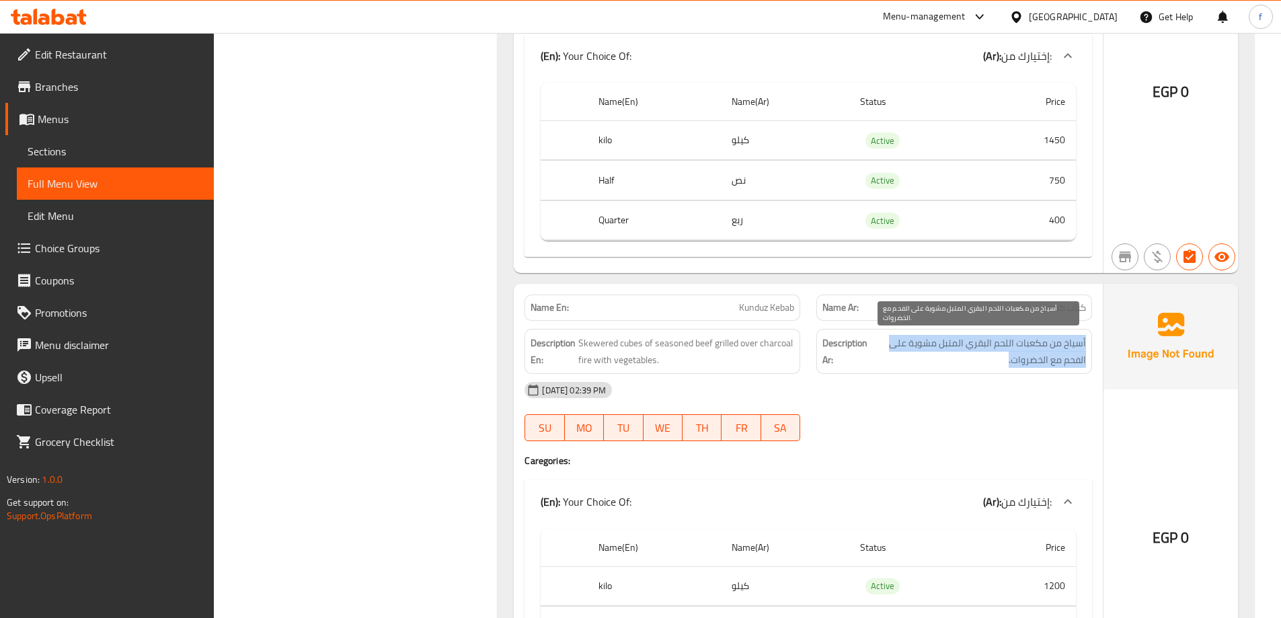
drag, startPoint x: 1093, startPoint y: 344, endPoint x: 888, endPoint y: 367, distance: 206.3
click at [888, 367] on div "Description Ar: أسياخ من مكعبات اللحم البقري المتبل مشوية على الفحم مع الخضروات." at bounding box center [954, 351] width 292 height 61
click at [888, 367] on span "أسياخ من مكعبات اللحم البقري المتبل مشوية على الفحم مع الخضروات." at bounding box center [978, 351] width 216 height 33
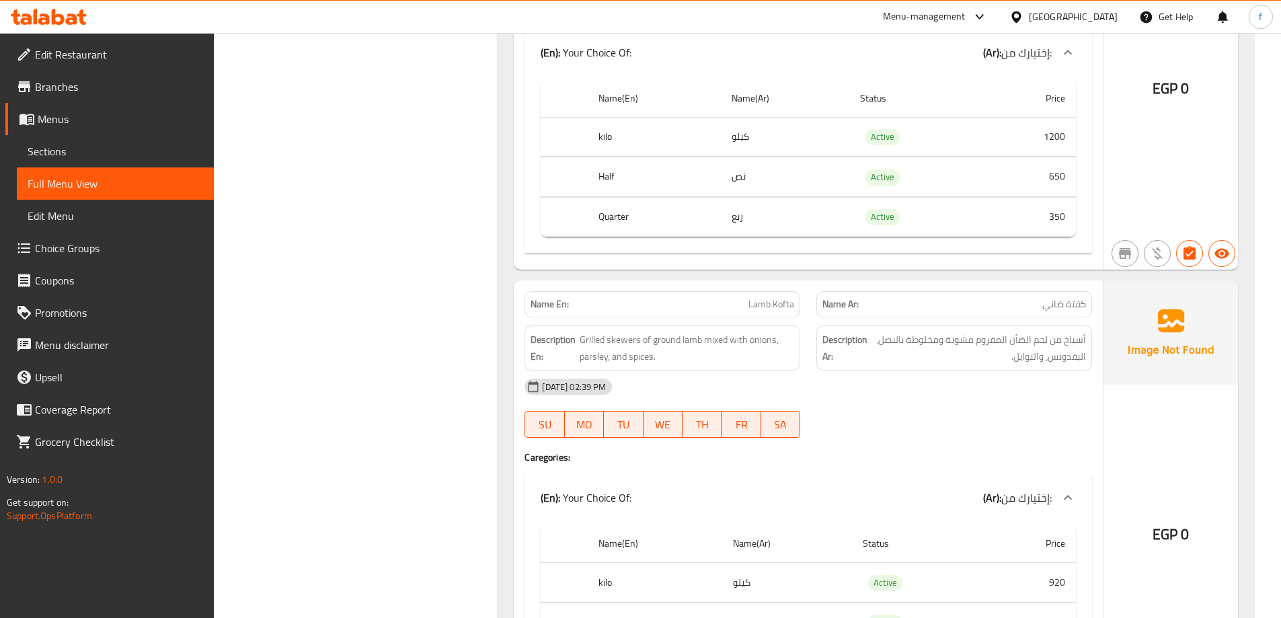
scroll to position [1480, 0]
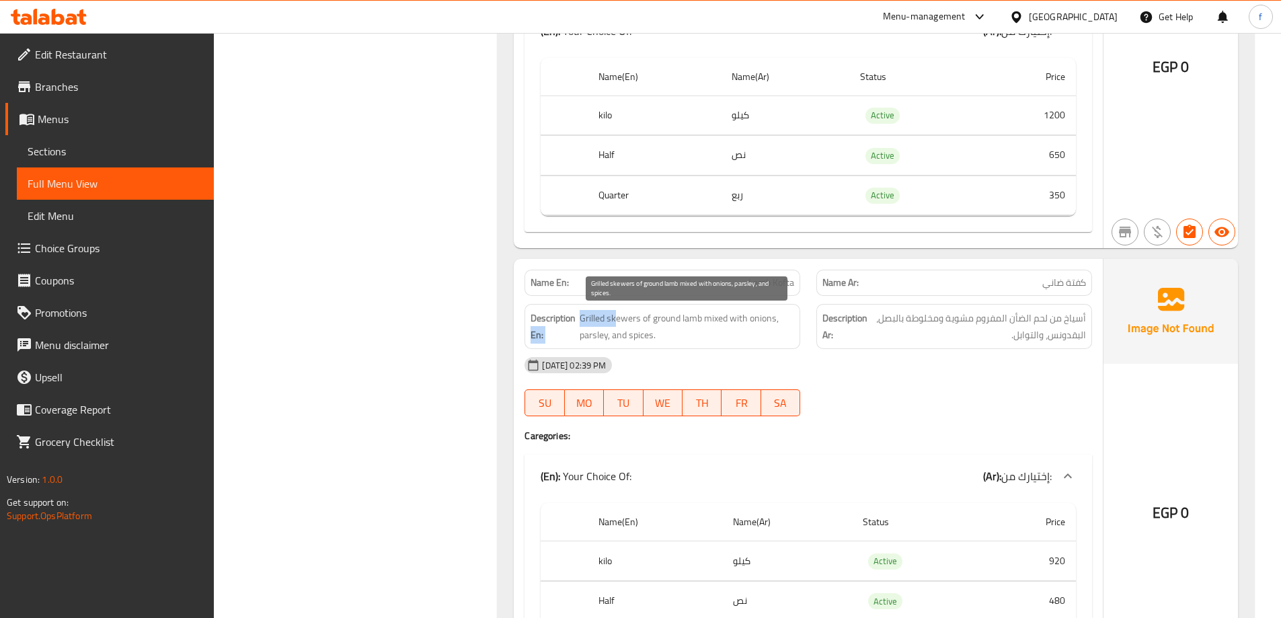
drag, startPoint x: 575, startPoint y: 319, endPoint x: 616, endPoint y: 324, distance: 41.3
click at [616, 324] on h6 "Description En: Grilled skewers of ground lamb mixed with onions, parsley, and …" at bounding box center [663, 326] width 264 height 33
click at [616, 324] on span "Grilled skewers of ground lamb mixed with onions, parsley, and spices." at bounding box center [687, 326] width 215 height 33
drag, startPoint x: 607, startPoint y: 318, endPoint x: 738, endPoint y: 334, distance: 132.7
click at [738, 334] on span "Grilled skewers of ground lamb mixed with onions, parsley, and spices." at bounding box center [687, 326] width 215 height 33
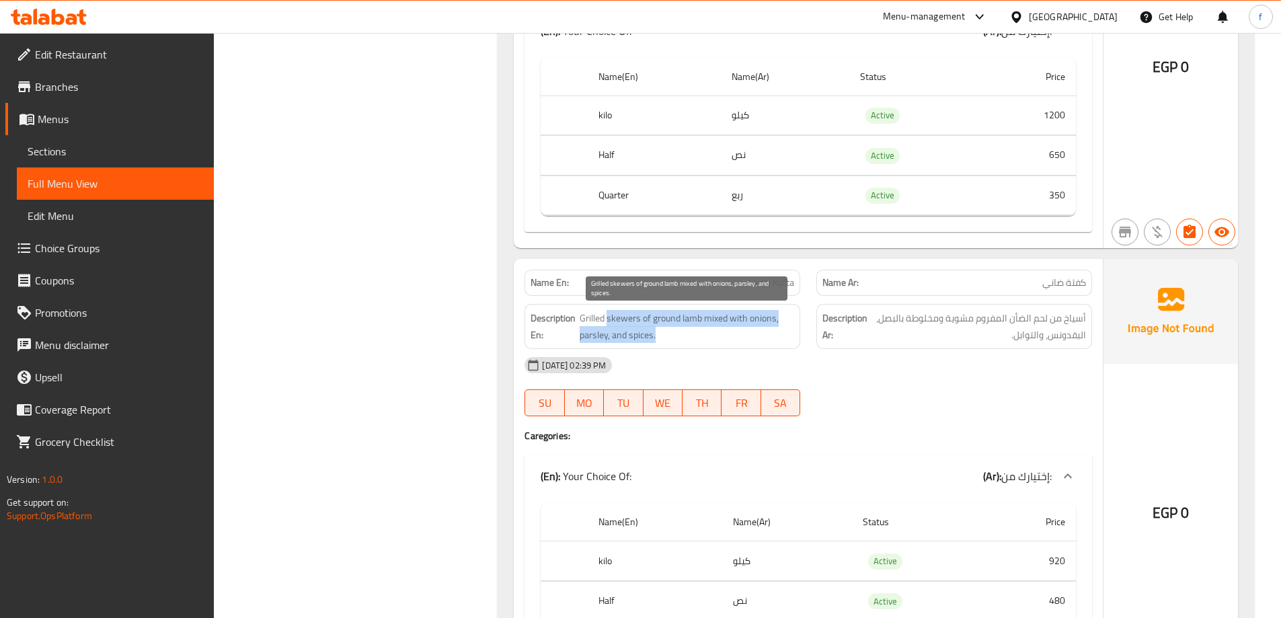
click at [738, 334] on span "Grilled skewers of ground lamb mixed with onions, parsley, and spices." at bounding box center [687, 326] width 215 height 33
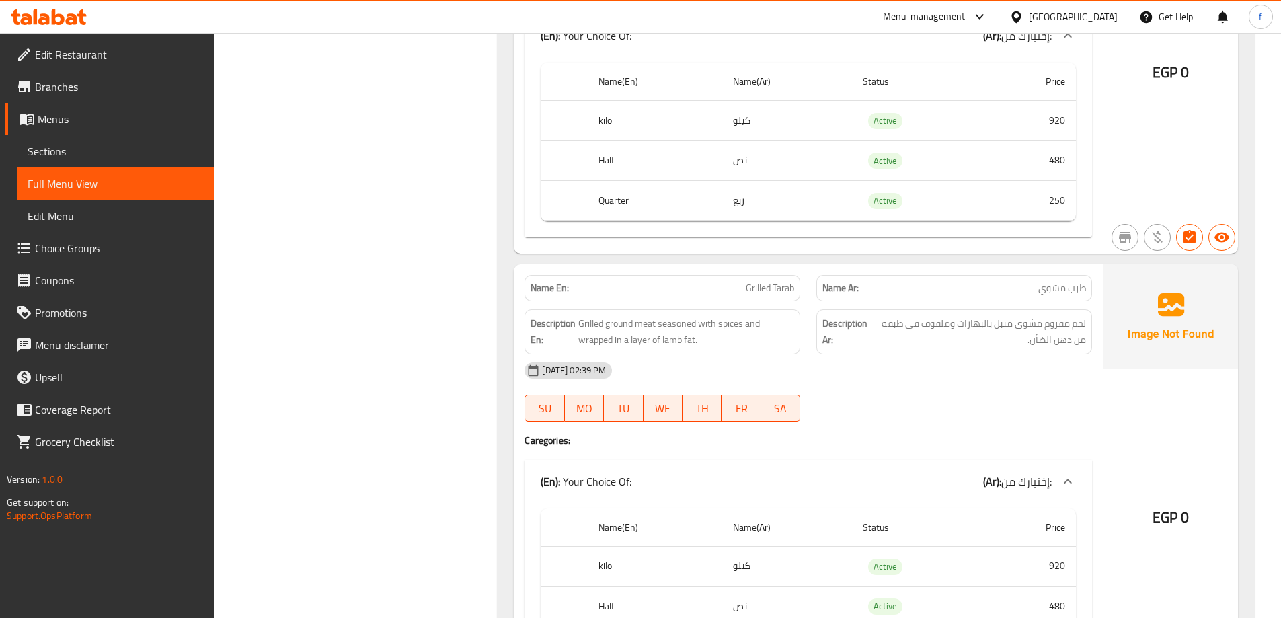
scroll to position [2018, 0]
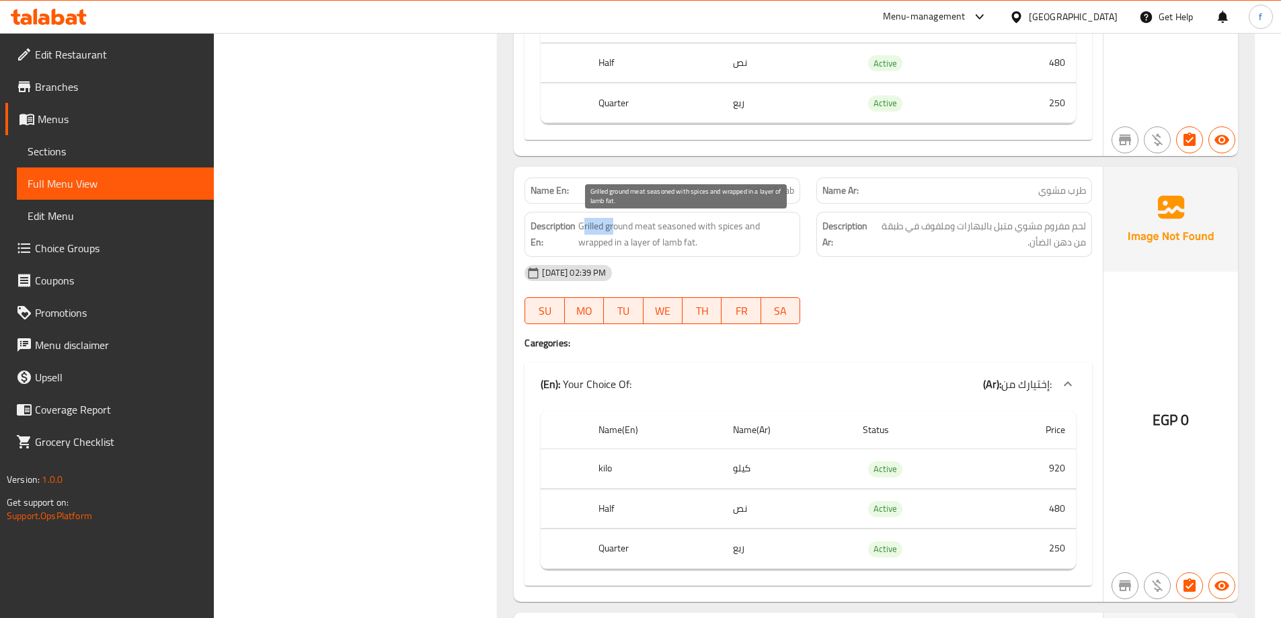
drag, startPoint x: 584, startPoint y: 224, endPoint x: 613, endPoint y: 221, distance: 28.4
click at [613, 221] on span "Grilled ground meat seasoned with spices and wrapped in a layer of lamb fat." at bounding box center [686, 234] width 216 height 33
drag, startPoint x: 581, startPoint y: 226, endPoint x: 597, endPoint y: 225, distance: 15.5
click at [597, 225] on span "Grilled ground meat seasoned with spices and wrapped in a layer of lamb fat." at bounding box center [686, 234] width 216 height 33
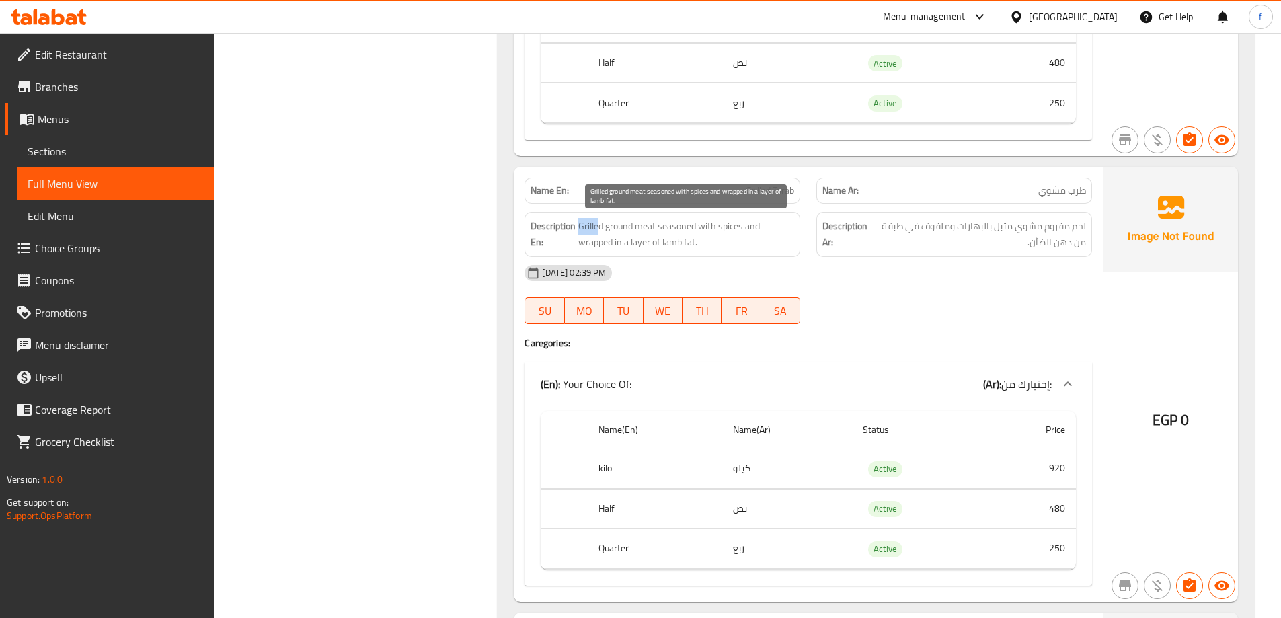
click at [597, 225] on span "Grilled ground meat seasoned with spices and wrapped in a layer of lamb fat." at bounding box center [686, 234] width 216 height 33
click at [1036, 201] on div "Name Ar: طرب مشوي" at bounding box center [955, 191] width 276 height 26
click at [766, 185] on span "Grilled Tarab" at bounding box center [770, 191] width 48 height 14
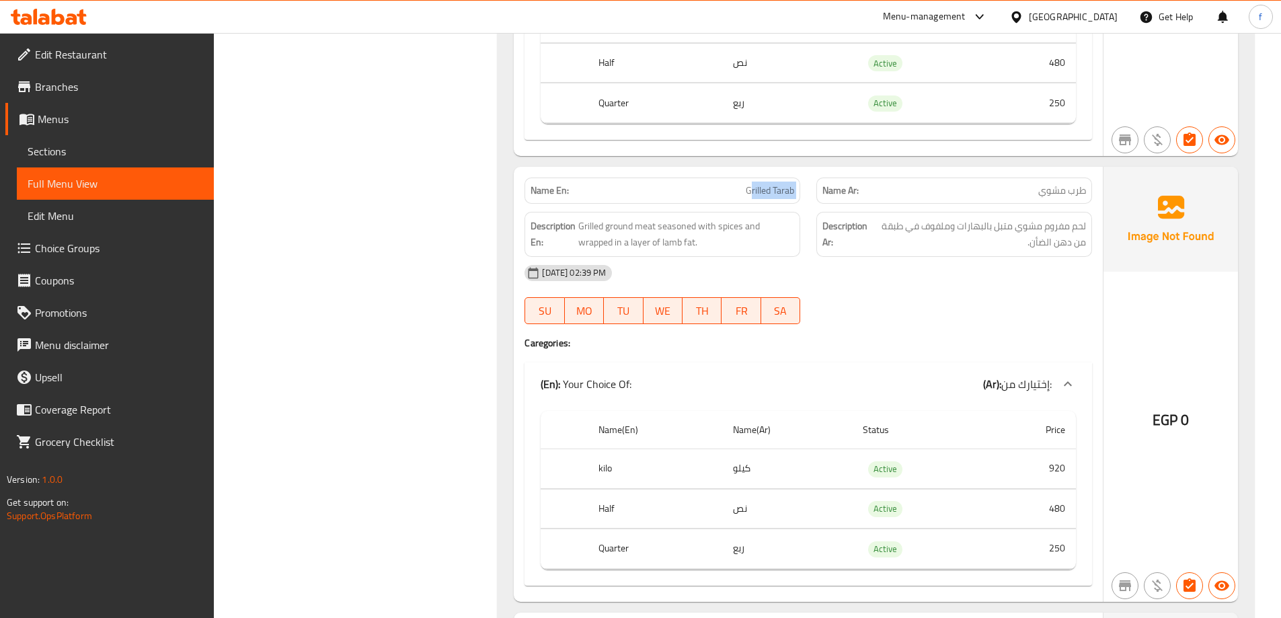
copy span "Grilled Tarab"
click at [856, 284] on div "[DATE] 02:39 PM" at bounding box center [809, 273] width 584 height 32
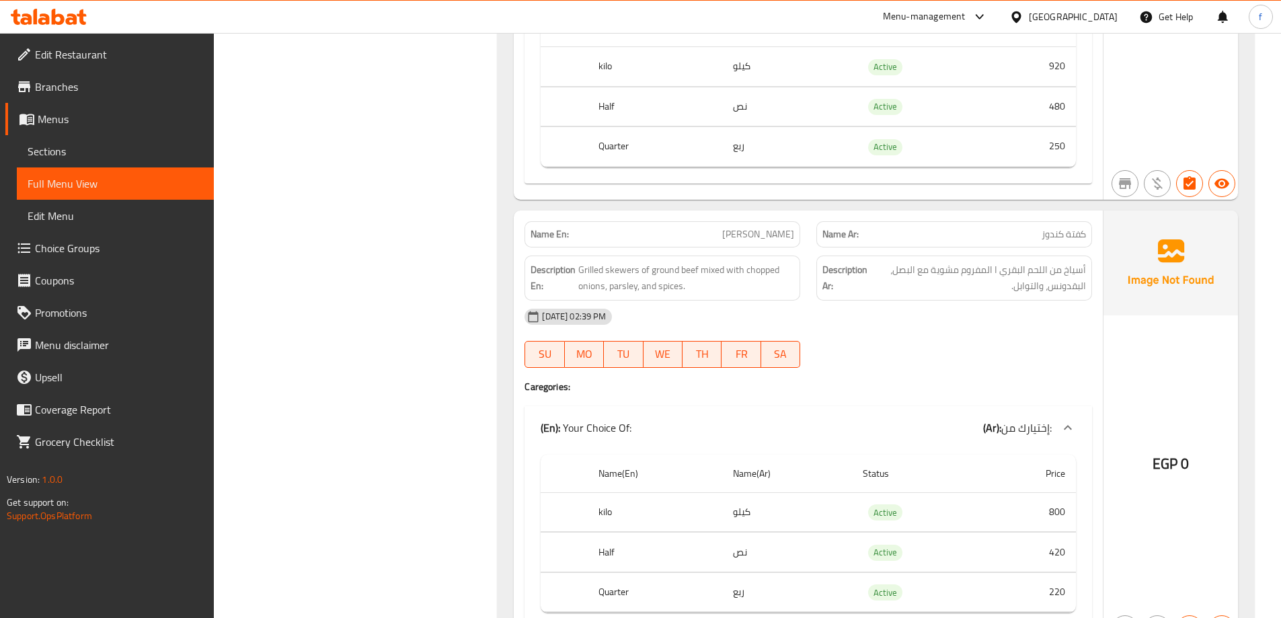
scroll to position [2421, 0]
click at [996, 268] on span "أسياخ من اللحم البقري ا المفروم مشوية مع البصل، البقدونس، والتوابل." at bounding box center [978, 276] width 215 height 33
click at [1002, 333] on div "29-09-2025 02:39 PM SU MO TU WE TH FR SA" at bounding box center [809, 336] width 584 height 75
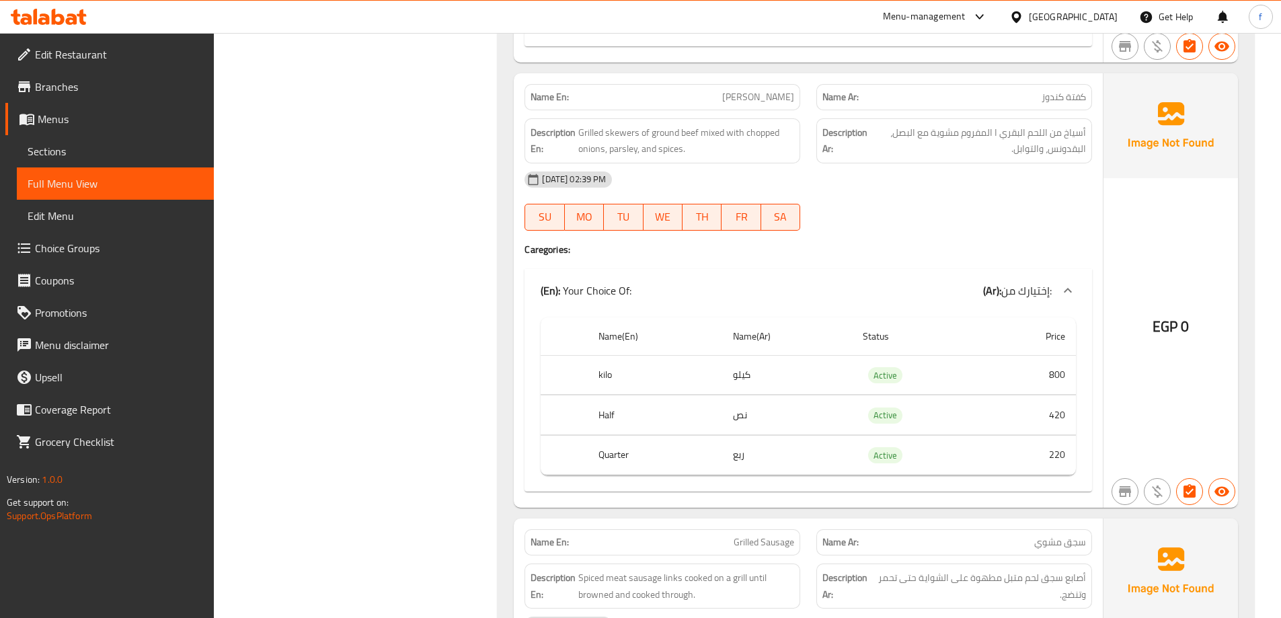
scroll to position [2556, 0]
click at [753, 98] on span "[PERSON_NAME]" at bounding box center [758, 98] width 72 height 14
copy span "[PERSON_NAME]"
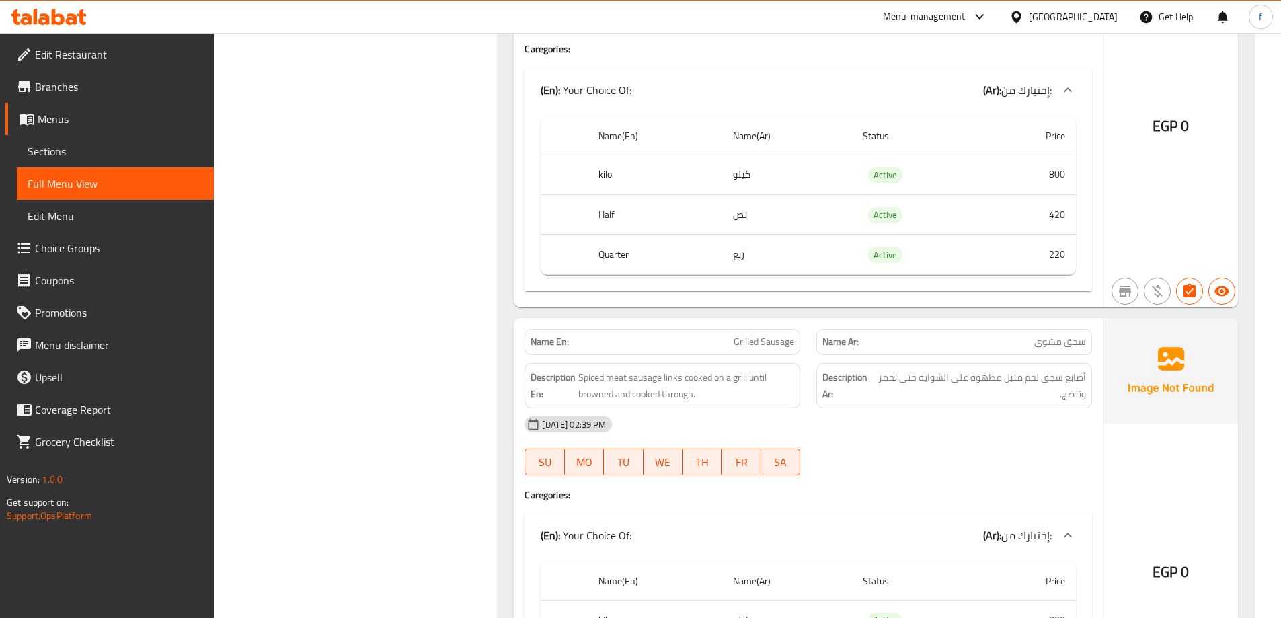
scroll to position [2825, 0]
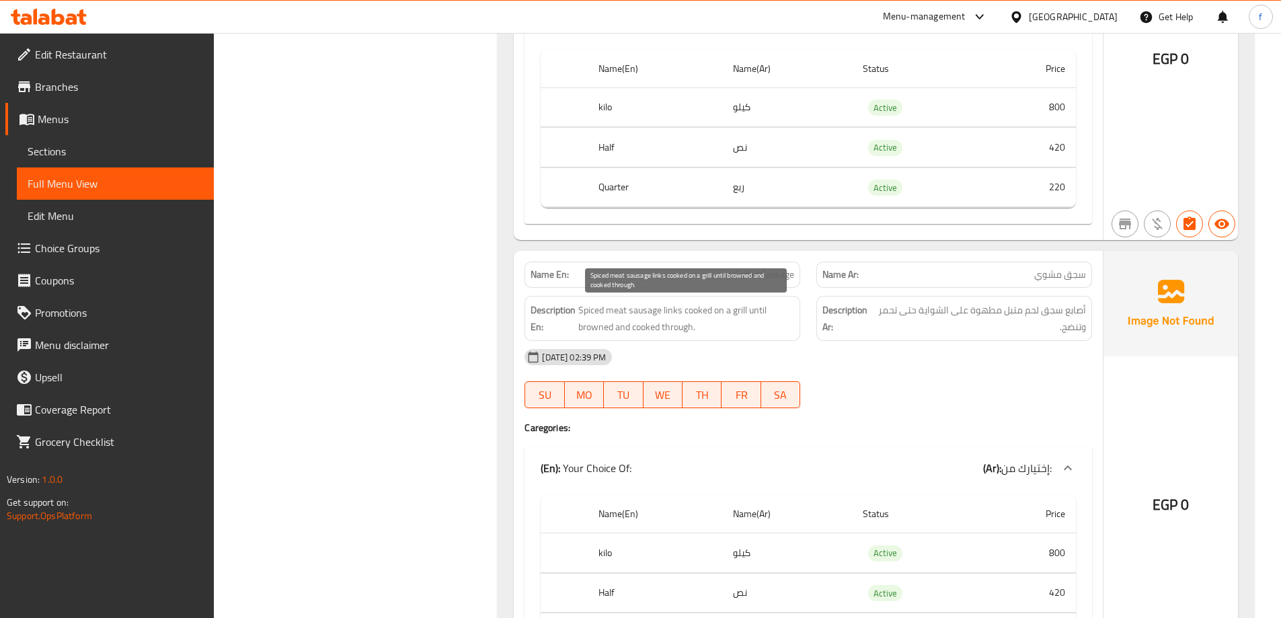
click at [587, 310] on span "Spiced meat sausage links cooked on a grill until browned and cooked through." at bounding box center [686, 318] width 216 height 33
copy span "Spiced meat sausage links cooked on a grill until browned and cooked through."
click at [893, 329] on span "أصابع سجق لحم متبل مطهوة على الشواية حتى تحمر وتنضج." at bounding box center [980, 318] width 209 height 33
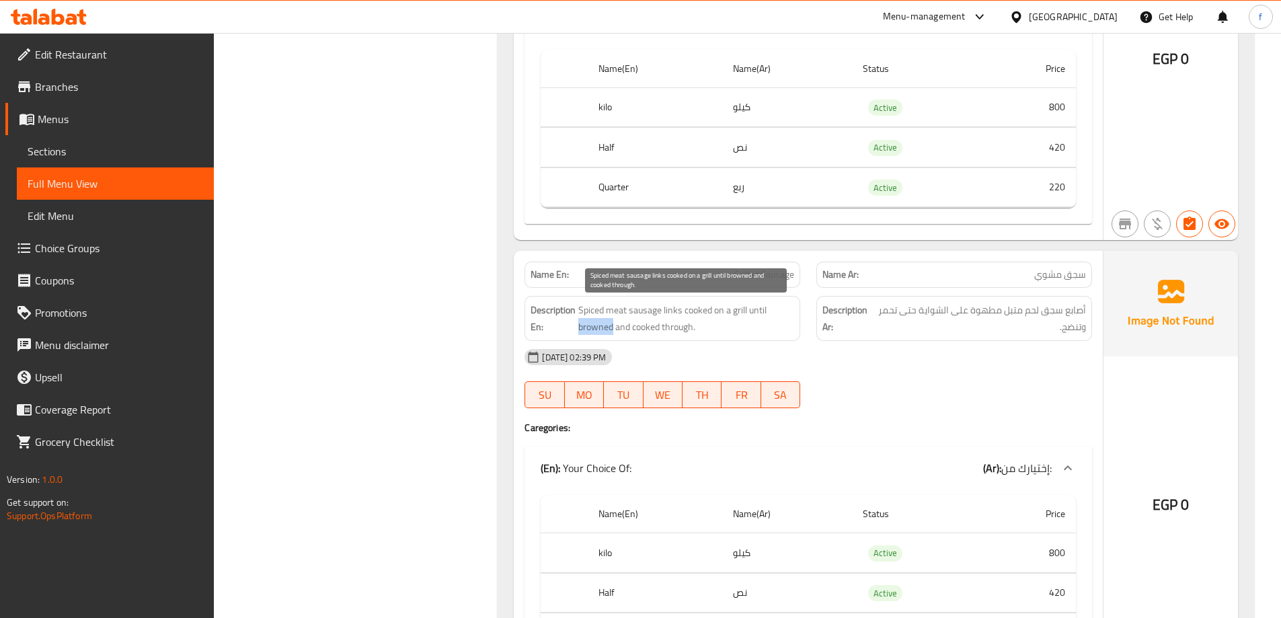
drag, startPoint x: 578, startPoint y: 332, endPoint x: 613, endPoint y: 326, distance: 35.4
click at [613, 326] on h6 "Description En: Spiced meat sausage links cooked on a grill until browned and c…" at bounding box center [663, 318] width 264 height 33
click at [613, 326] on span "Spiced meat sausage links cooked on a grill until browned and cooked through." at bounding box center [686, 318] width 216 height 33
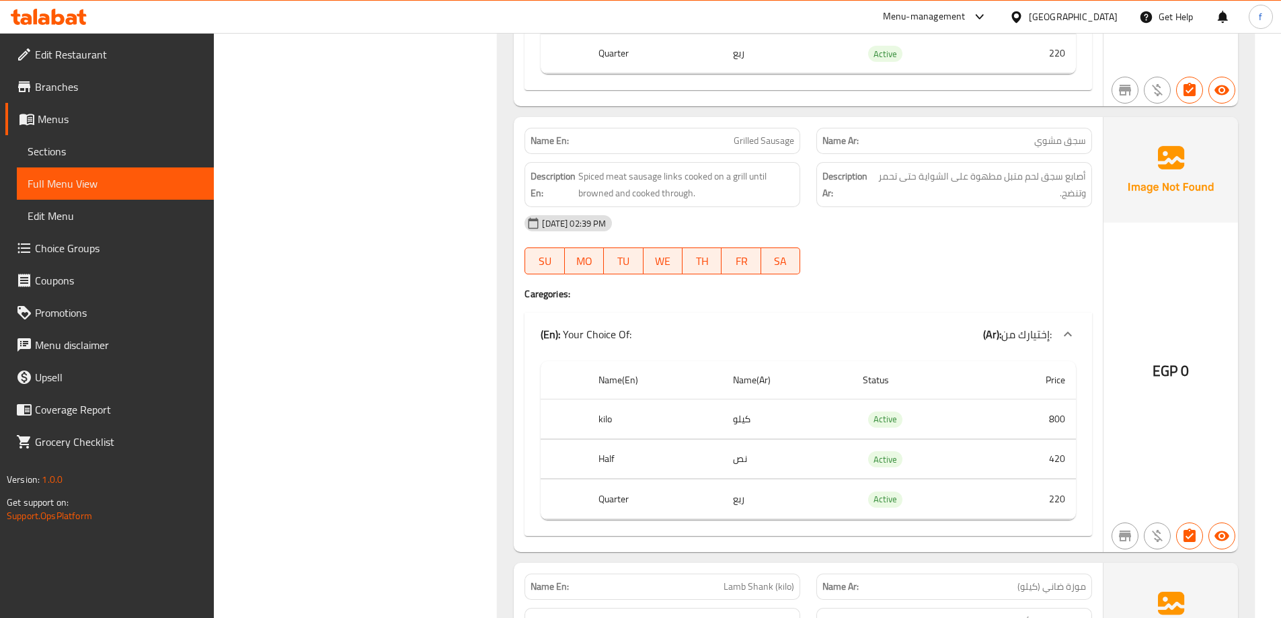
scroll to position [2959, 0]
drag, startPoint x: 772, startPoint y: 188, endPoint x: 761, endPoint y: 179, distance: 14.8
click at [761, 179] on span "Spiced meat sausage links cooked on a grill until browned and cooked through." at bounding box center [686, 183] width 216 height 33
drag, startPoint x: 749, startPoint y: 176, endPoint x: 613, endPoint y: 200, distance: 138.1
click at [613, 200] on span "Spiced meat sausage links cooked on a grill until browned and cooked through." at bounding box center [686, 183] width 216 height 33
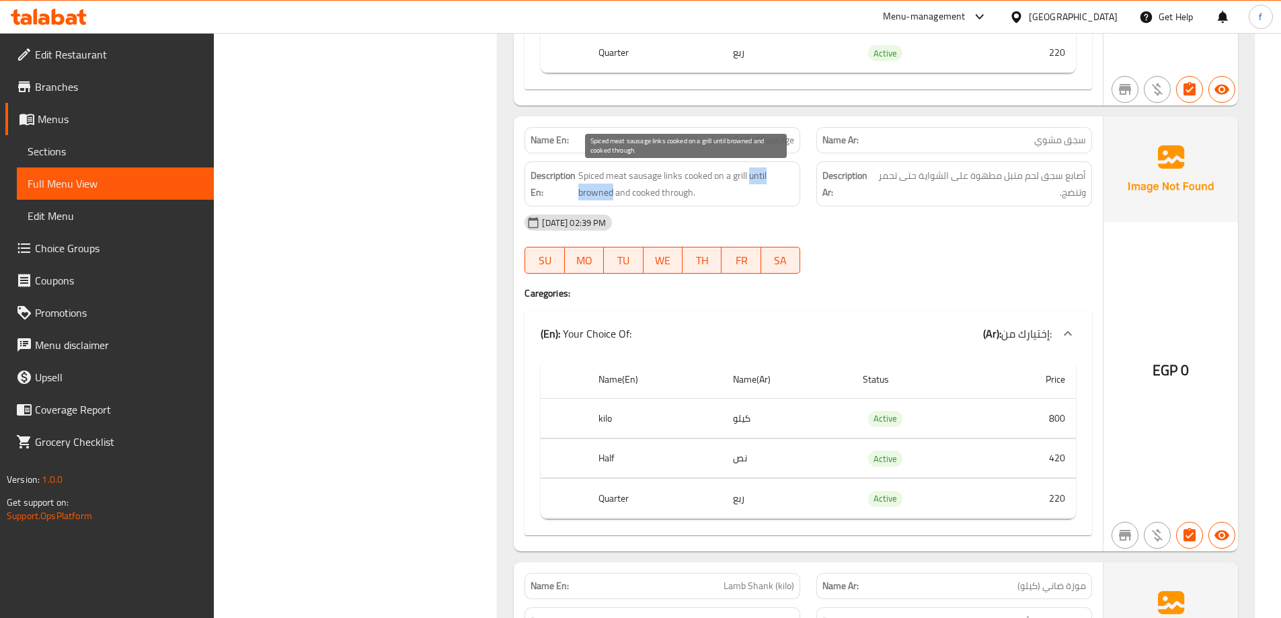
copy span "until browned"
click at [993, 234] on div "[DATE] 02:39 PM" at bounding box center [809, 222] width 584 height 32
click at [743, 141] on span "Grilled Sausage" at bounding box center [764, 140] width 61 height 14
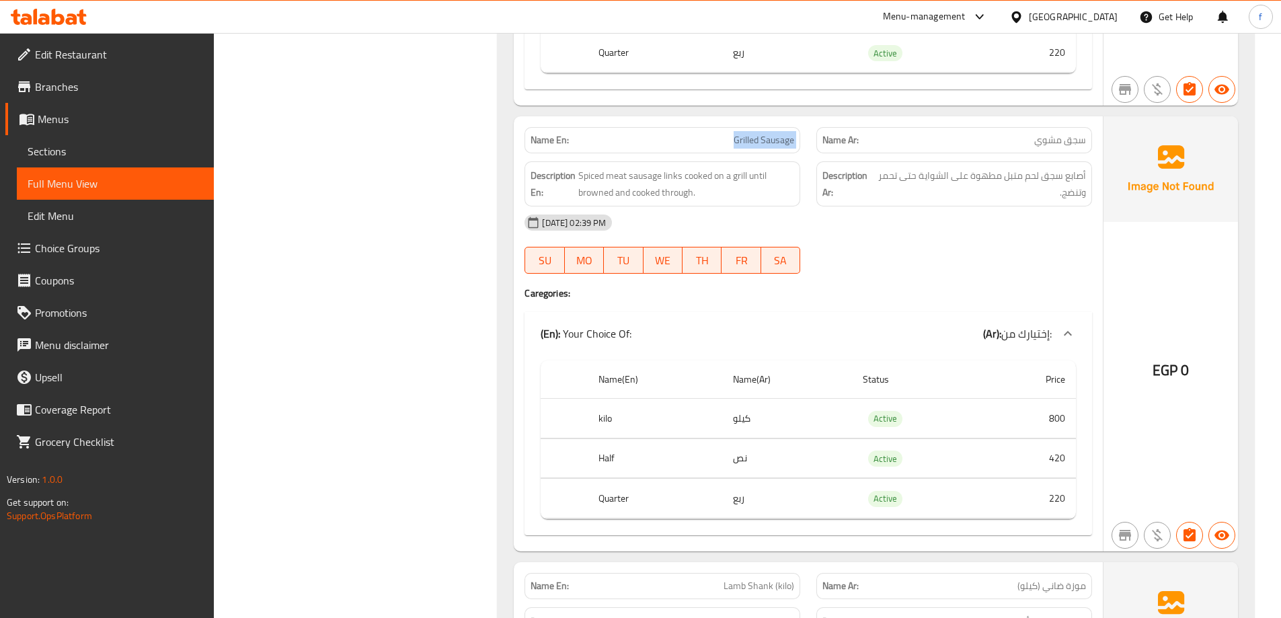
copy span "Grilled Sausage"
click at [835, 245] on div "29-09-2025 02:39 PM SU MO TU WE TH FR SA" at bounding box center [809, 243] width 584 height 75
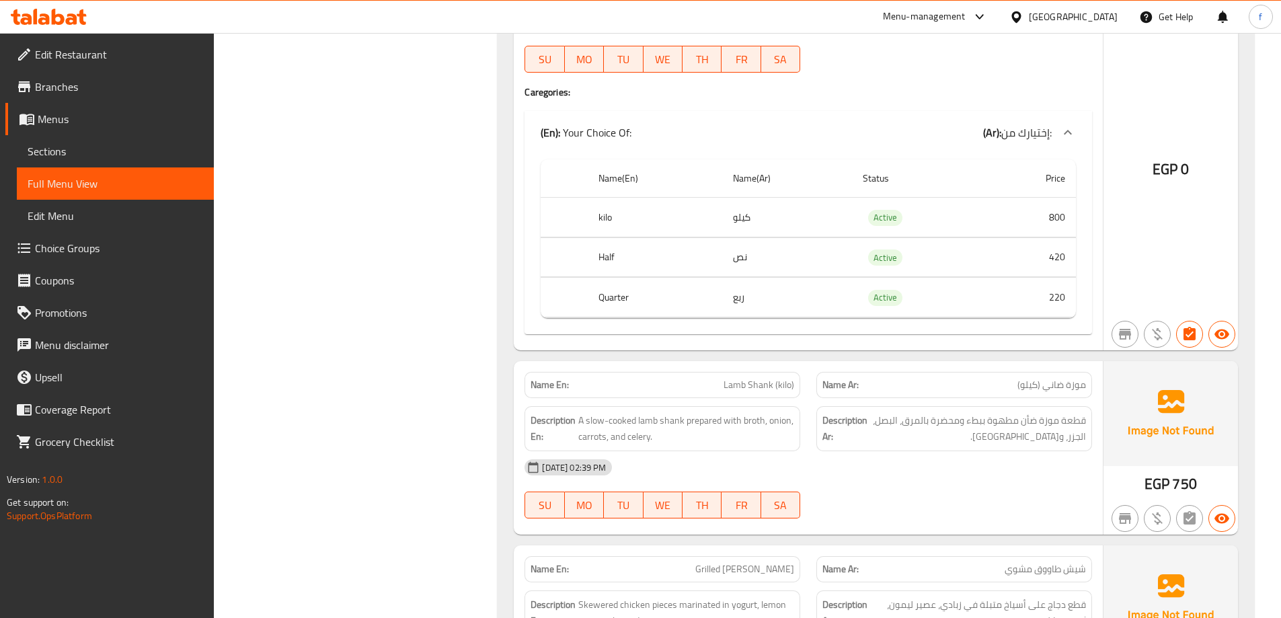
scroll to position [3161, 0]
drag, startPoint x: 1075, startPoint y: 133, endPoint x: 1073, endPoint y: 126, distance: 7.7
click at [1075, 133] on icon at bounding box center [1068, 132] width 16 height 16
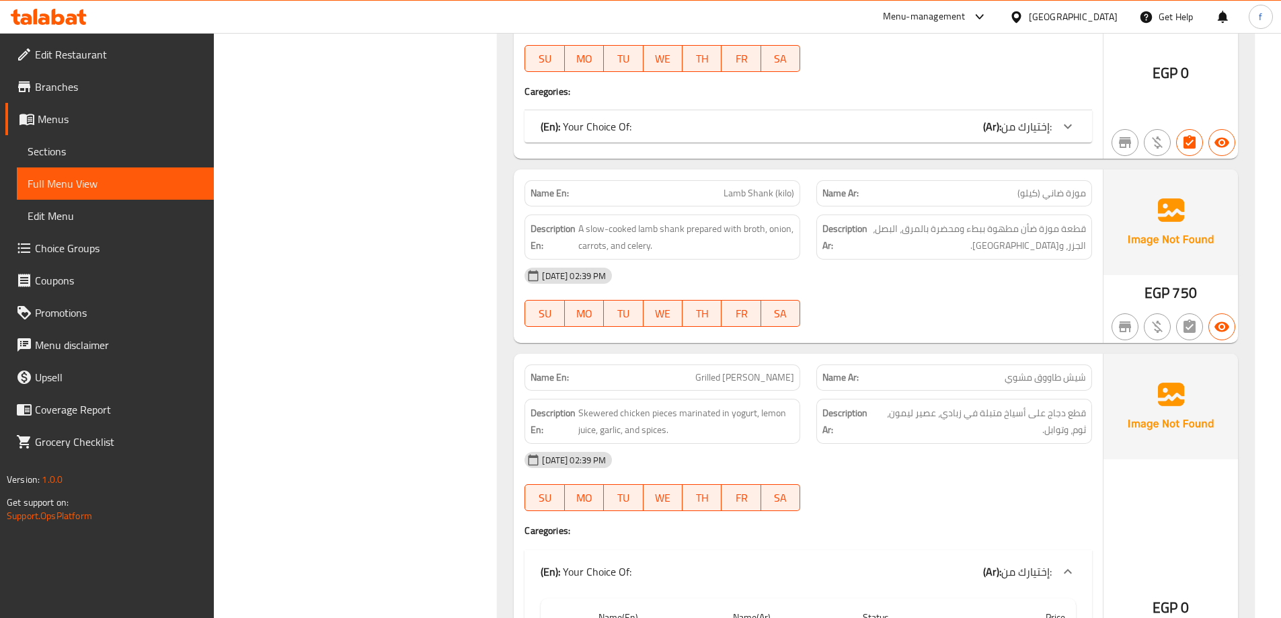
click at [1071, 125] on icon at bounding box center [1068, 126] width 8 height 5
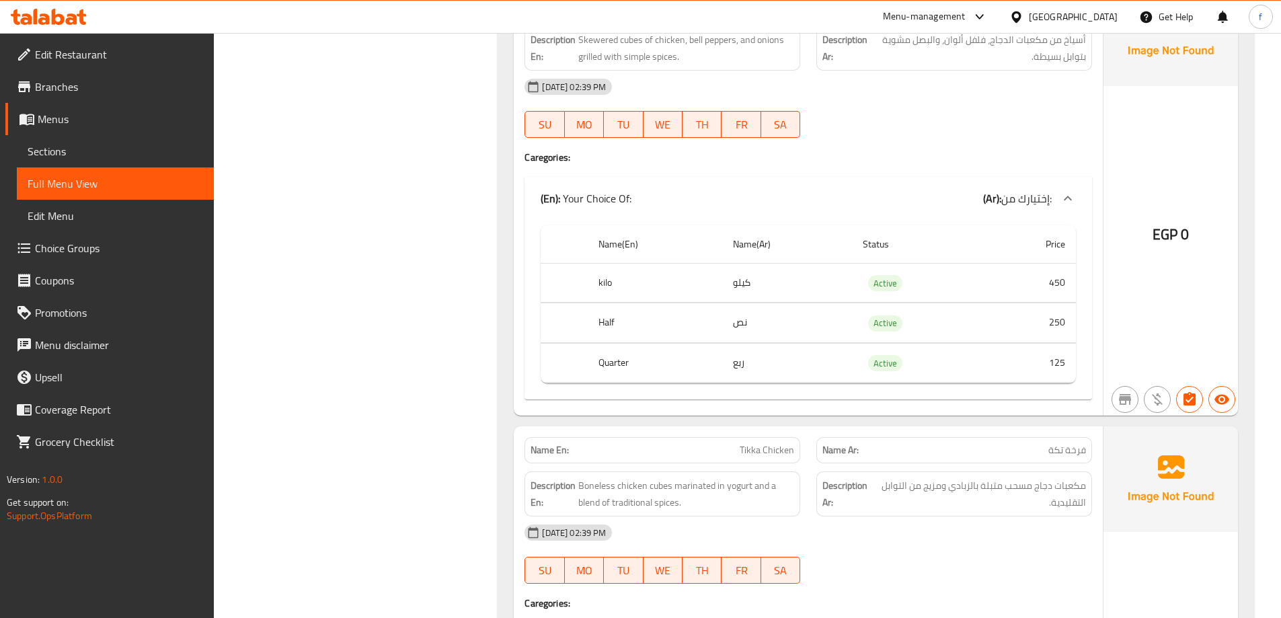
scroll to position [4641, 0]
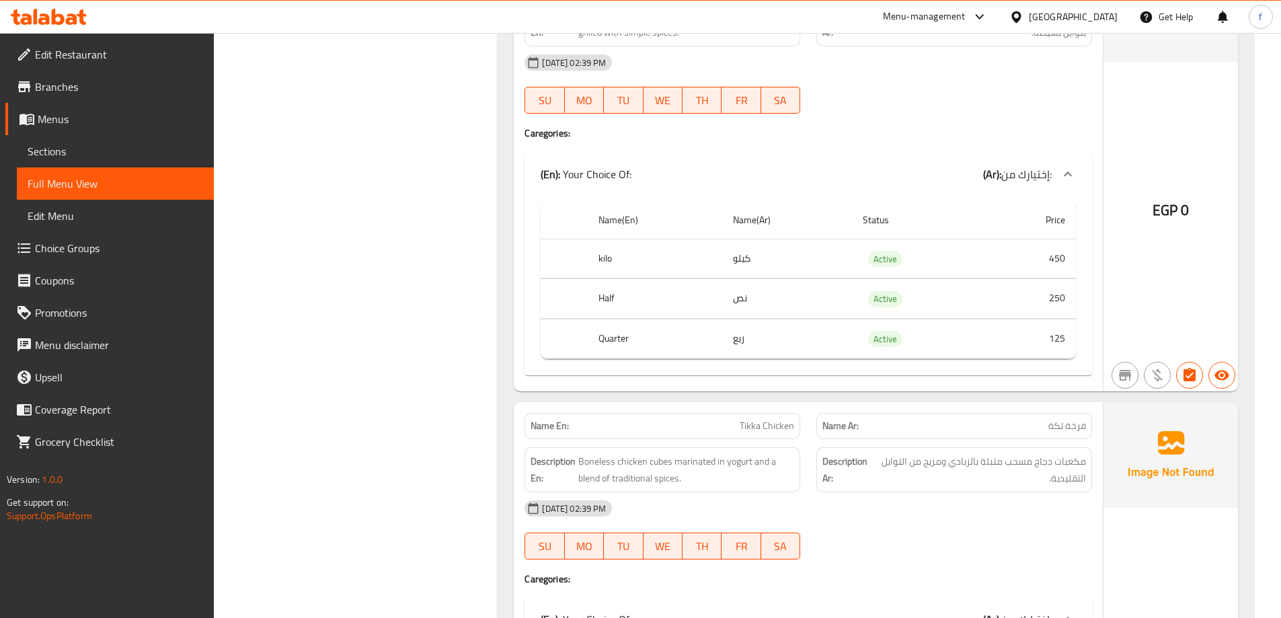
click at [1069, 178] on icon at bounding box center [1068, 174] width 16 height 16
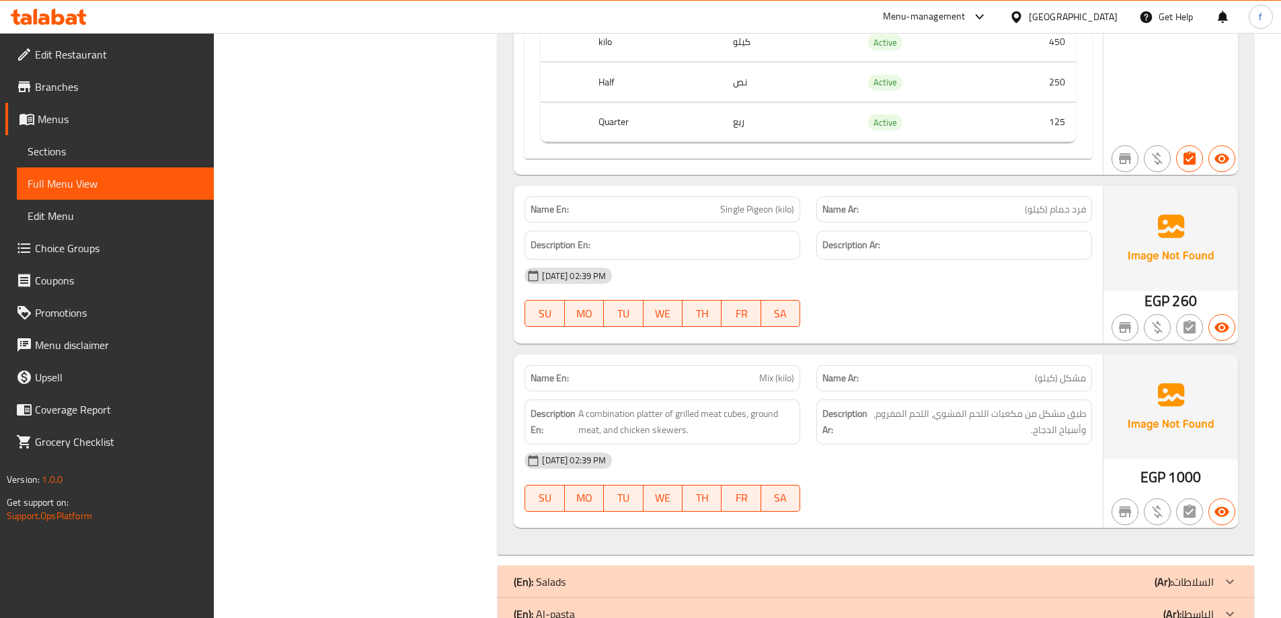
scroll to position [5112, 0]
drag, startPoint x: 1024, startPoint y: 212, endPoint x: 1080, endPoint y: 202, distance: 56.6
click at [1080, 203] on p "Name Ar: فرد حمام (كيلو)" at bounding box center [955, 210] width 264 height 14
click at [1080, 203] on span "فرد حمام (كيلو)" at bounding box center [1055, 210] width 61 height 14
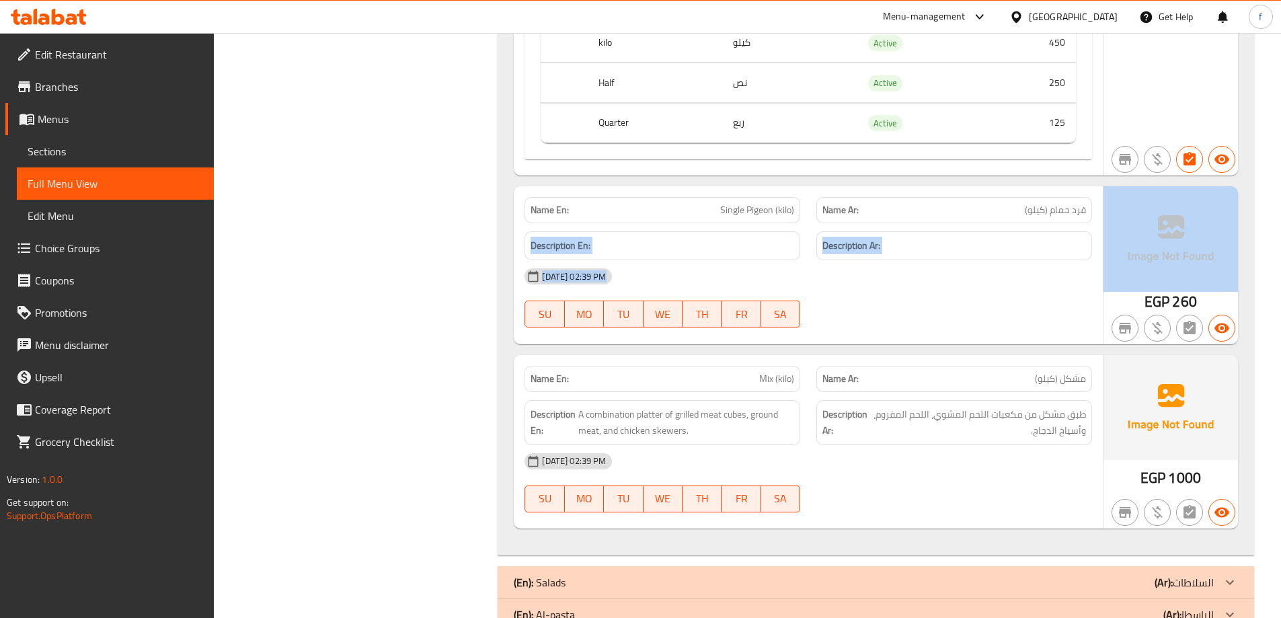
drag, startPoint x: 1021, startPoint y: 211, endPoint x: 1129, endPoint y: 213, distance: 107.6
click at [1129, 213] on div "Name En: Single Pigeon (kilo) Name Ar: فرد حمام (كيلو) Description En: Descript…" at bounding box center [876, 264] width 724 height 157
click at [1128, 213] on img at bounding box center [1171, 238] width 135 height 105
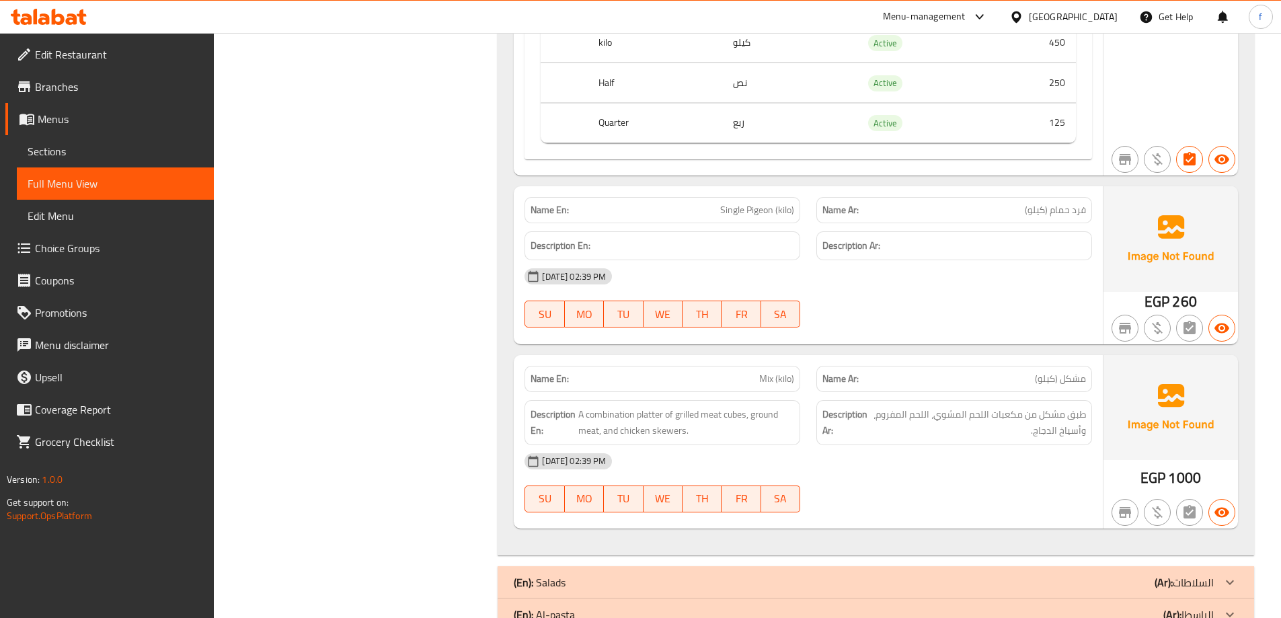
click at [1051, 216] on span "فرد حمام (كيلو)" at bounding box center [1055, 210] width 61 height 14
drag, startPoint x: 706, startPoint y: 207, endPoint x: 796, endPoint y: 211, distance: 90.9
click at [796, 211] on div "Name En: Single Pigeon (kilo)" at bounding box center [663, 210] width 276 height 26
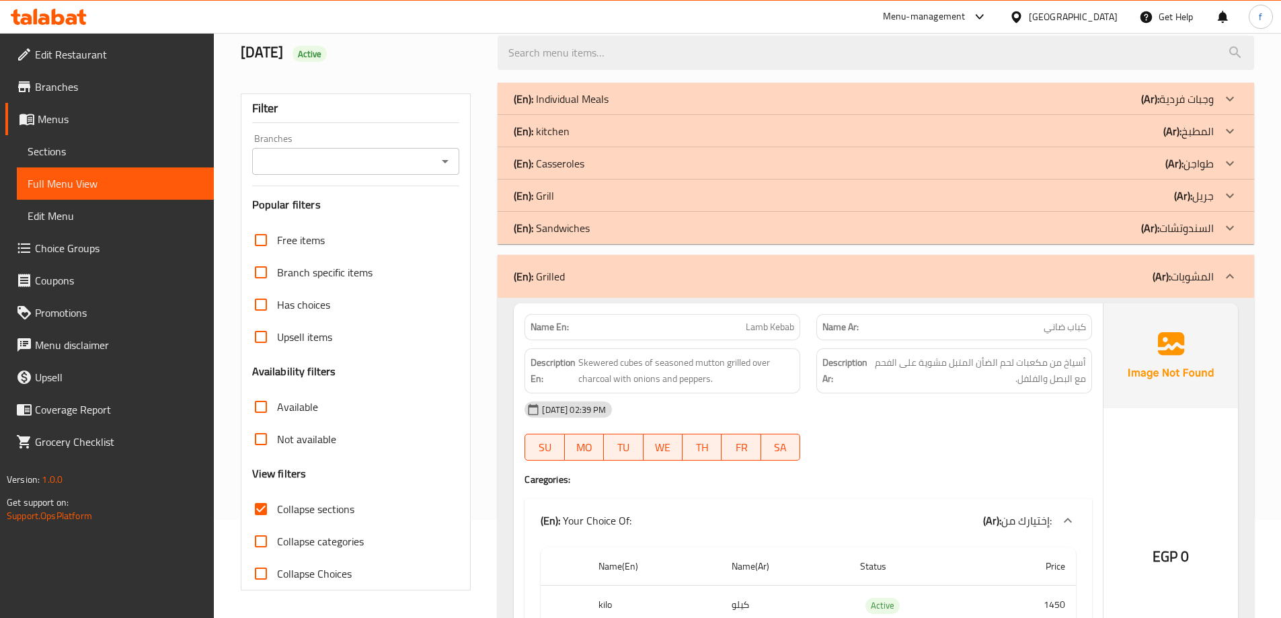
scroll to position [72, 0]
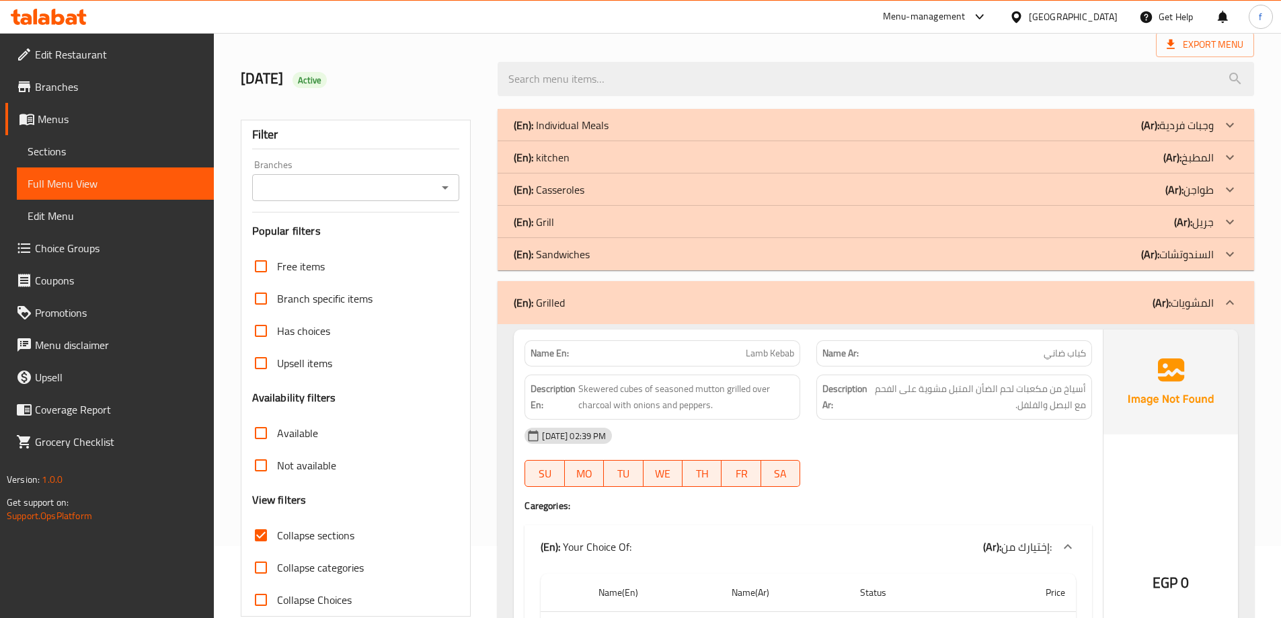
click at [971, 319] on div "(En): Grilled (Ar): المشويات" at bounding box center [876, 302] width 757 height 43
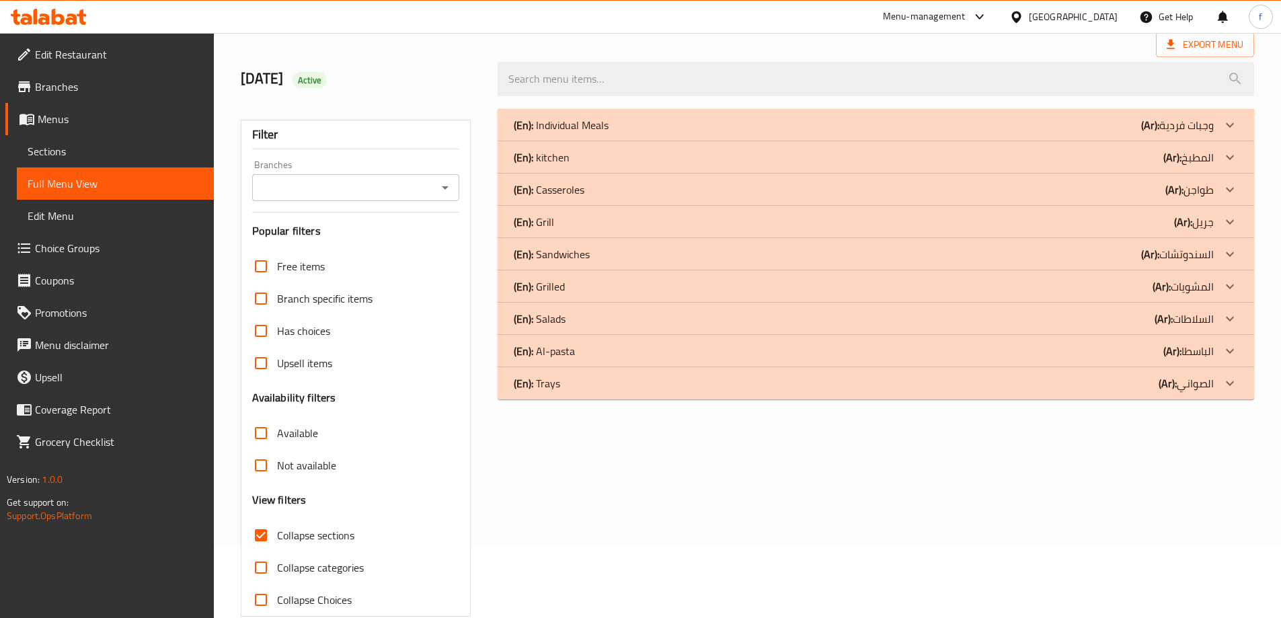
click at [1150, 251] on b "(Ar):" at bounding box center [1150, 254] width 18 height 20
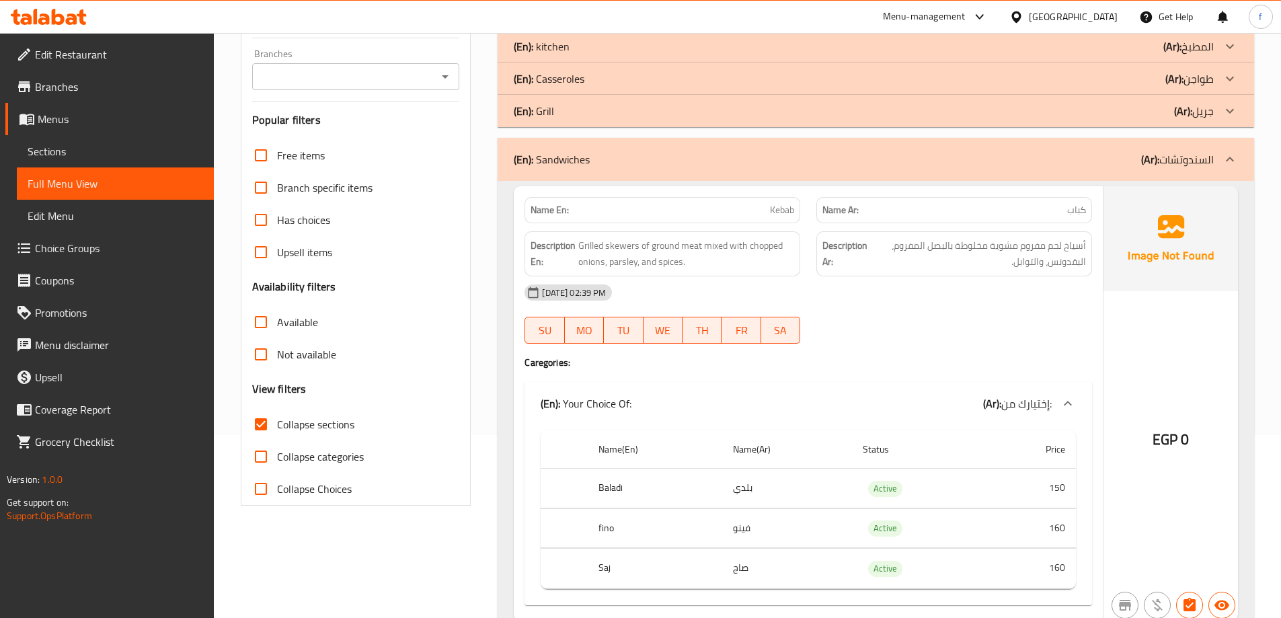
scroll to position [206, 0]
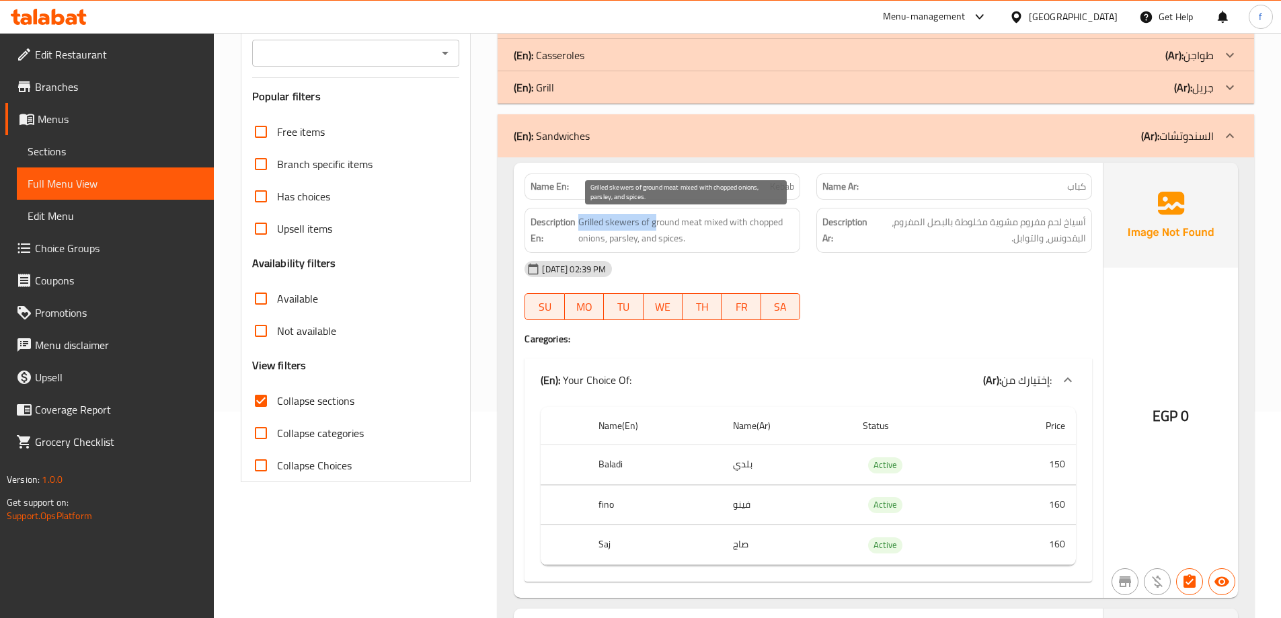
drag, startPoint x: 578, startPoint y: 219, endPoint x: 654, endPoint y: 216, distance: 75.4
click at [654, 216] on span "Grilled skewers of ground meat mixed with chopped onions, parsley, and spices." at bounding box center [686, 230] width 216 height 33
click at [660, 226] on span "Grilled skewers of ground meat mixed with chopped onions, parsley, and spices." at bounding box center [686, 230] width 216 height 33
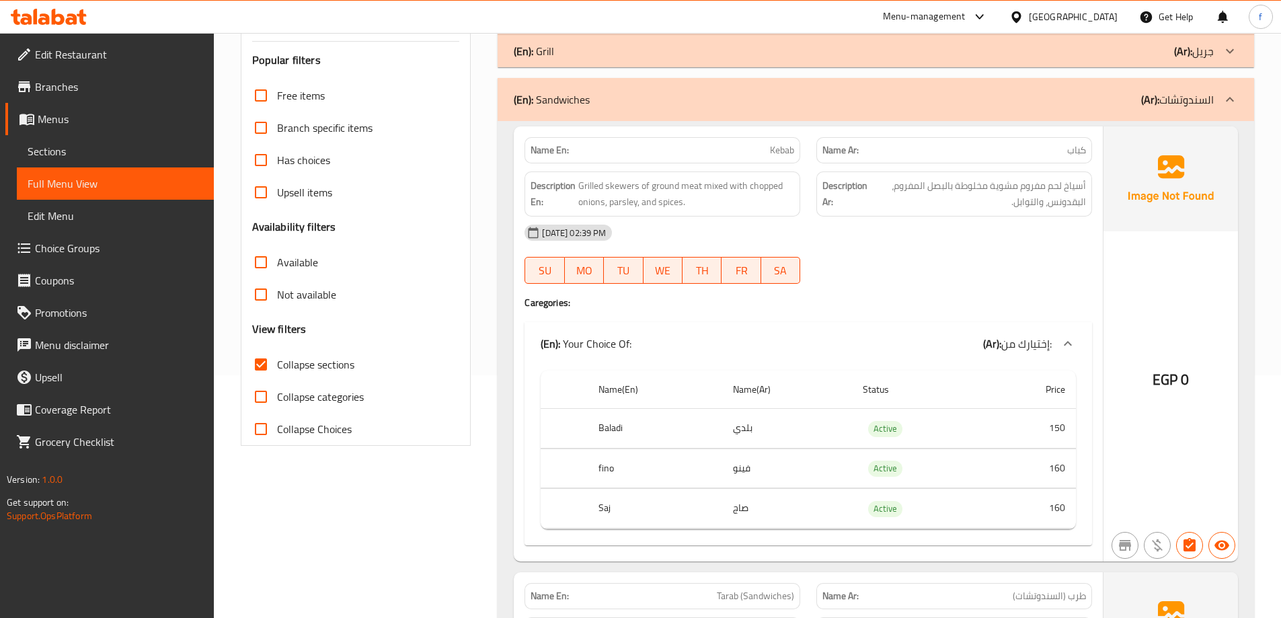
scroll to position [274, 0]
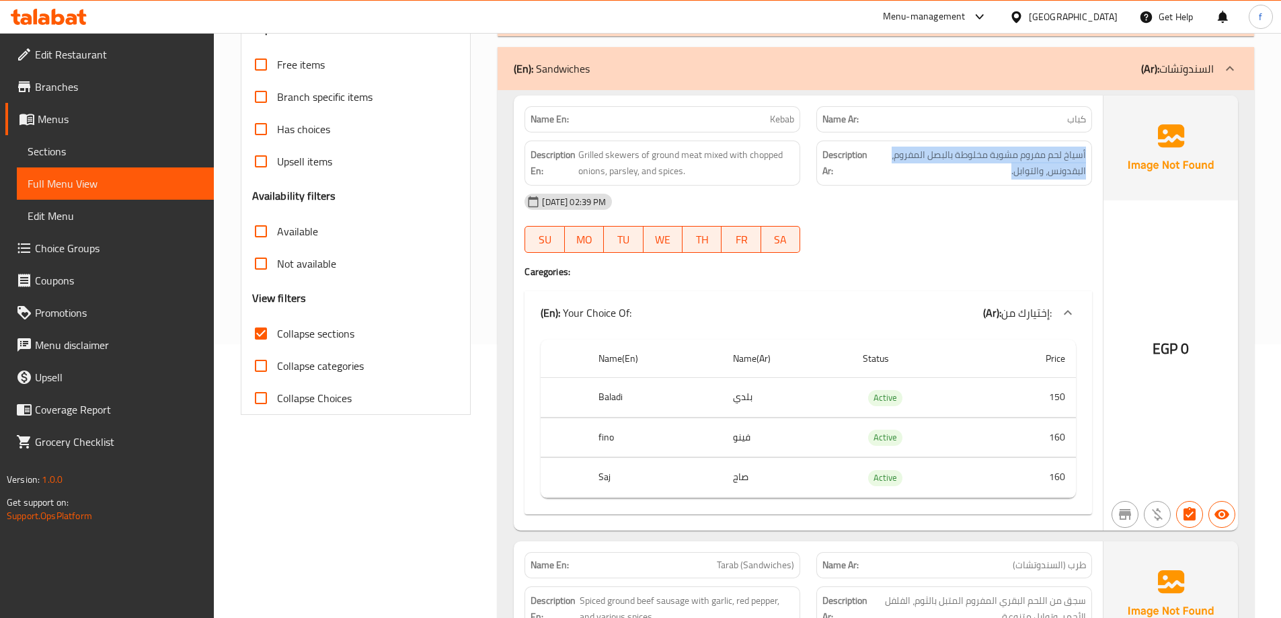
drag, startPoint x: 1007, startPoint y: 174, endPoint x: 1086, endPoint y: 153, distance: 82.1
click at [1086, 153] on div "Description Ar: أسياخ لحم مفروم مشوية مخلوطة بالبصل المفروم، البقدونس، والتوابل." at bounding box center [955, 163] width 276 height 45
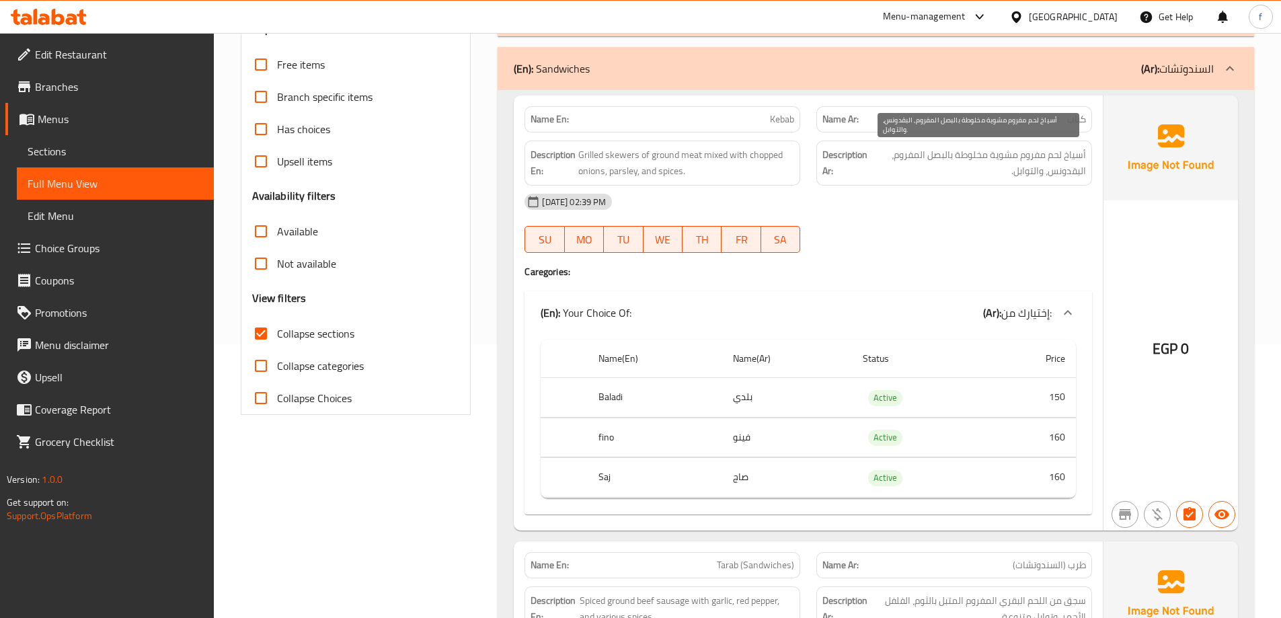
drag, startPoint x: 891, startPoint y: 156, endPoint x: 1086, endPoint y: 170, distance: 194.9
click at [1086, 170] on span "أسياخ لحم مفروم مشوية مخلوطة بالبصل المفروم، البقدونس، والتوابل." at bounding box center [978, 163] width 215 height 33
click at [1079, 178] on span "أسياخ لحم مفروم مشوية مخلوطة بالبصل المفروم، البقدونس، والتوابل." at bounding box center [978, 163] width 215 height 33
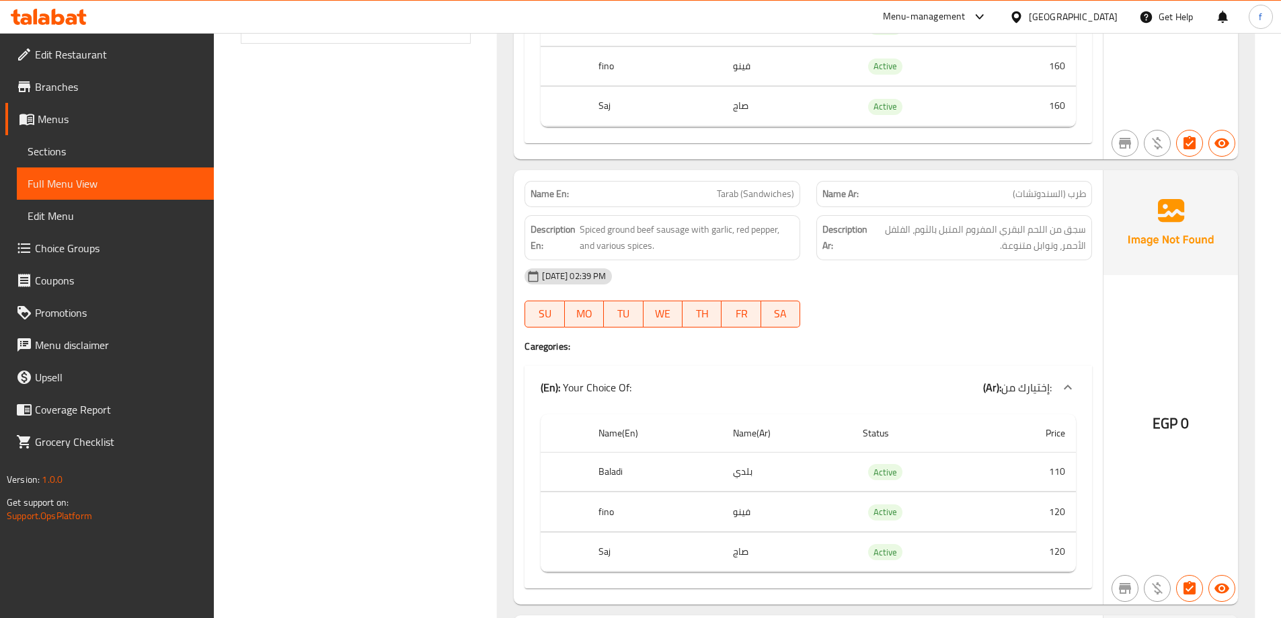
scroll to position [677, 0]
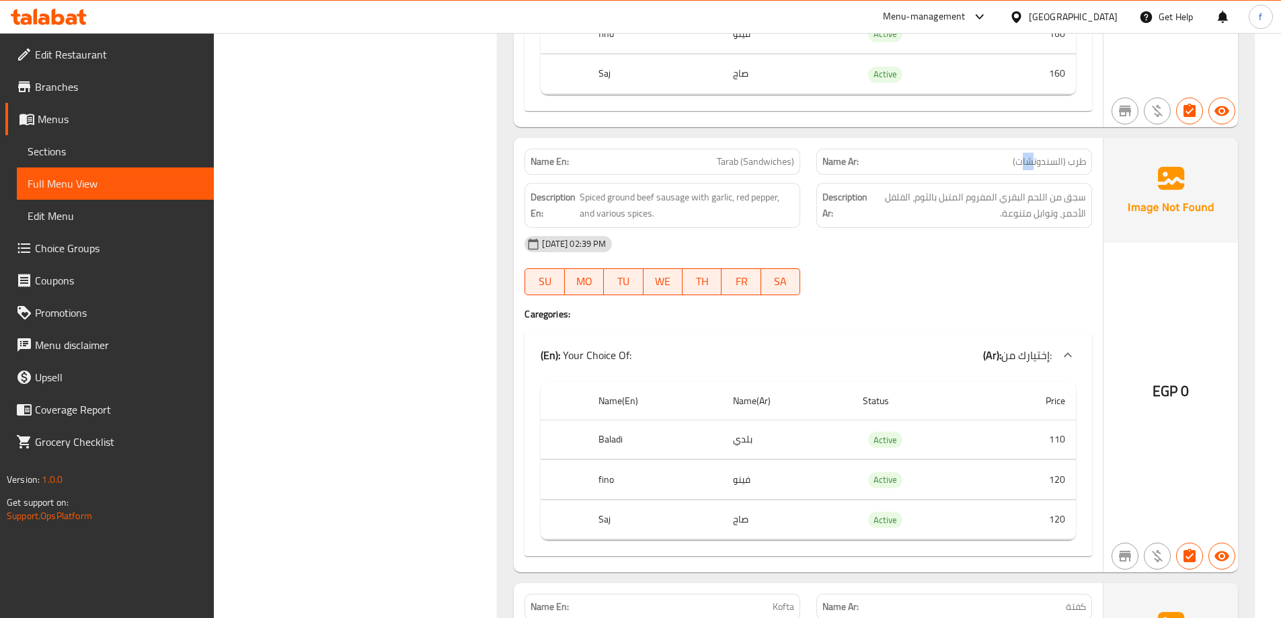
drag, startPoint x: 1024, startPoint y: 163, endPoint x: 1032, endPoint y: 159, distance: 9.6
click at [1032, 159] on span "طرب (السندوتشات)" at bounding box center [1049, 162] width 73 height 14
drag, startPoint x: 1016, startPoint y: 163, endPoint x: 1063, endPoint y: 164, distance: 47.1
click at [1063, 164] on span "طرب (السندوتشات)" at bounding box center [1049, 162] width 73 height 14
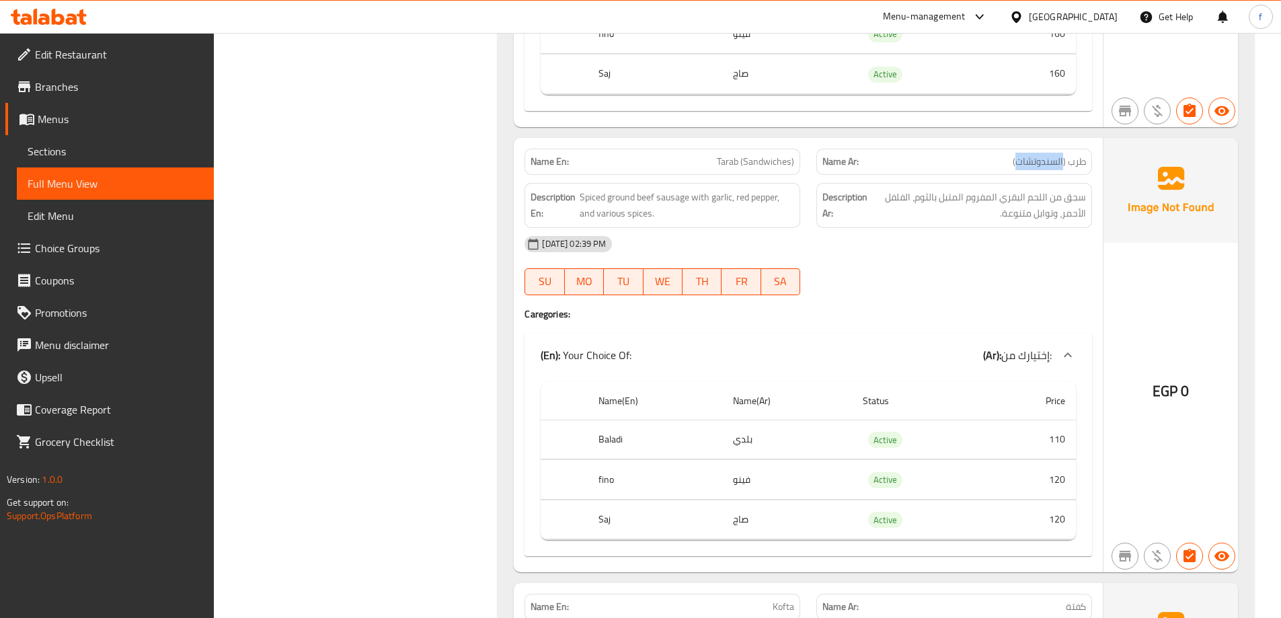
click at [1063, 164] on span "طرب (السندوتشات)" at bounding box center [1049, 162] width 73 height 14
click at [958, 241] on div "[DATE] 02:39 PM" at bounding box center [809, 244] width 584 height 32
drag, startPoint x: 749, startPoint y: 161, endPoint x: 769, endPoint y: 161, distance: 20.8
click at [767, 163] on span "Tarab (Sandwiches)" at bounding box center [755, 162] width 77 height 14
click at [769, 161] on span "Tarab (Sandwiches)" at bounding box center [755, 162] width 77 height 14
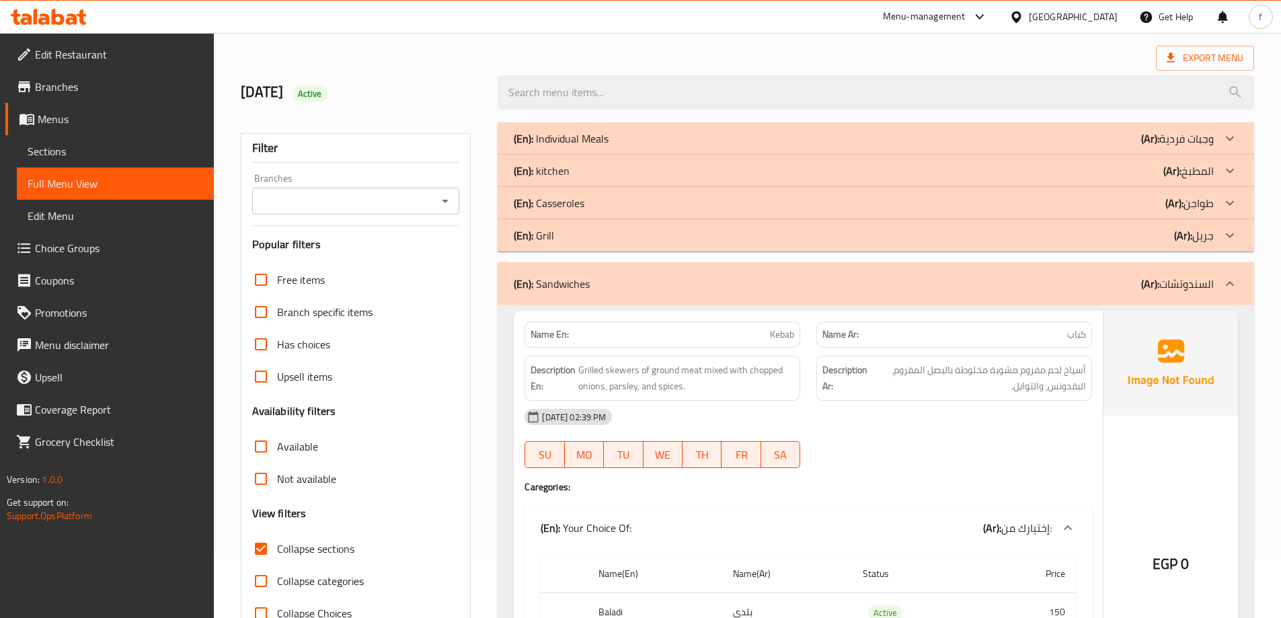
scroll to position [135, 0]
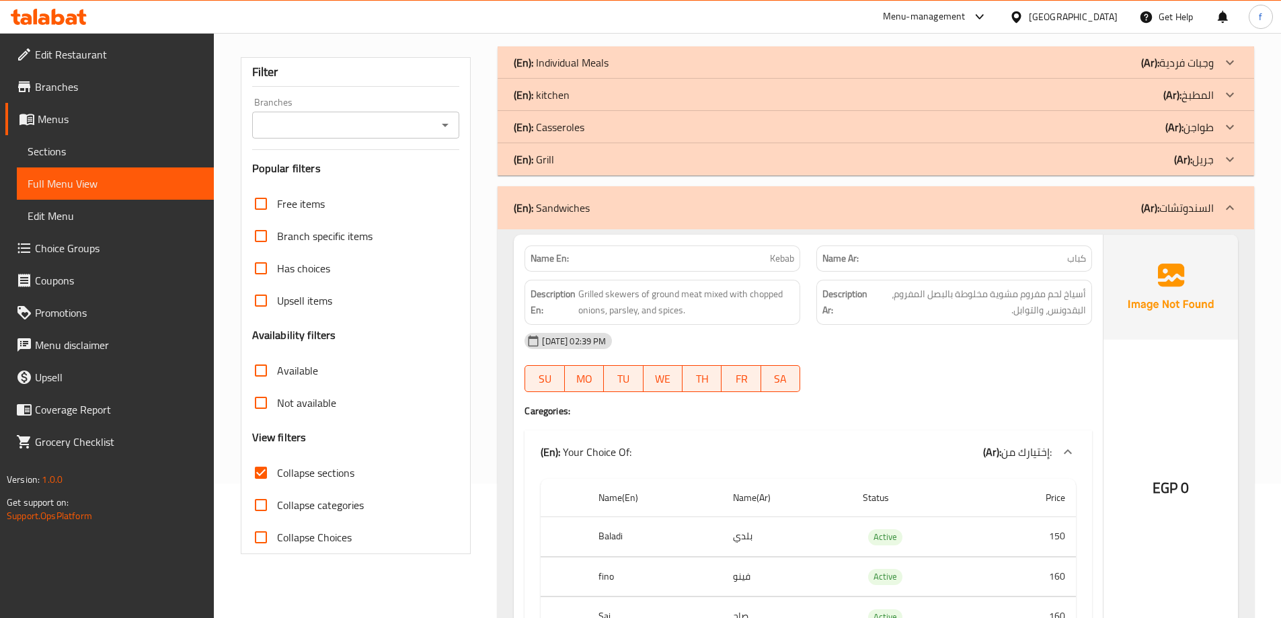
click at [262, 478] on input "Collapse sections" at bounding box center [261, 473] width 32 height 32
checkbox input "false"
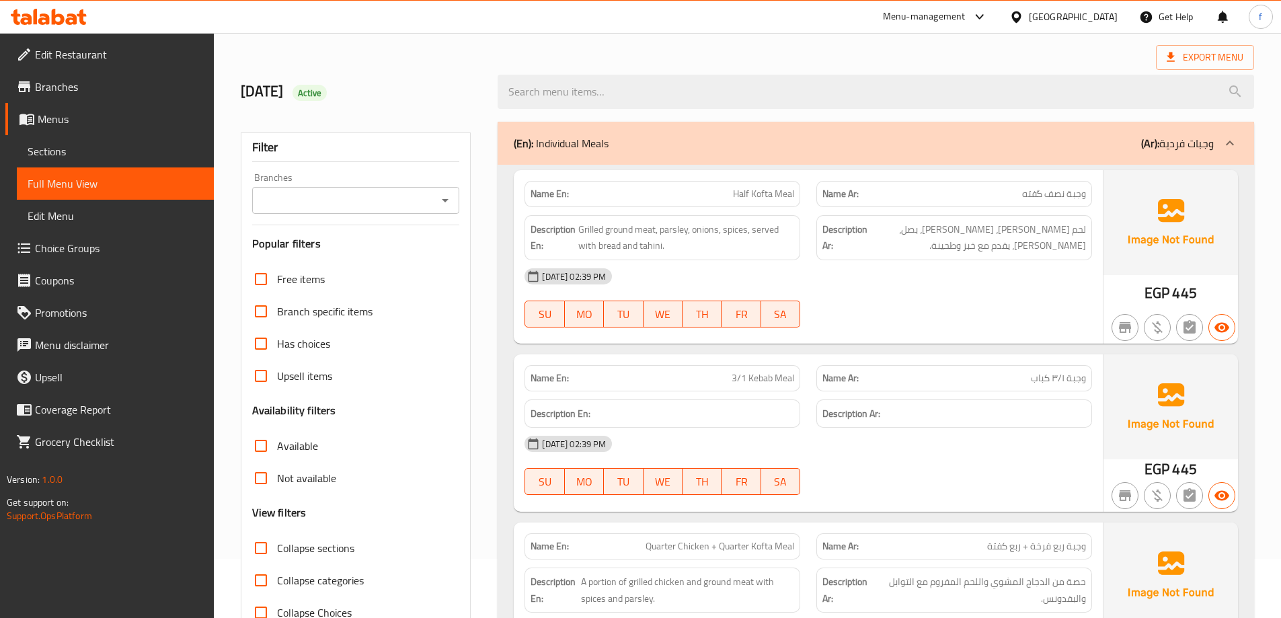
scroll to position [0, 0]
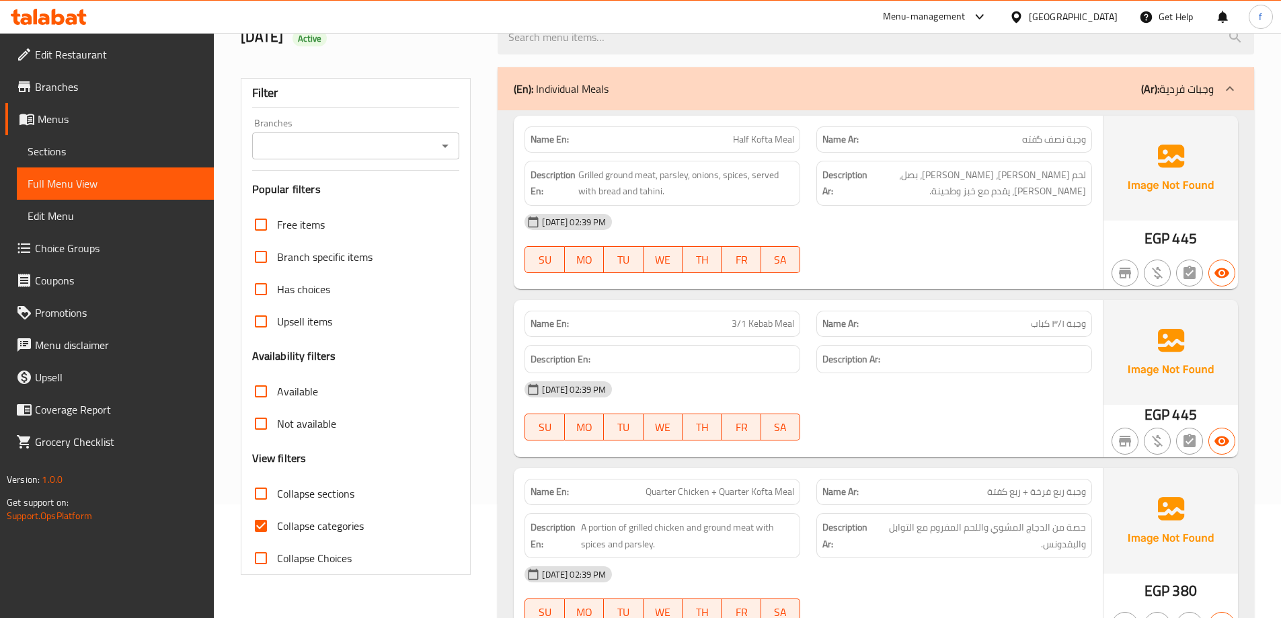
scroll to position [135, 0]
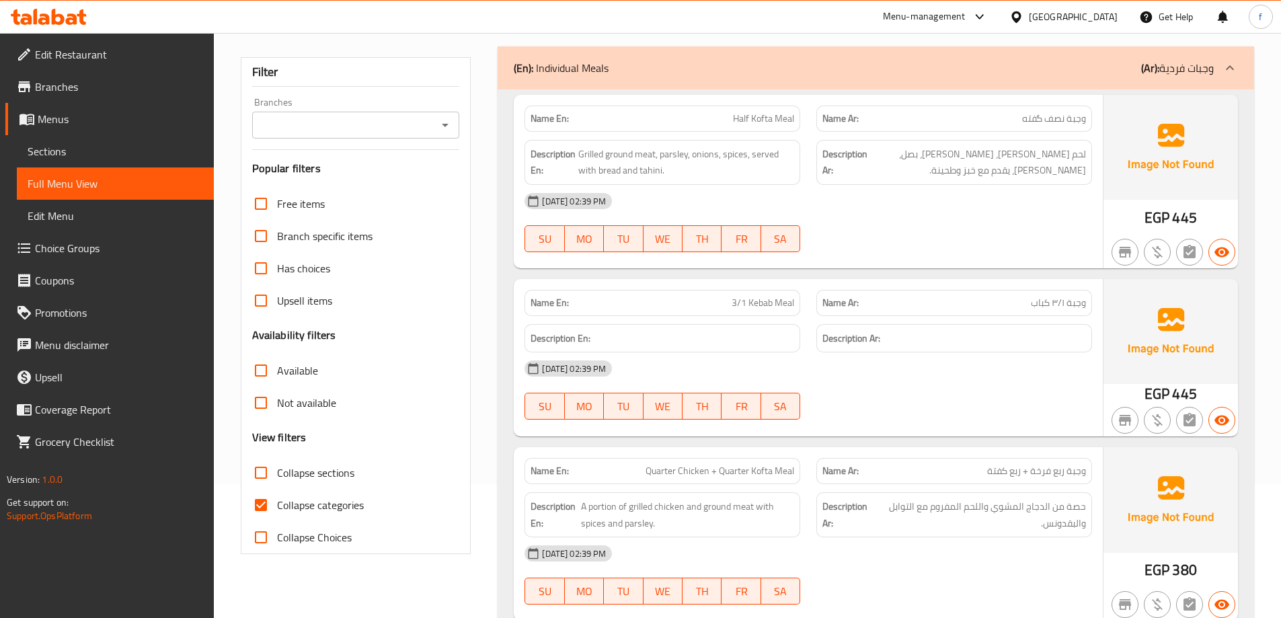
click at [265, 502] on input "Collapse categories" at bounding box center [261, 505] width 32 height 32
checkbox input "false"
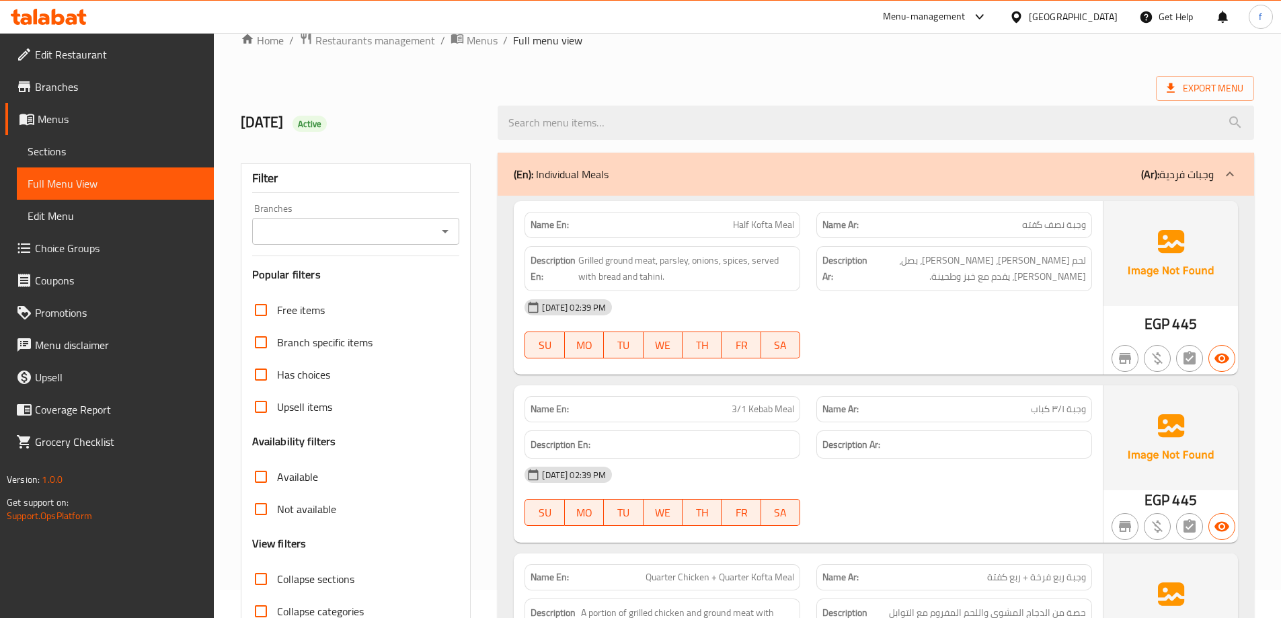
scroll to position [0, 0]
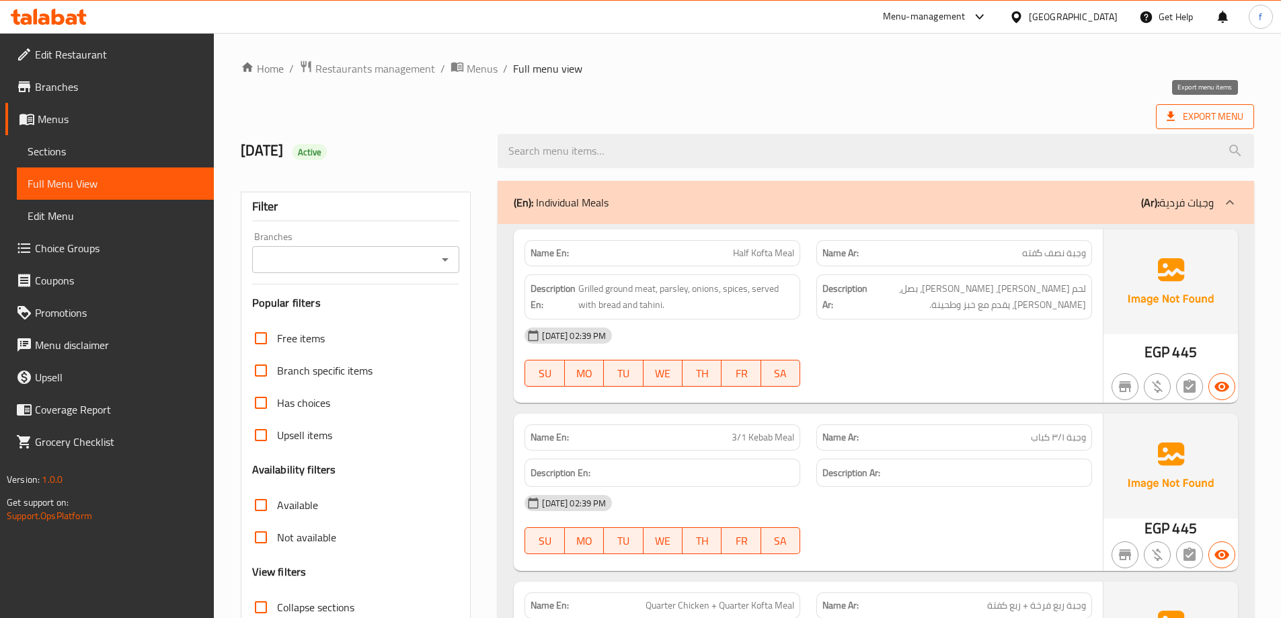
click at [1214, 114] on span "Export Menu" at bounding box center [1205, 116] width 77 height 17
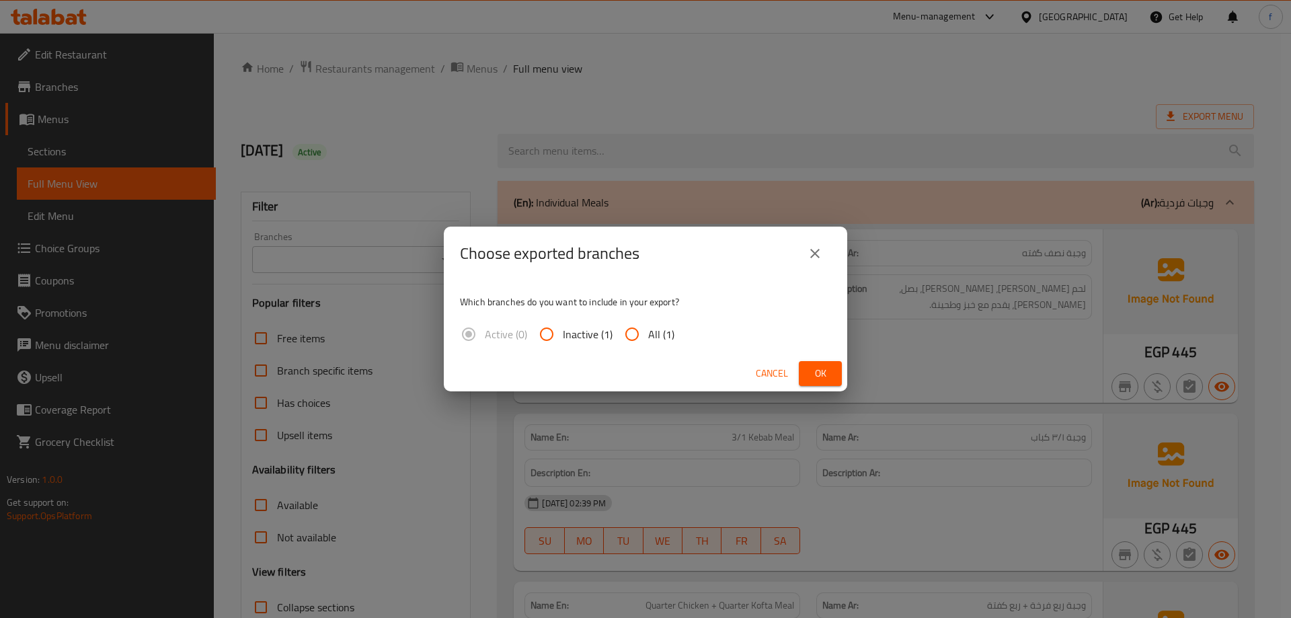
click at [613, 338] on div "Active (0) Inactive (1) All (1)" at bounding box center [572, 334] width 225 height 32
click at [632, 332] on input "All (1)" at bounding box center [632, 334] width 32 height 32
radio input "true"
click at [816, 366] on span "Ok" at bounding box center [821, 373] width 22 height 17
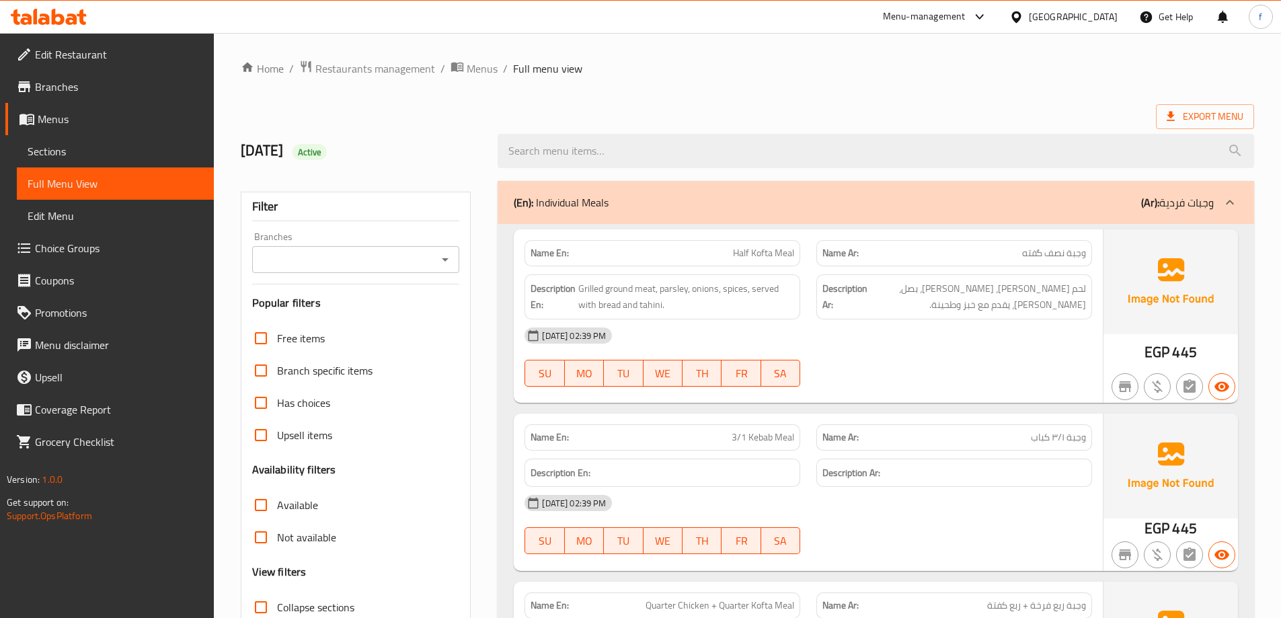
click at [81, 13] on icon at bounding box center [81, 16] width 9 height 15
